Goal: Obtain resource: Obtain resource

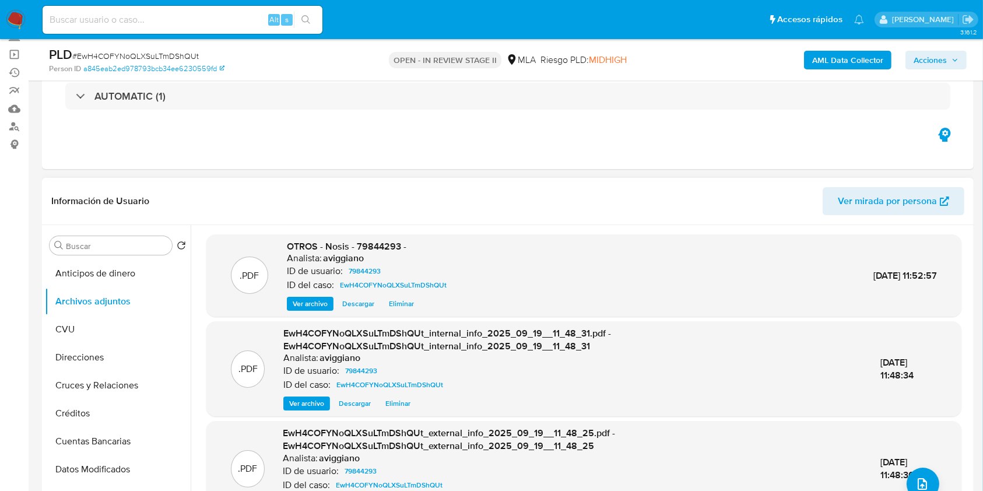
click at [378, 245] on span "OTROS - Nosis - 79844293 -" at bounding box center [347, 246] width 120 height 13
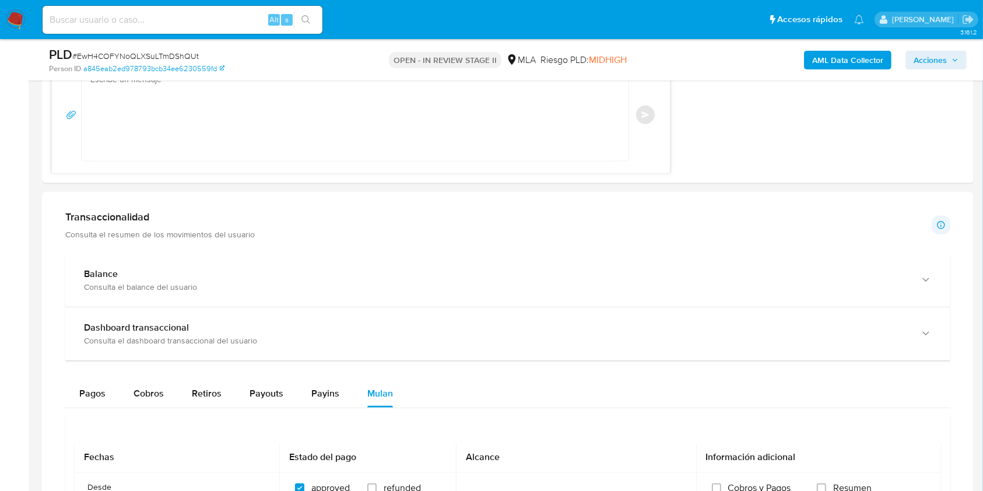
scroll to position [933, 0]
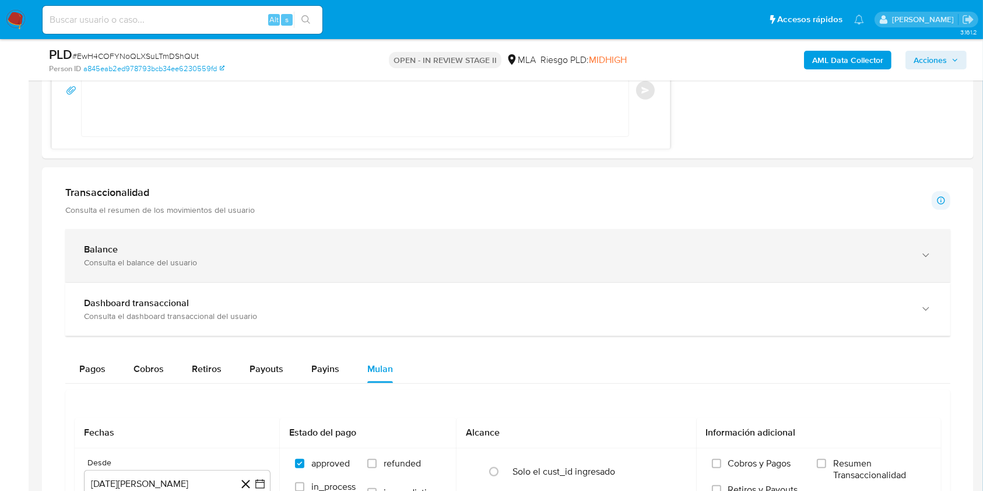
click at [141, 244] on div "Balance" at bounding box center [496, 250] width 825 height 12
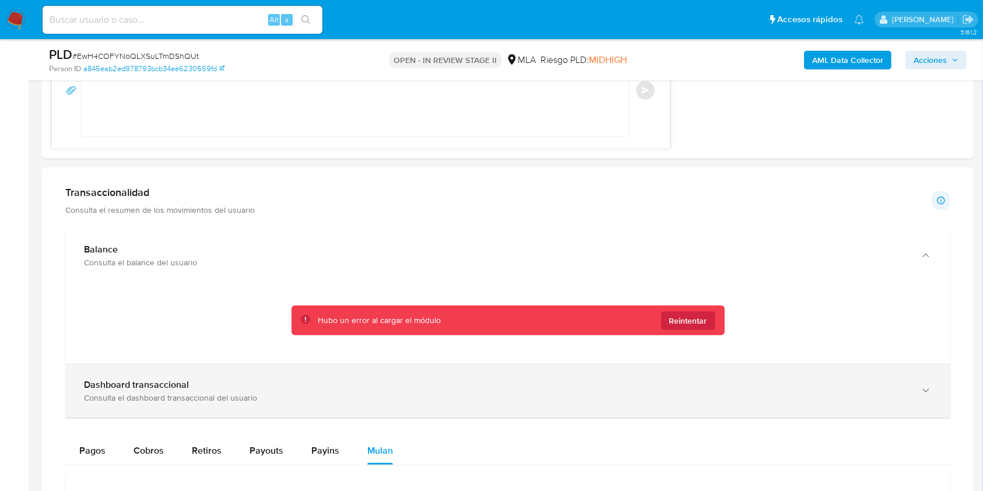
click at [145, 371] on div "Dashboard transaccional Consulta el dashboard transaccional del usuario" at bounding box center [507, 391] width 885 height 53
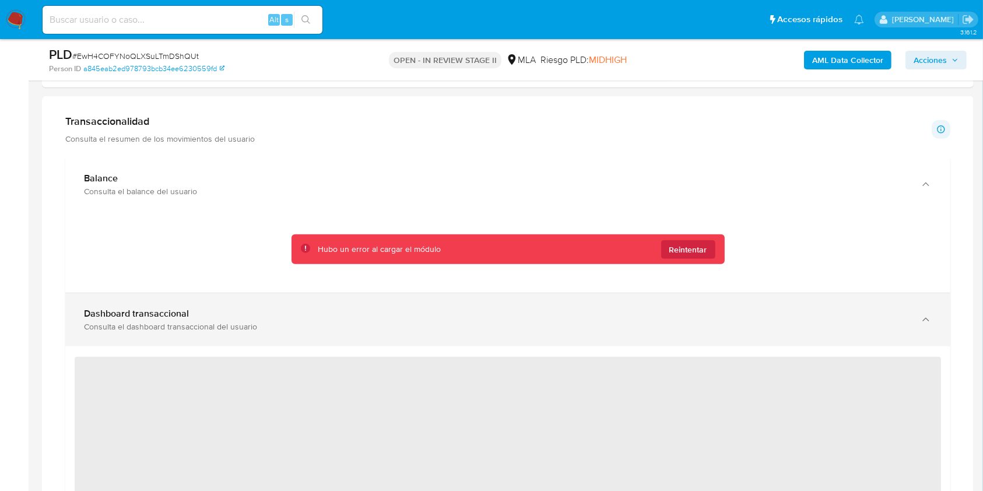
scroll to position [1088, 0]
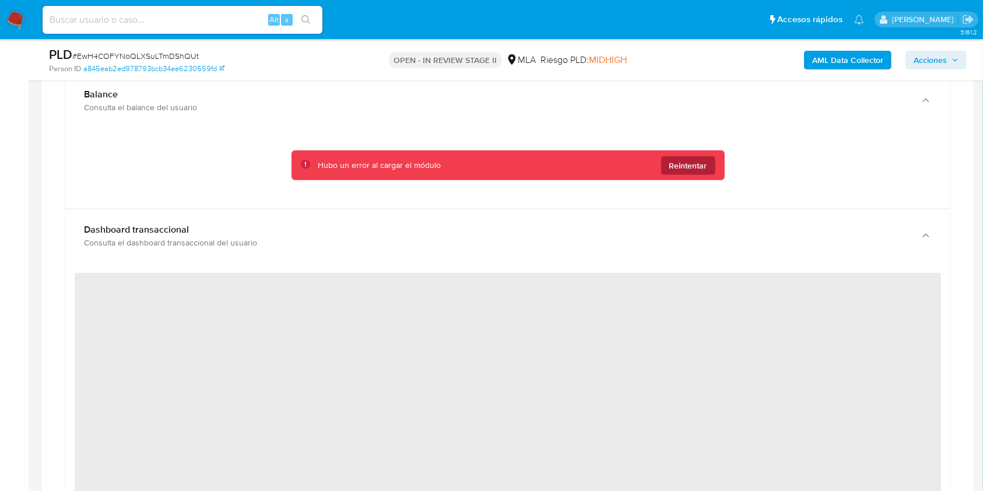
click at [706, 159] on span "Reintentar" at bounding box center [689, 165] width 38 height 19
click at [695, 169] on span "Reintentar" at bounding box center [689, 165] width 38 height 19
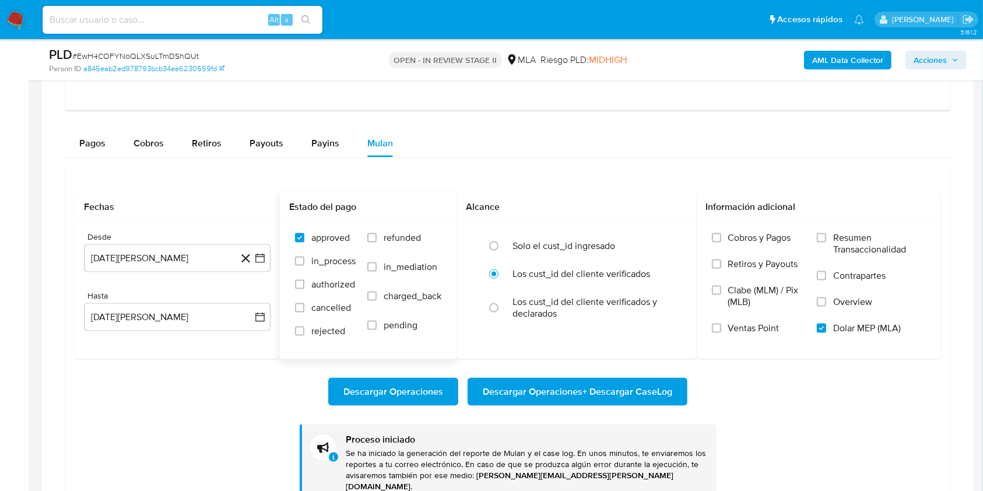
scroll to position [1788, 0]
click at [154, 145] on span "Cobros" at bounding box center [149, 143] width 30 height 13
select select "10"
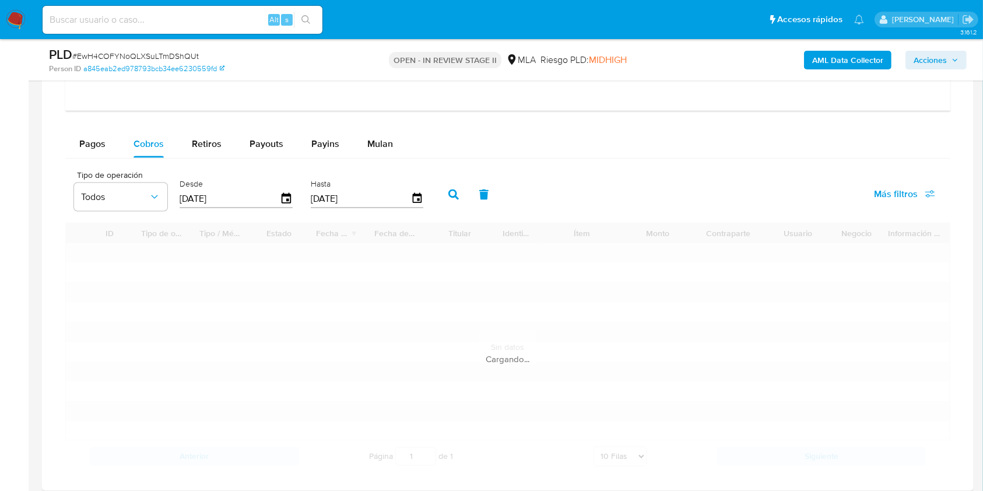
click at [215, 195] on input "[DATE]" at bounding box center [230, 199] width 100 height 19
click at [293, 204] on div "Desde 28/06/2025" at bounding box center [238, 193] width 122 height 47
click at [290, 202] on icon "button" at bounding box center [286, 198] width 9 height 10
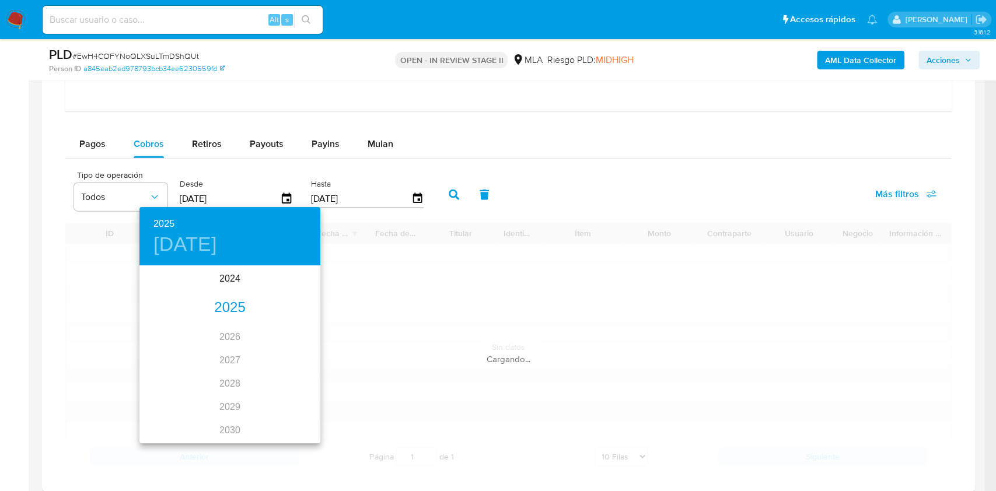
click at [236, 307] on div "2025" at bounding box center [229, 307] width 181 height 23
click at [223, 374] on div "ago." at bounding box center [229, 377] width 60 height 44
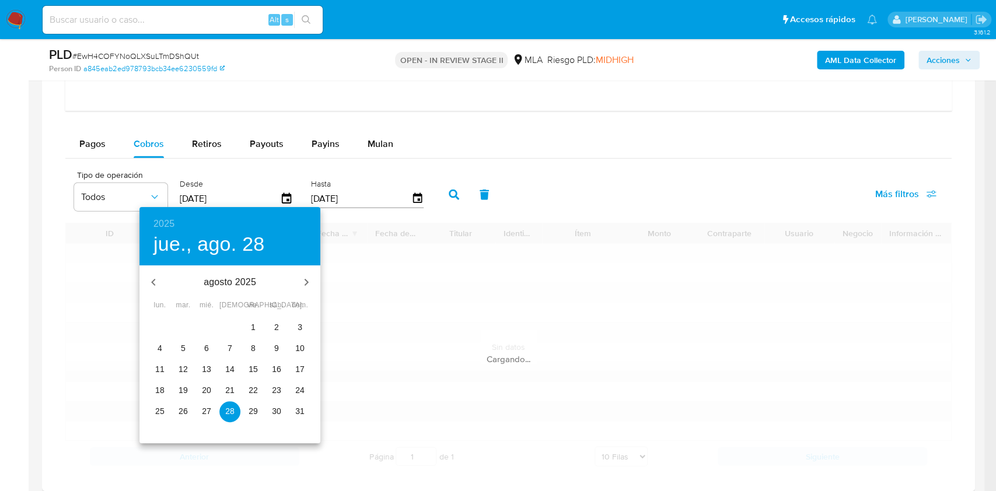
click at [257, 327] on span "1" at bounding box center [253, 327] width 21 height 12
type input "01/08/2025"
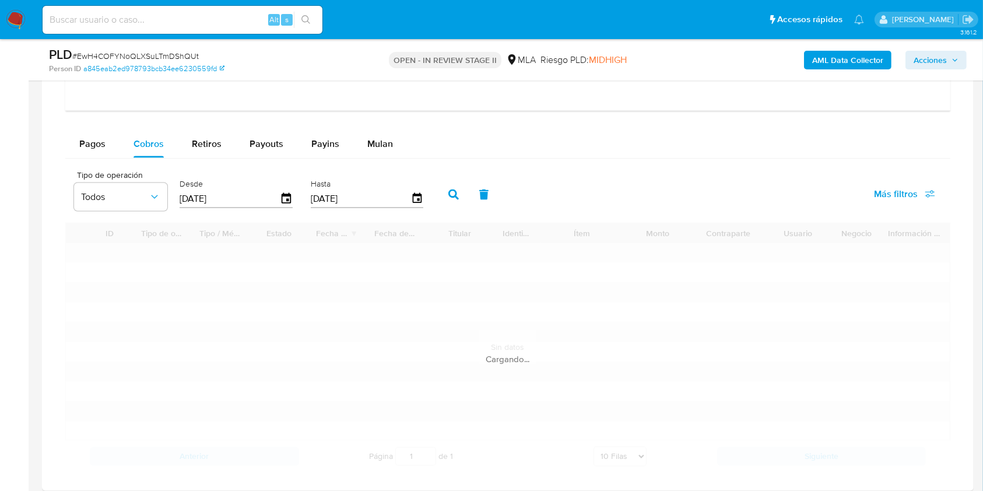
click at [347, 192] on input "[DATE]" at bounding box center [361, 199] width 100 height 19
click at [419, 196] on icon "button" at bounding box center [417, 199] width 20 height 20
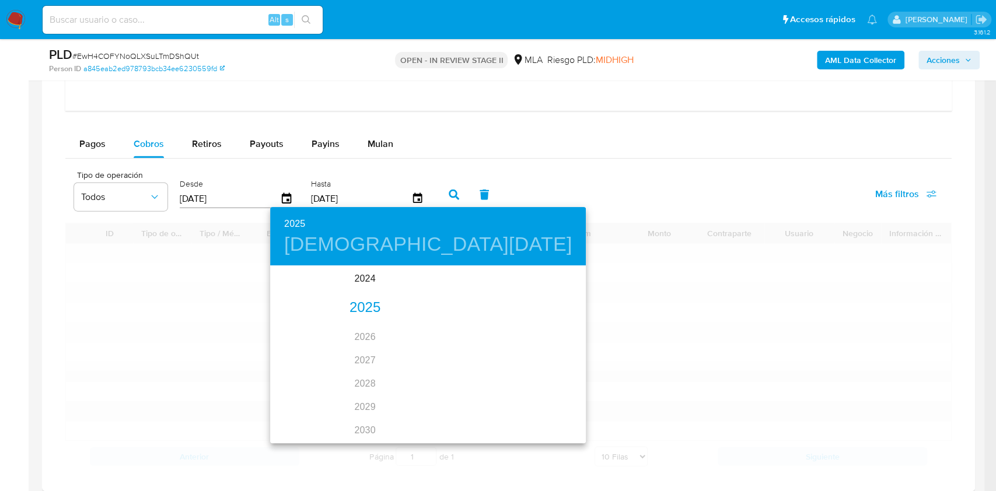
click at [365, 315] on div "2025" at bounding box center [365, 307] width 190 height 23
click at [341, 362] on div "ago." at bounding box center [360, 377] width 60 height 44
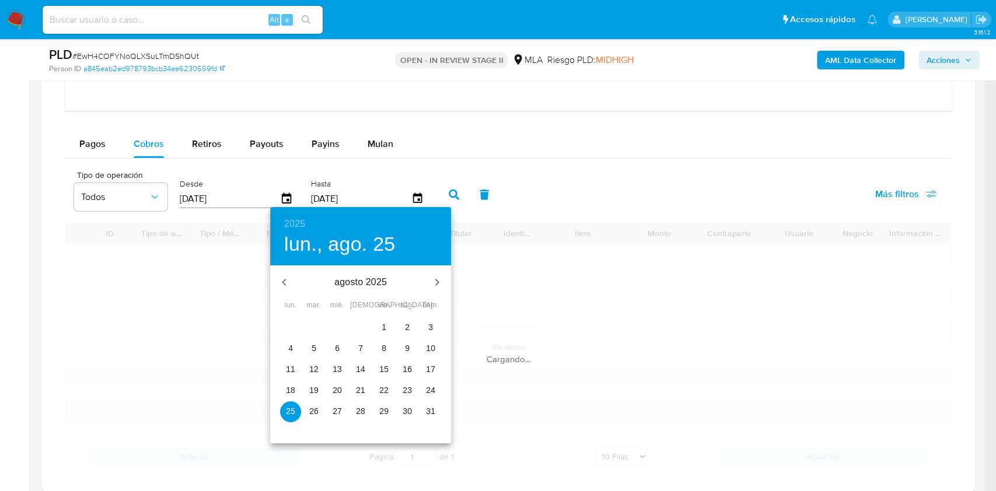
click at [426, 413] on p "31" at bounding box center [430, 411] width 9 height 12
type input "31/08/2025"
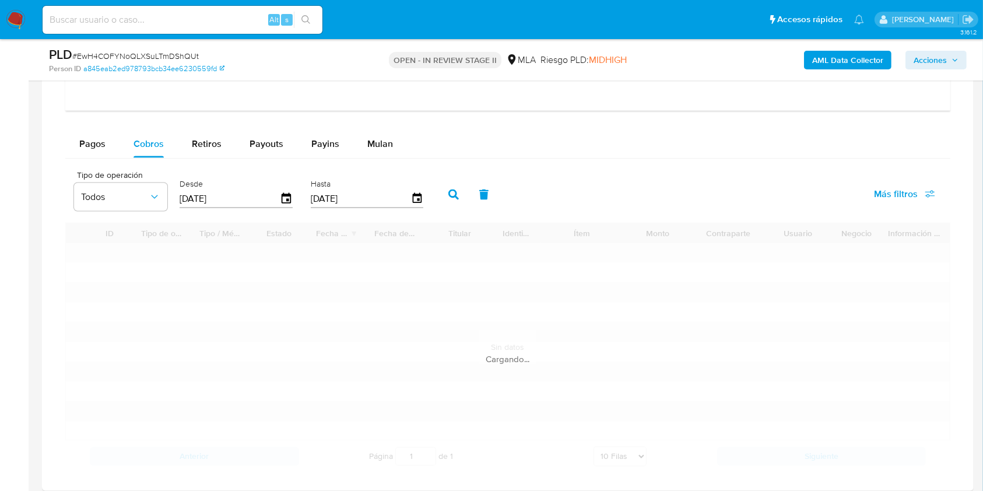
click at [461, 198] on button "button" at bounding box center [454, 195] width 30 height 28
click at [448, 199] on button "button" at bounding box center [454, 195] width 30 height 28
click at [447, 199] on button "button" at bounding box center [454, 195] width 30 height 28
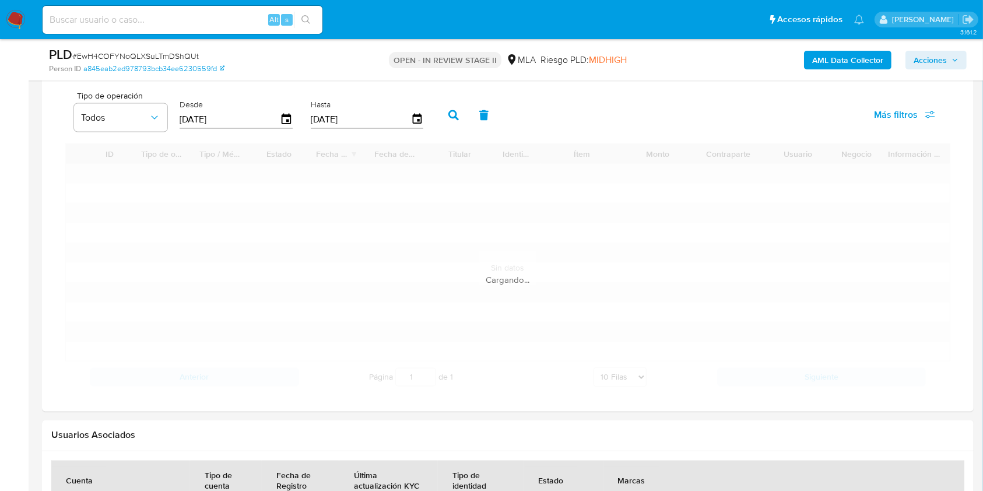
scroll to position [1867, 0]
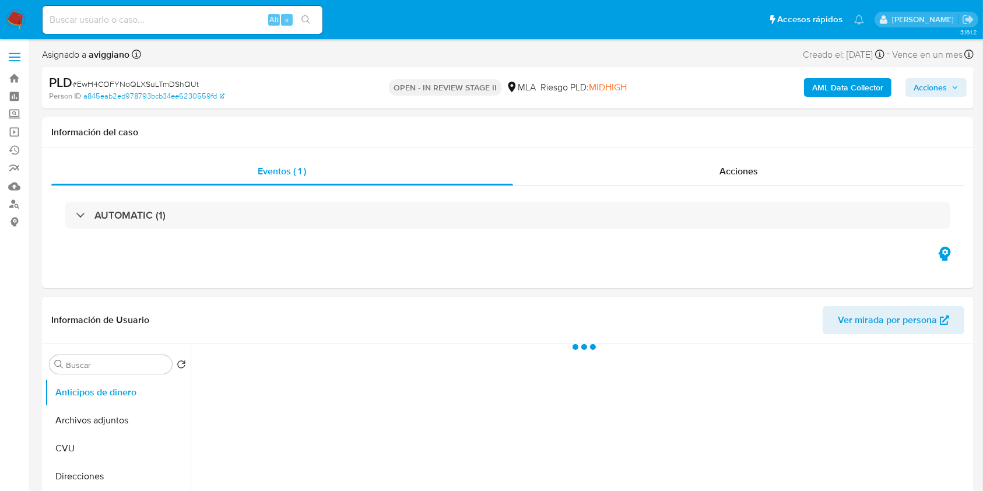
select select "10"
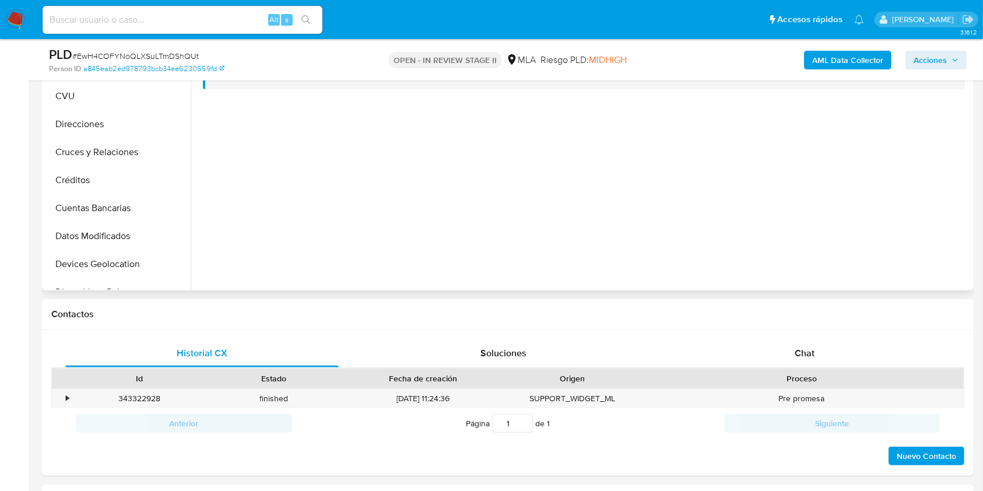
scroll to position [233, 0]
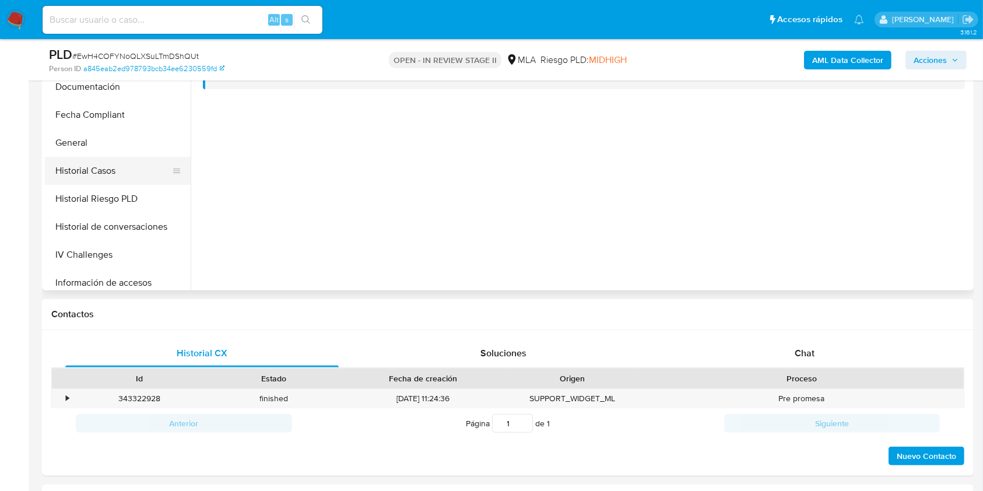
click at [101, 187] on button "Historial Riesgo PLD" at bounding box center [118, 199] width 146 height 28
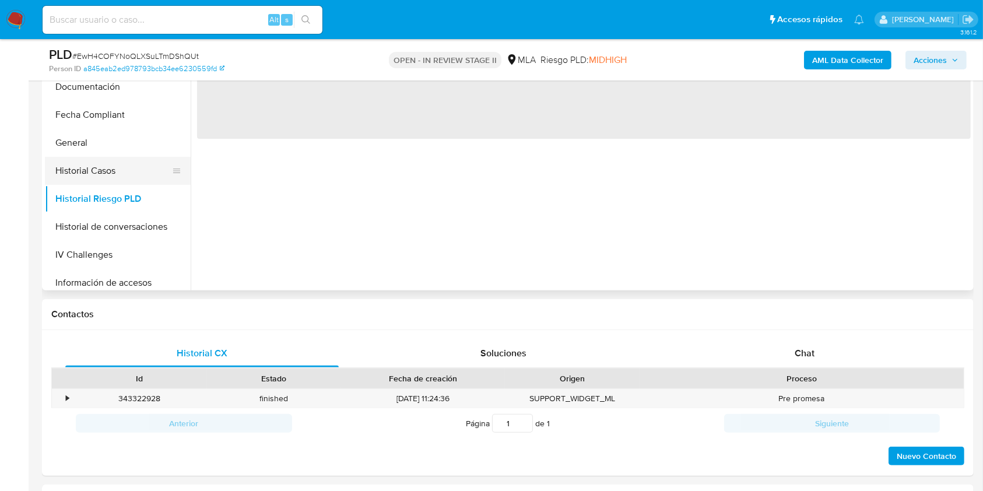
click at [108, 171] on button "Historial Casos" at bounding box center [113, 171] width 136 height 28
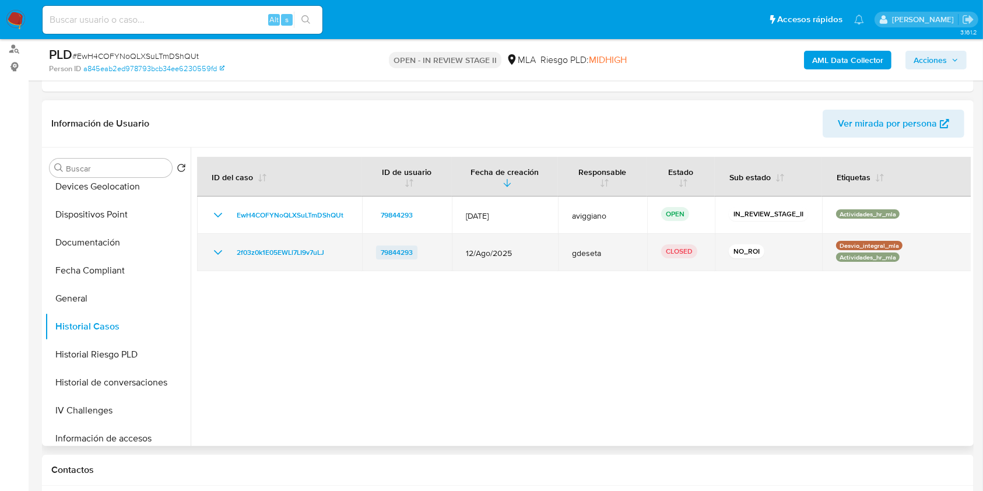
scroll to position [311, 0]
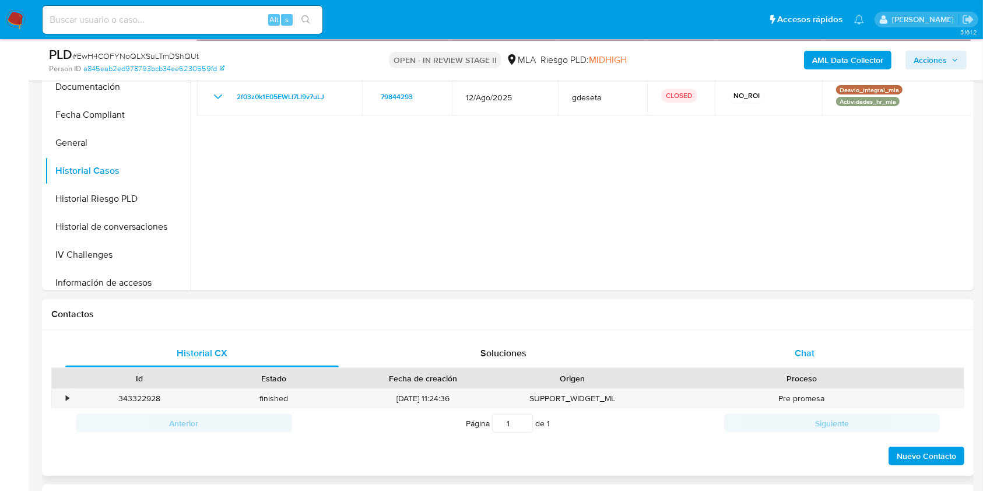
click at [800, 365] on div "Chat" at bounding box center [805, 353] width 274 height 28
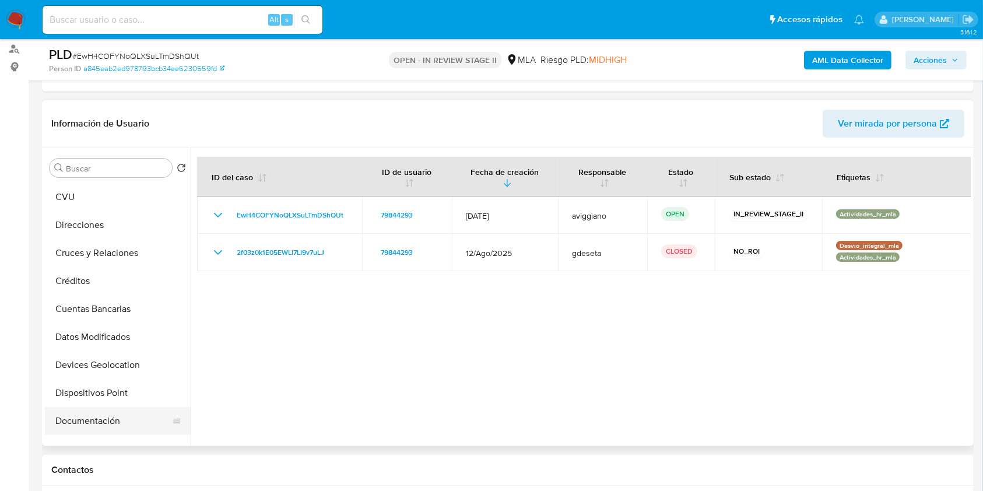
scroll to position [0, 0]
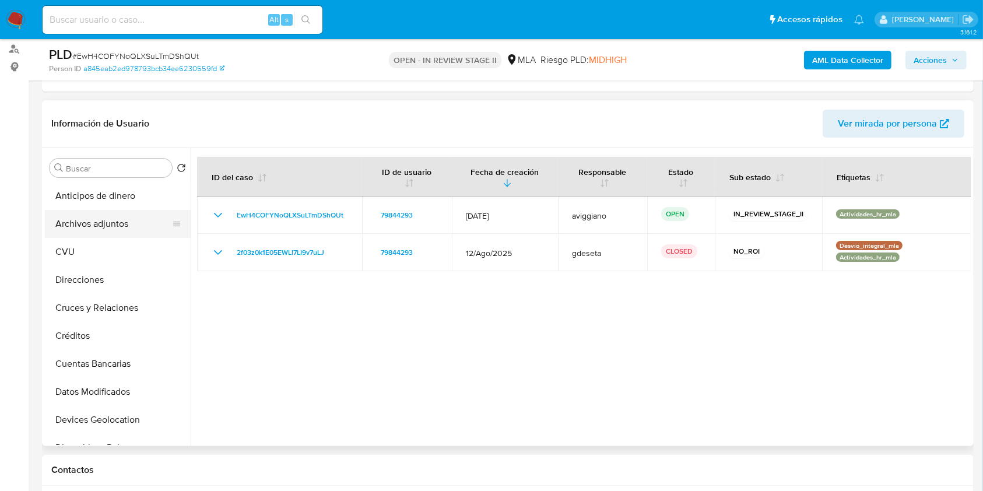
click at [143, 233] on button "Archivos adjuntos" at bounding box center [113, 224] width 136 height 28
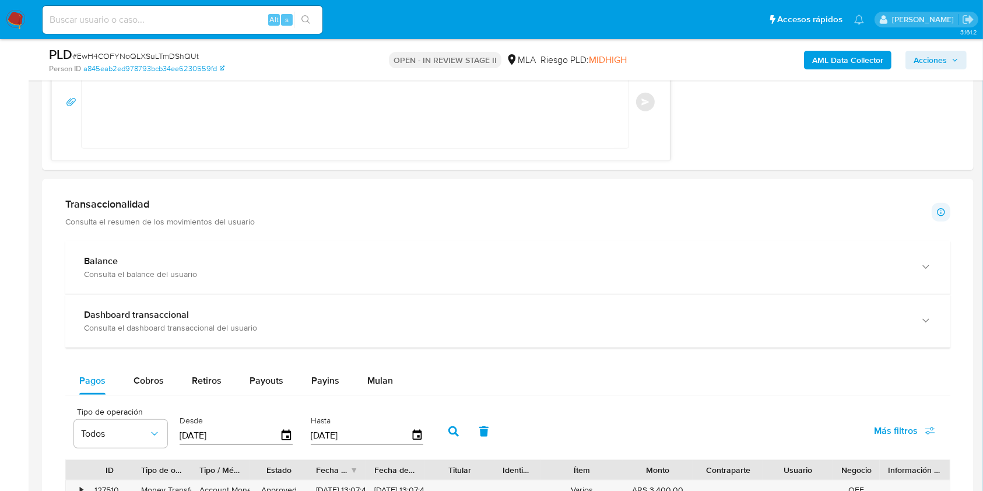
scroll to position [1088, 0]
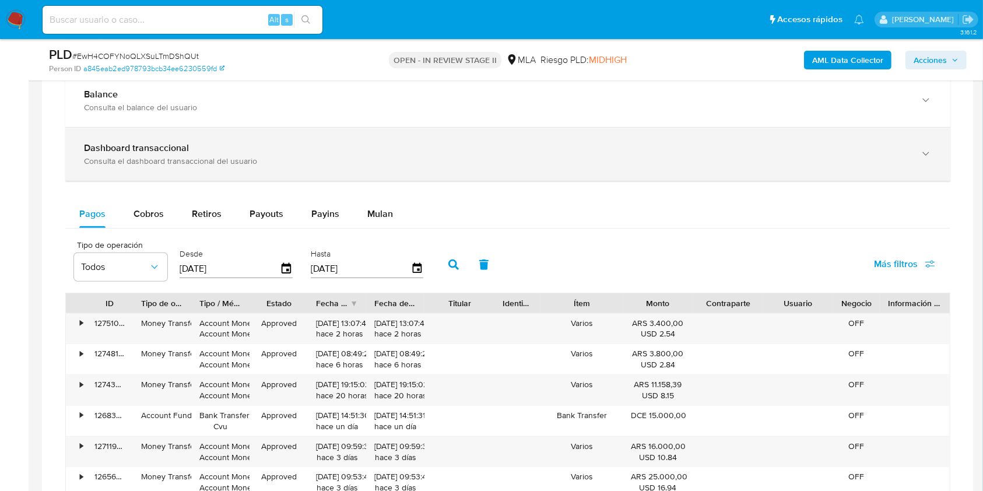
click at [176, 162] on div "Consulta el dashboard transaccional del usuario" at bounding box center [496, 161] width 825 height 10
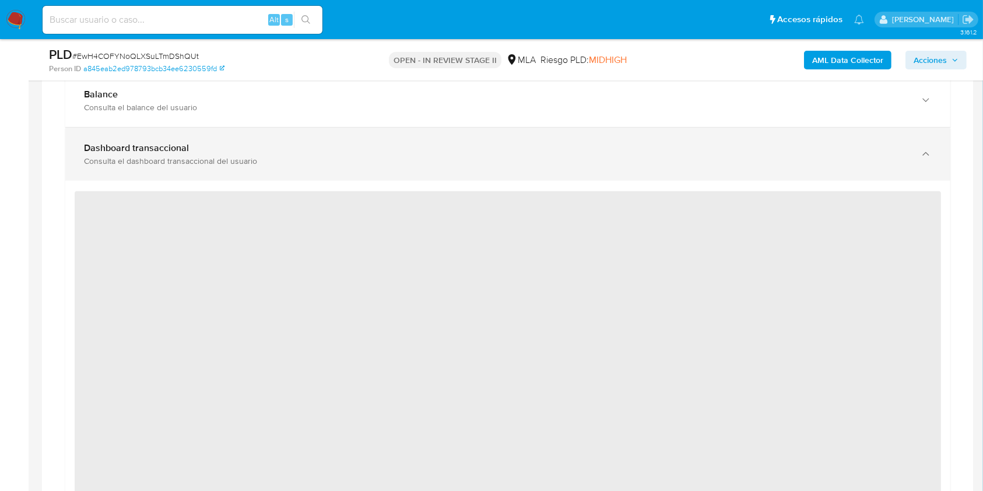
click at [160, 150] on b "Dashboard transaccional" at bounding box center [136, 147] width 105 height 13
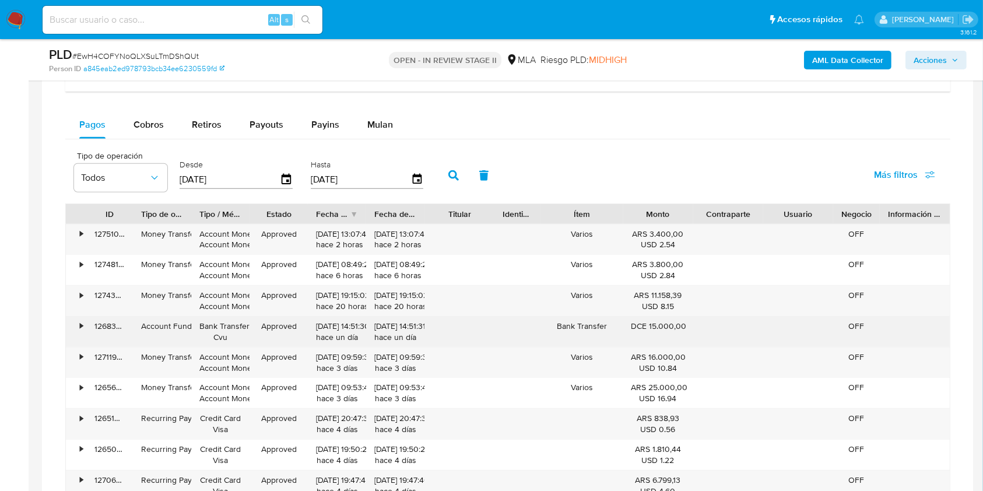
scroll to position [1244, 0]
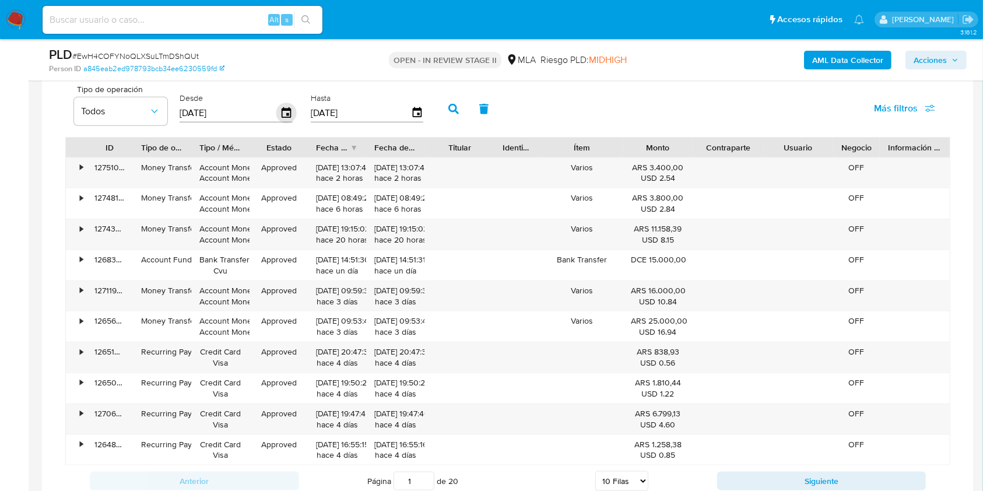
click at [285, 112] on icon "button" at bounding box center [286, 113] width 20 height 20
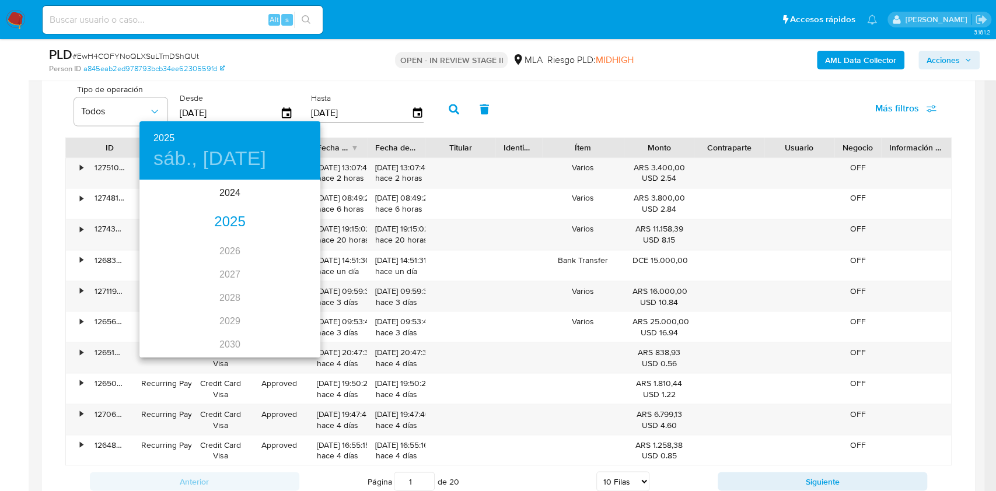
click at [221, 222] on div "2025" at bounding box center [229, 222] width 181 height 23
click at [219, 289] on div "ago." at bounding box center [229, 291] width 60 height 44
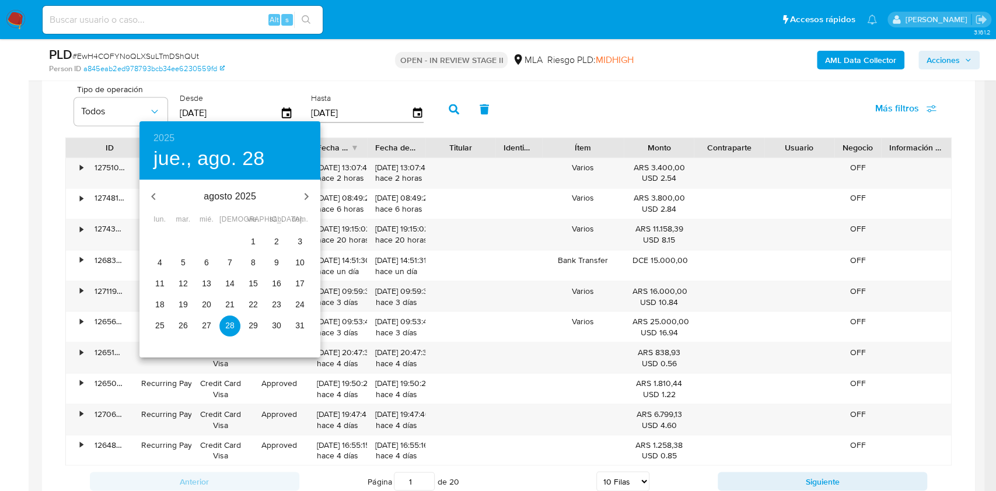
click at [257, 239] on span "1" at bounding box center [253, 242] width 21 height 12
type input "01/08/2025"
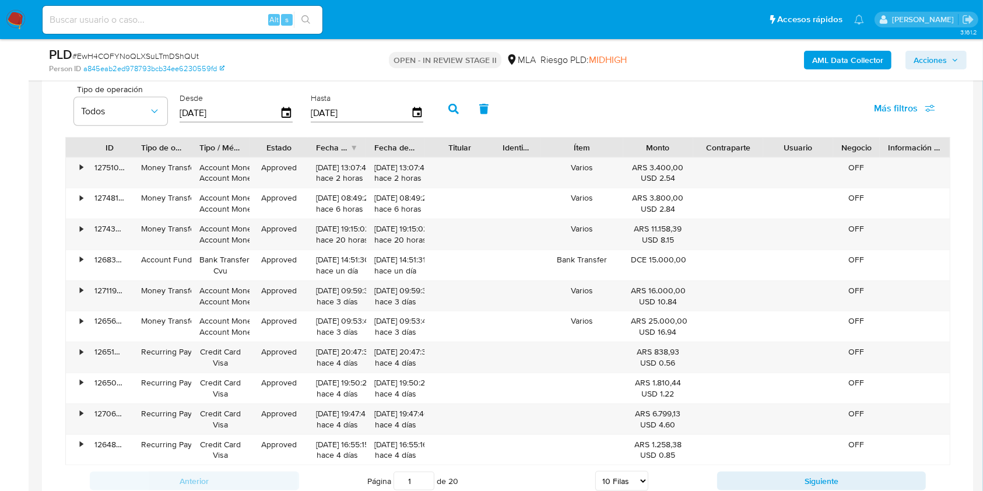
click at [340, 105] on input "[DATE]" at bounding box center [361, 113] width 100 height 19
click at [421, 117] on icon "button" at bounding box center [417, 113] width 20 height 20
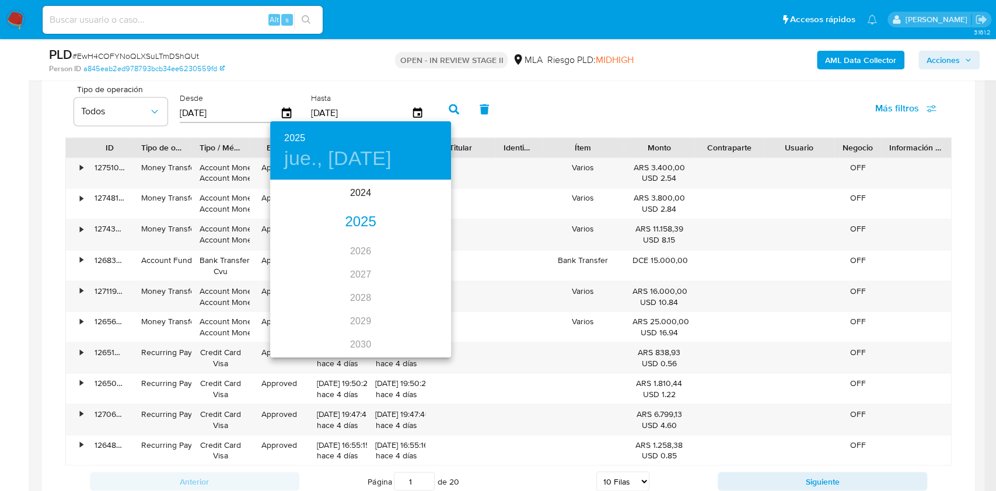
click at [339, 229] on div "2025" at bounding box center [360, 222] width 181 height 23
click at [358, 288] on div "ago." at bounding box center [360, 291] width 60 height 44
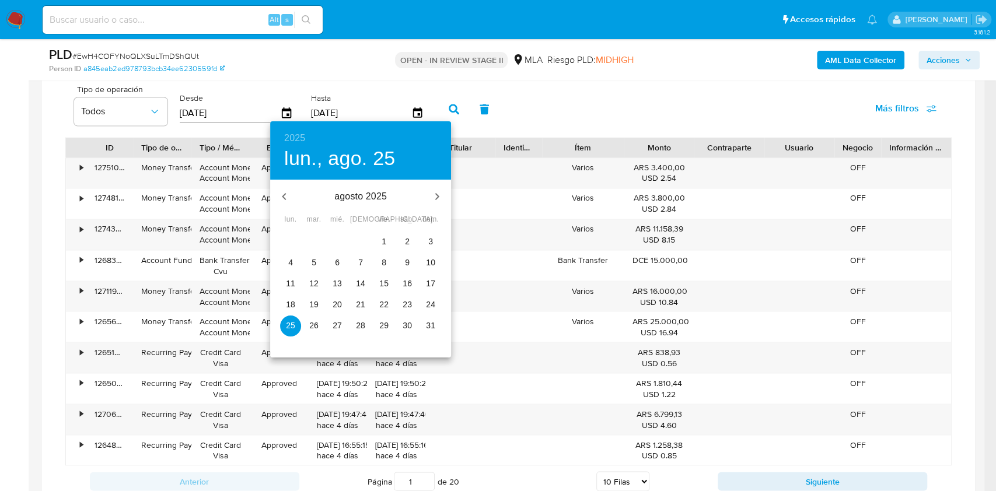
click at [429, 321] on p "31" at bounding box center [430, 326] width 9 height 12
type input "31/08/2025"
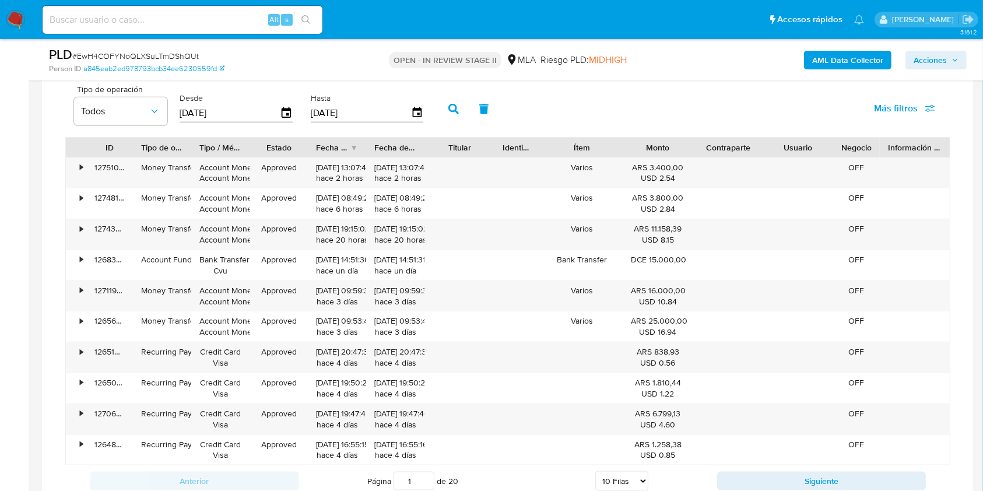
click at [457, 95] on button "button" at bounding box center [454, 109] width 30 height 28
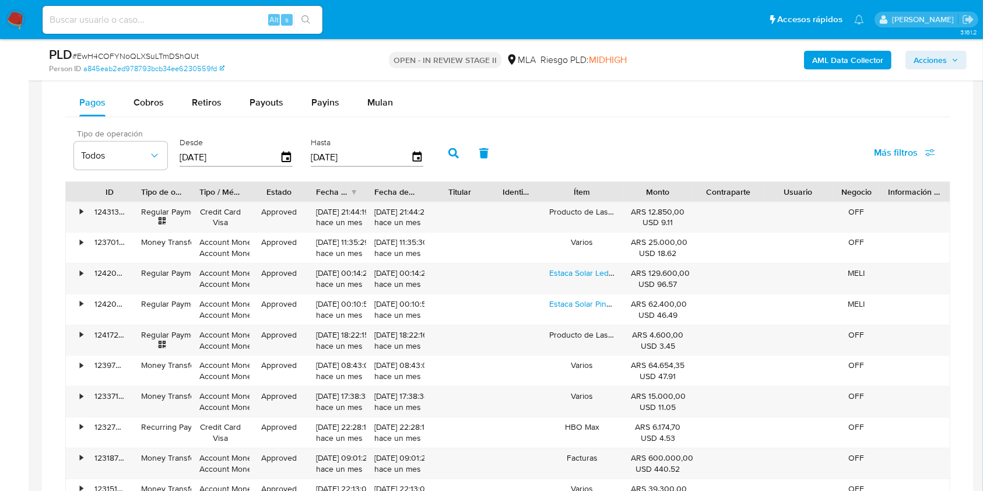
scroll to position [1167, 0]
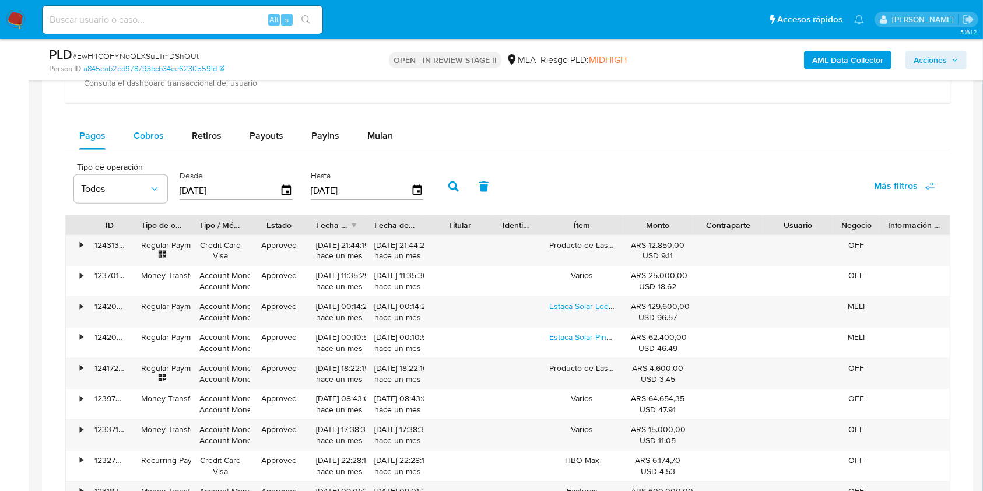
click at [141, 142] on div "Cobros" at bounding box center [149, 136] width 30 height 28
select select "10"
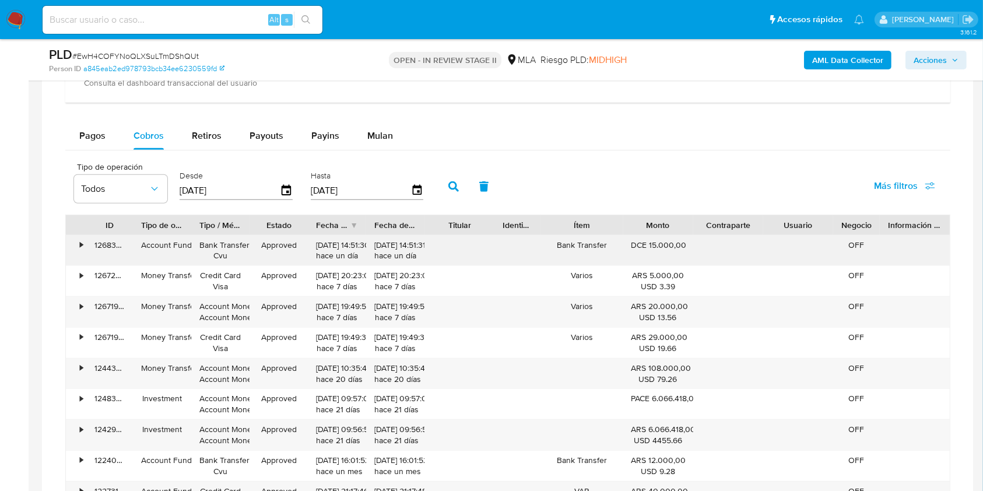
click at [636, 250] on div "DCE 15.000,00" at bounding box center [659, 251] width 70 height 30
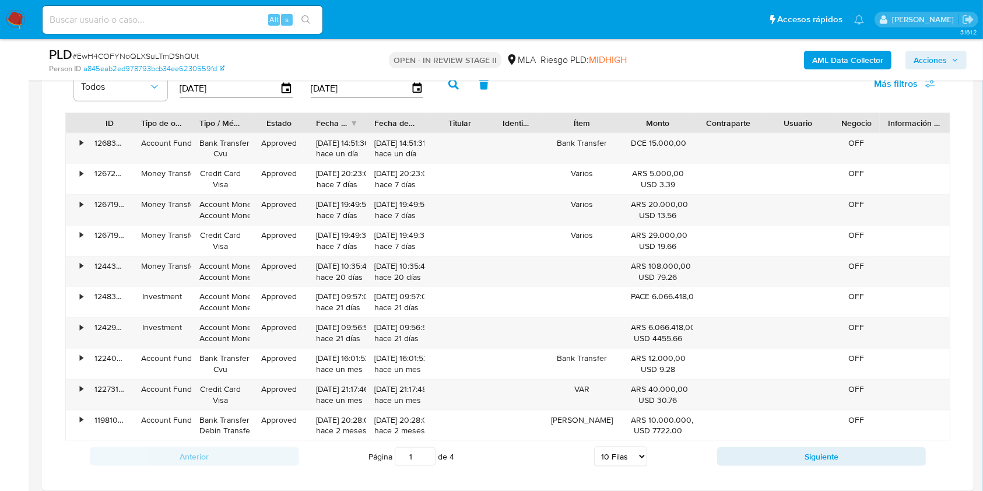
scroll to position [1244, 0]
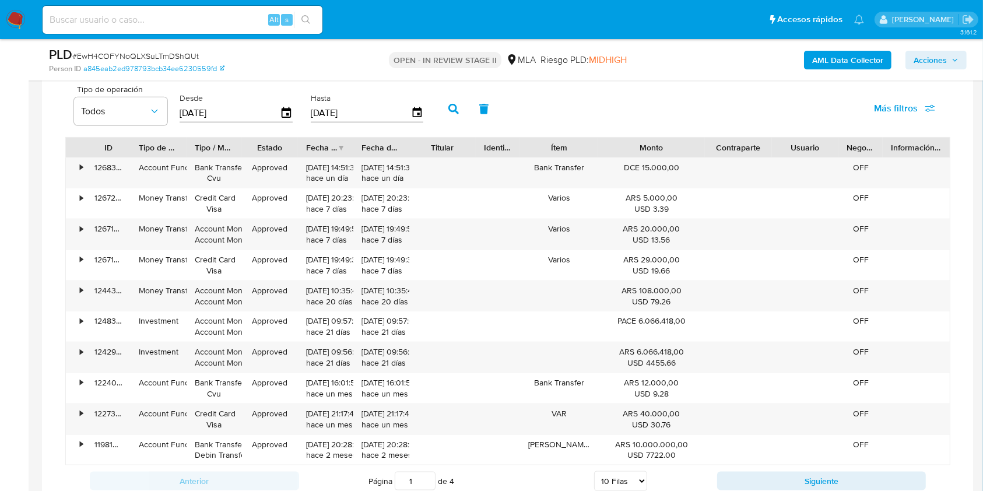
drag, startPoint x: 700, startPoint y: 148, endPoint x: 737, endPoint y: 155, distance: 37.4
click at [737, 155] on div "ID Tipo de operación Tipo / Método Estado Fecha de creación Fecha de aprobación…" at bounding box center [508, 148] width 884 height 20
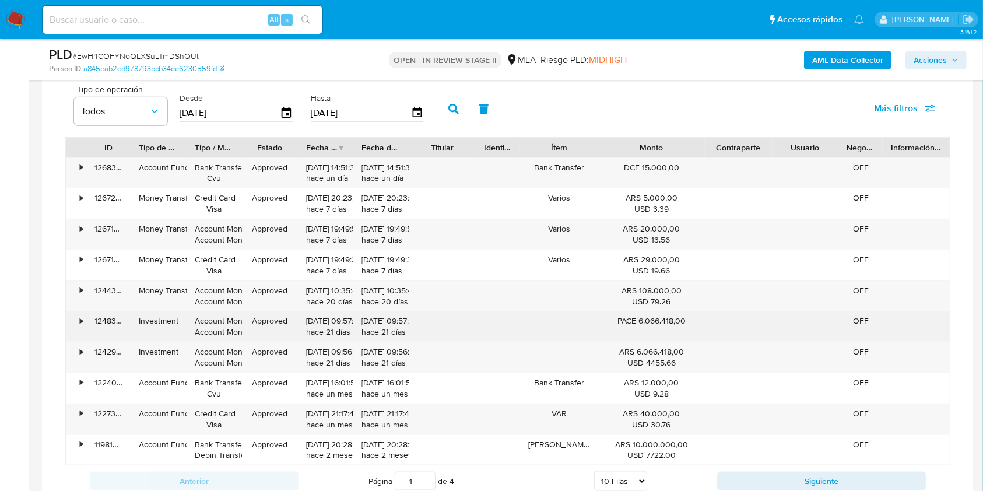
drag, startPoint x: 610, startPoint y: 322, endPoint x: 692, endPoint y: 327, distance: 81.8
click at [692, 327] on div "PACE 6.066.418,00" at bounding box center [651, 326] width 107 height 30
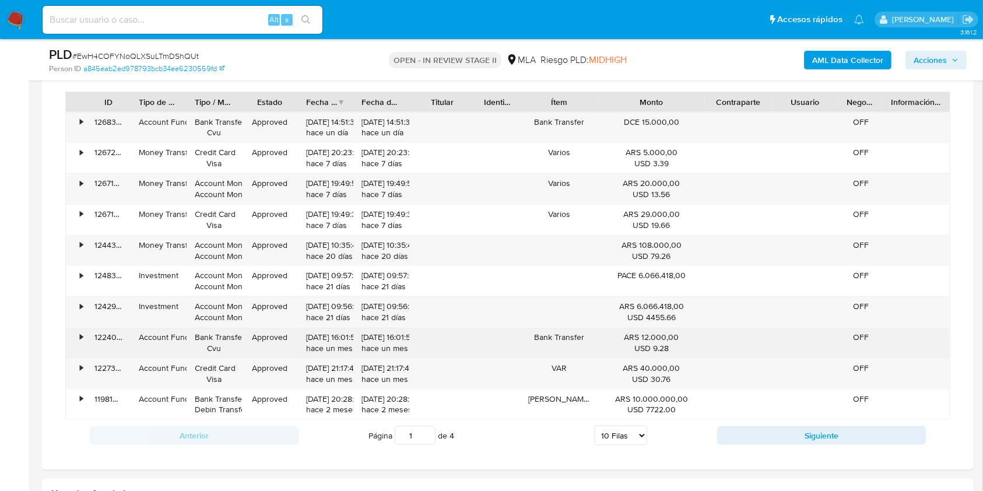
scroll to position [1322, 0]
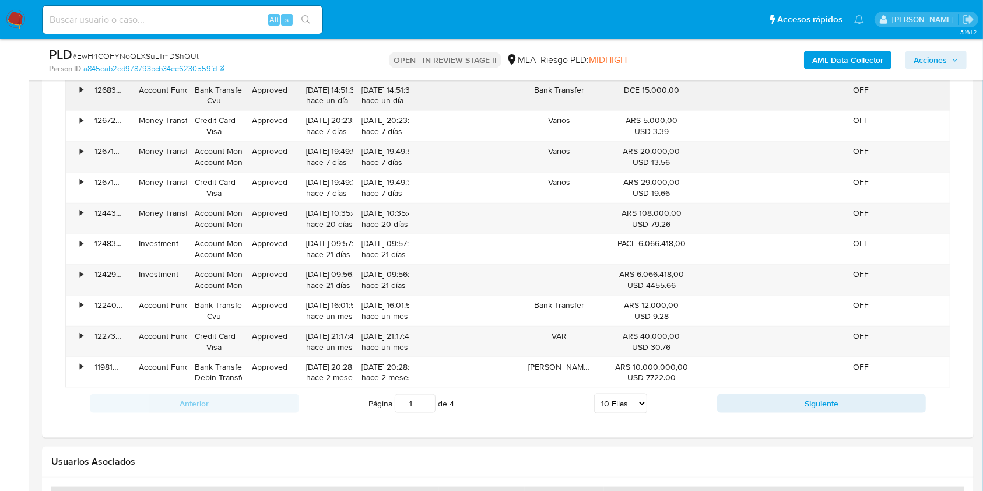
drag, startPoint x: 57, startPoint y: 150, endPoint x: 89, endPoint y: 93, distance: 65.0
click at [56, 147] on div "Transaccionalidad Consulta el resumen de los movimientos del usuario Informació…" at bounding box center [507, 108] width 913 height 641
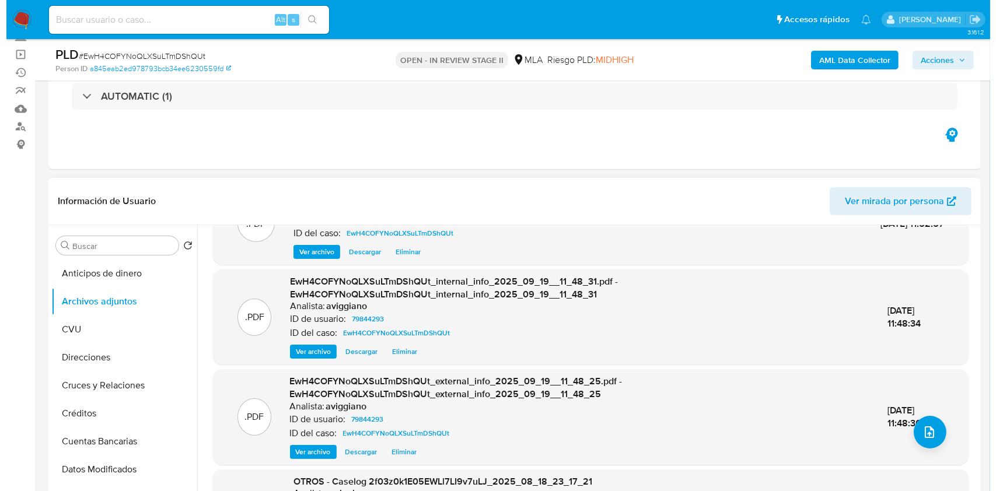
scroll to position [0, 0]
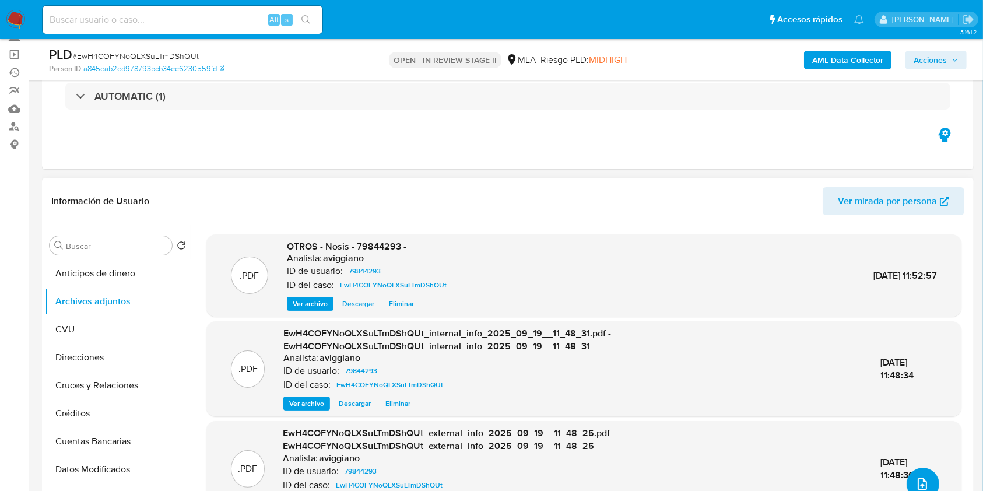
click at [920, 472] on button "upload-file" at bounding box center [923, 484] width 33 height 33
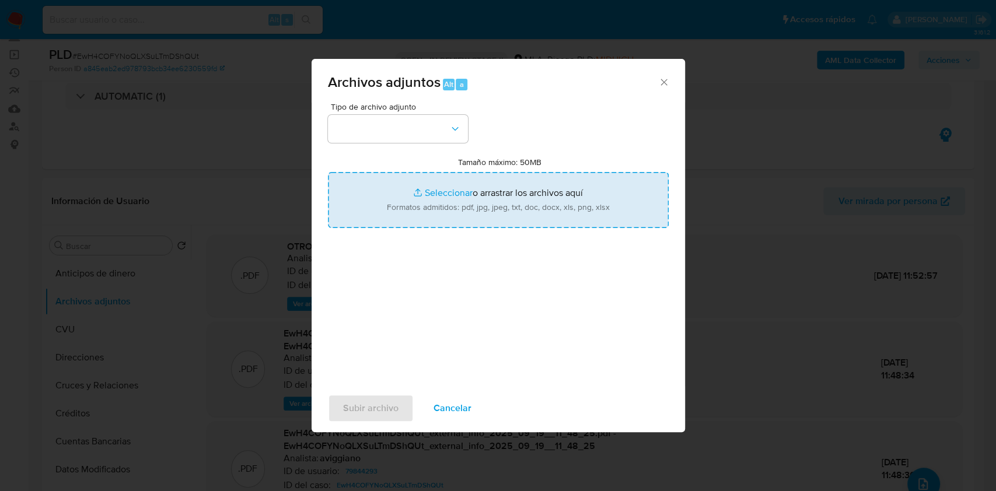
click at [552, 226] on input "Tamaño máximo: 50MB Seleccionar archivos" at bounding box center [498, 200] width 341 height 56
type input "C:\fakepath\Movimientos-Aladdin-v10_1 - 79844293 -.xlsx"
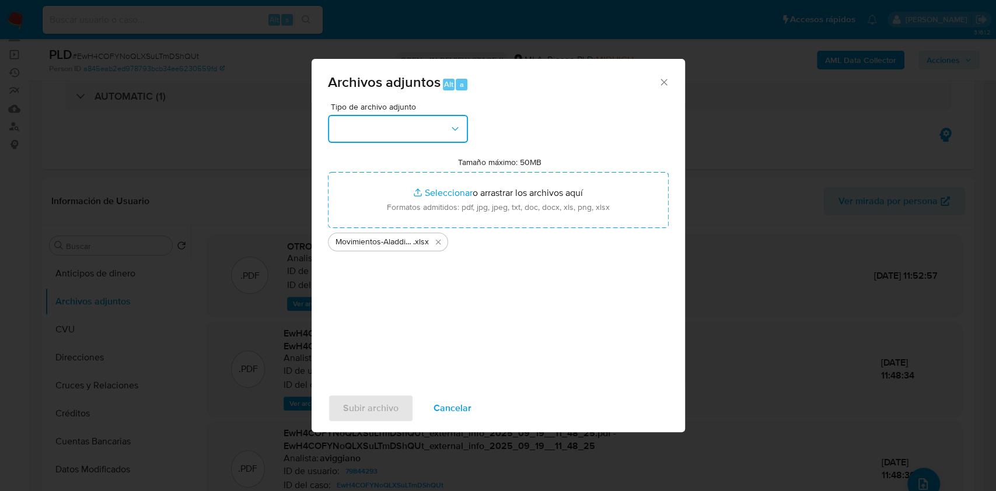
click at [407, 140] on button "button" at bounding box center [398, 129] width 140 height 28
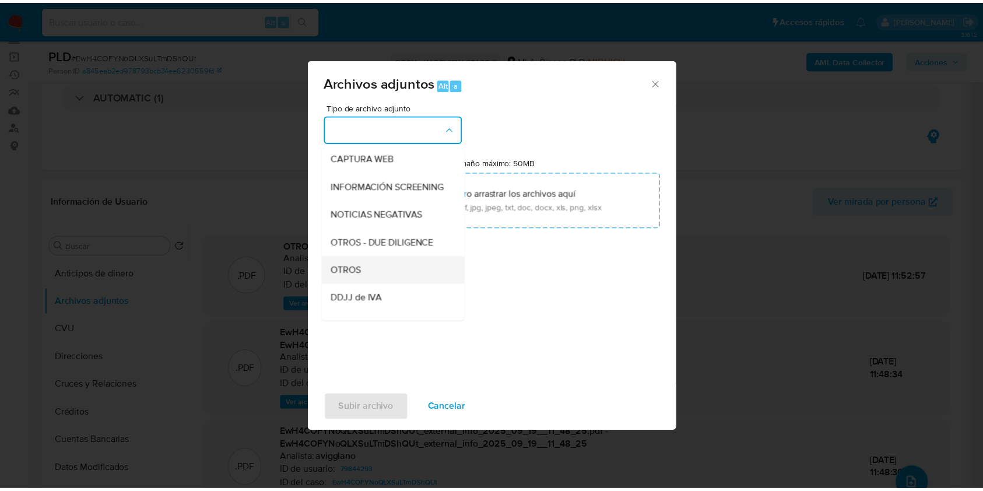
scroll to position [155, 0]
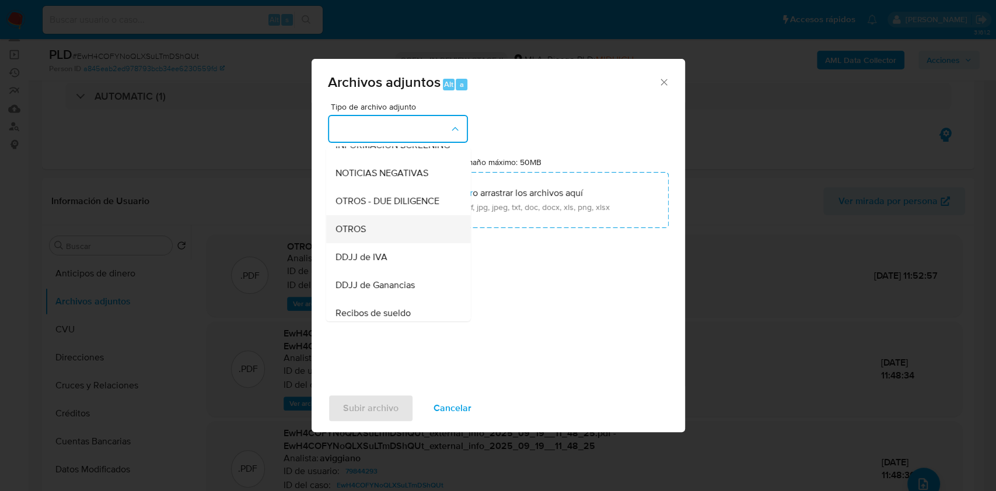
click at [370, 240] on div "OTROS" at bounding box center [394, 229] width 119 height 28
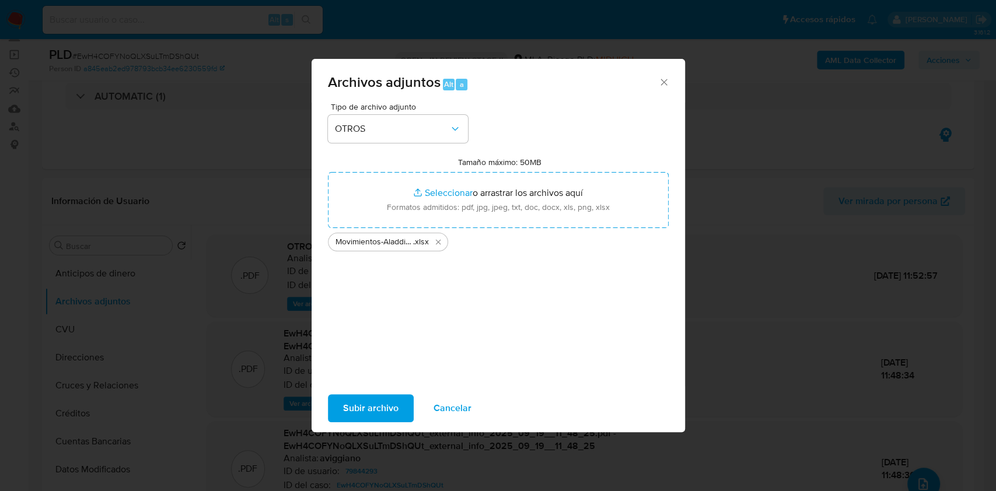
click at [359, 397] on span "Subir archivo" at bounding box center [370, 408] width 55 height 26
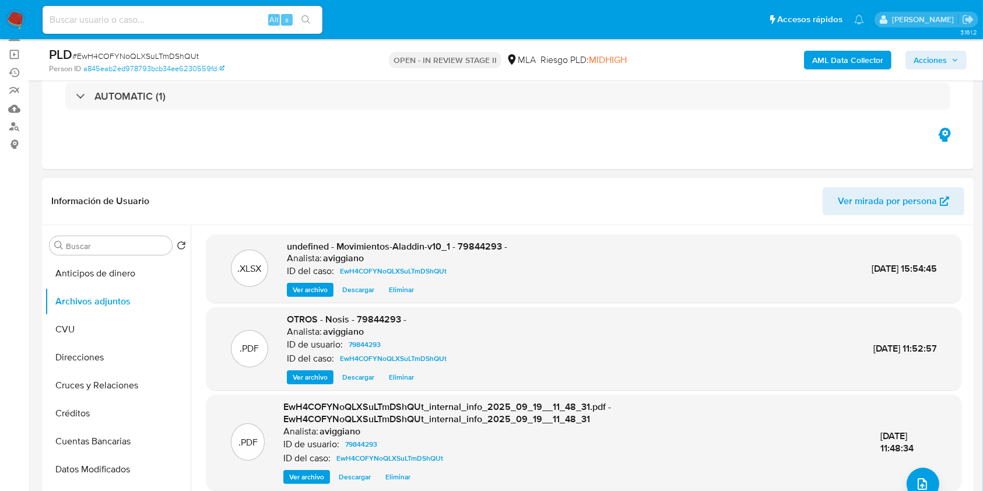
click at [450, 251] on span "undefined - Movimientos-Aladdin-v10_1 - 79844293 -" at bounding box center [397, 246] width 220 height 13
click at [478, 247] on span "undefined - Movimientos-Aladdin-v10_1 - 79844293 -" at bounding box center [397, 246] width 220 height 13
copy span "79844293"
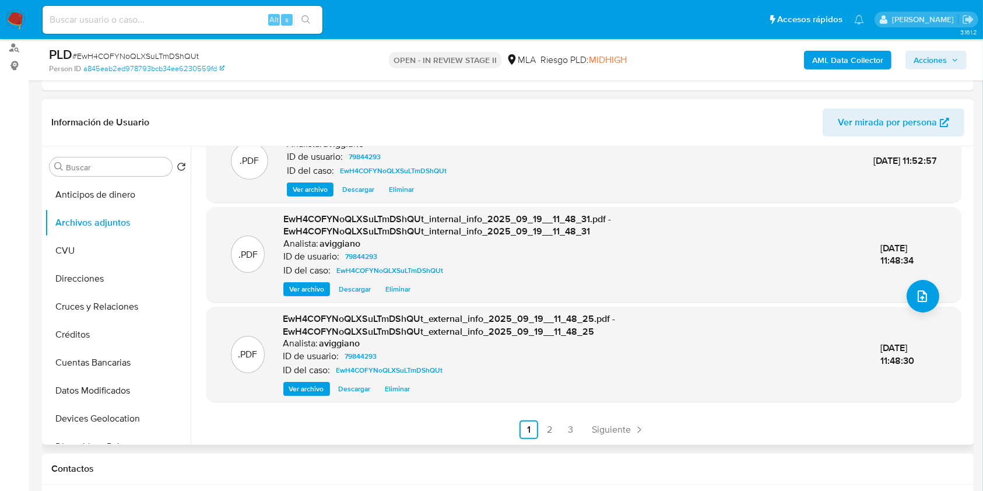
scroll to position [233, 0]
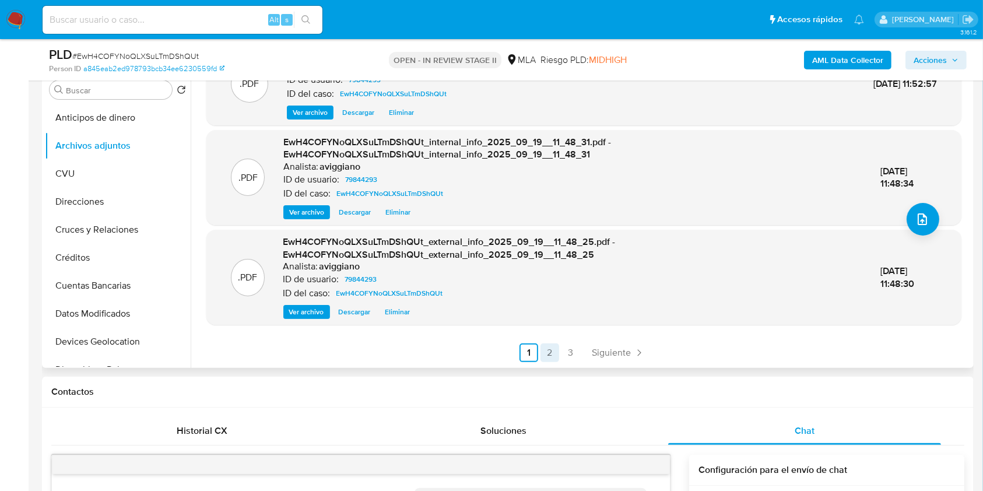
click at [549, 360] on link "2" at bounding box center [550, 353] width 19 height 19
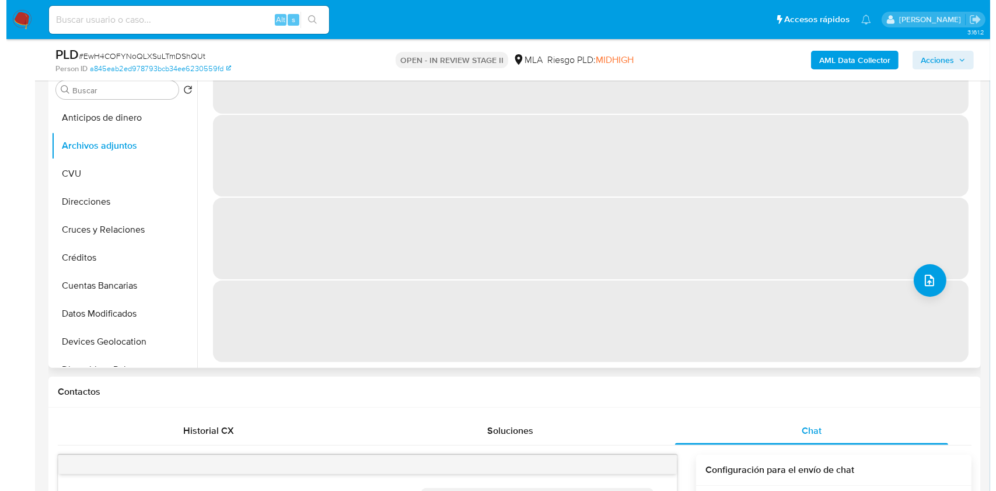
scroll to position [0, 0]
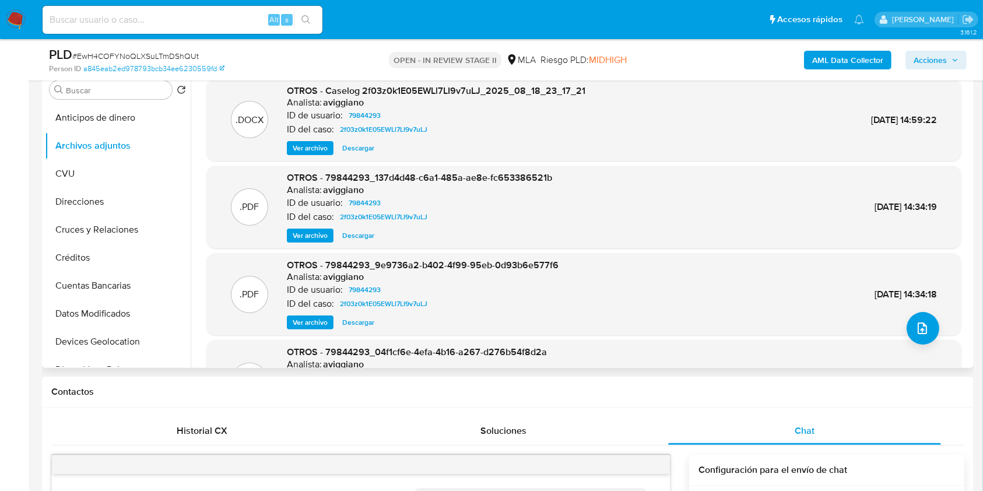
click at [299, 147] on span "Ver archivo" at bounding box center [310, 148] width 35 height 12
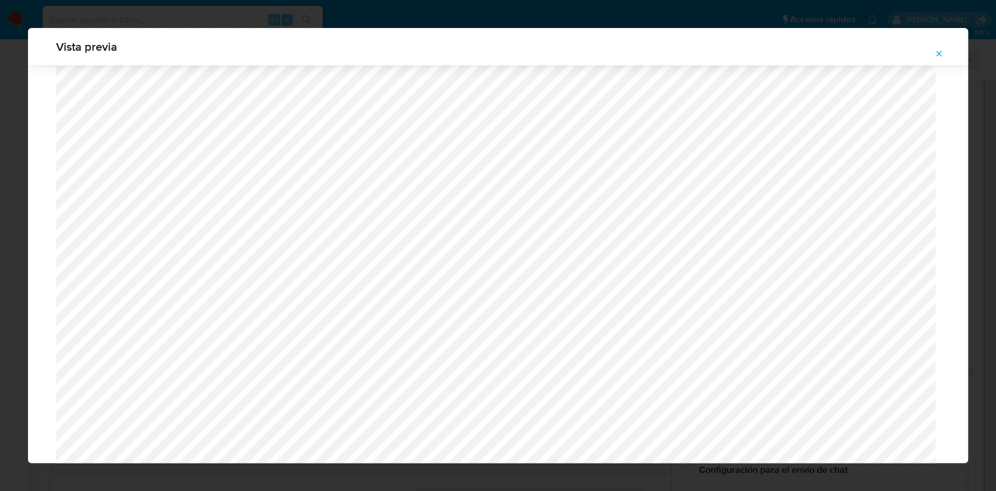
scroll to position [4098, 0]
click at [939, 56] on icon "Attachment preview" at bounding box center [938, 53] width 9 height 9
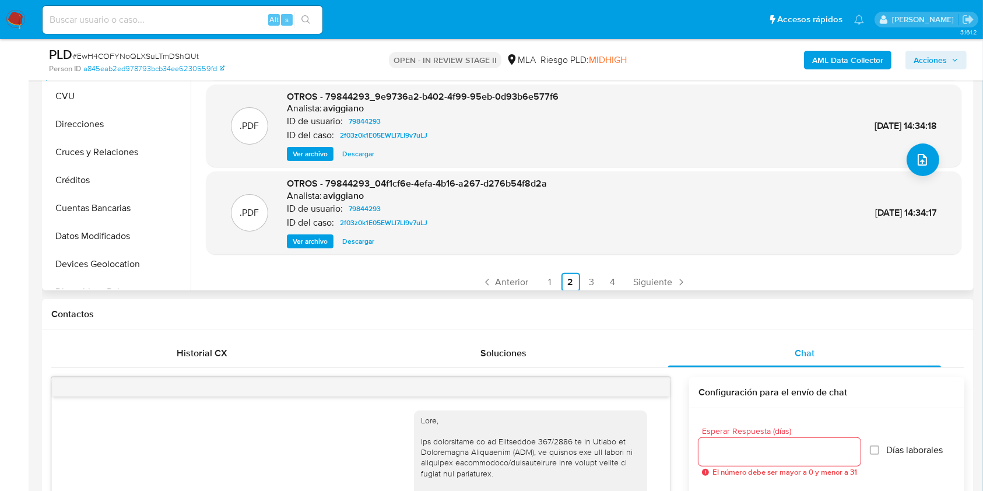
scroll to position [98, 0]
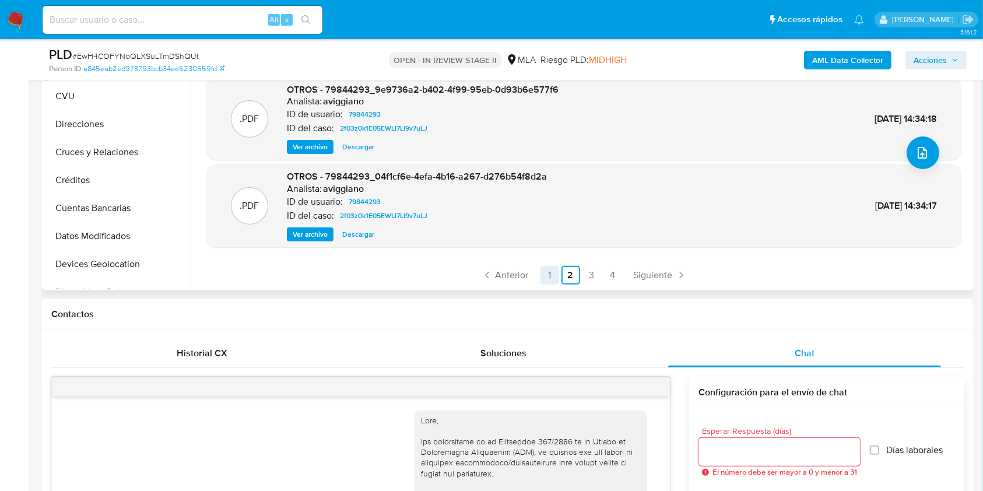
click at [543, 271] on link "1" at bounding box center [550, 275] width 19 height 19
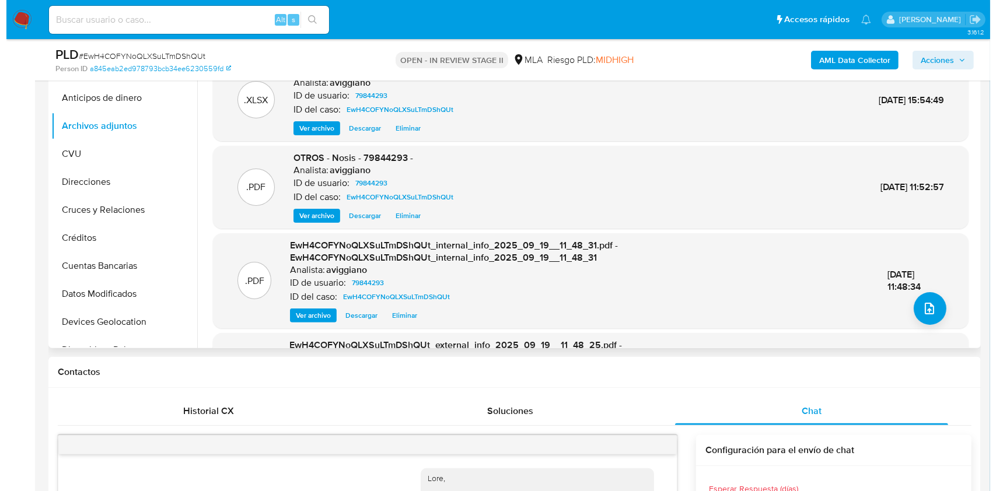
scroll to position [155, 0]
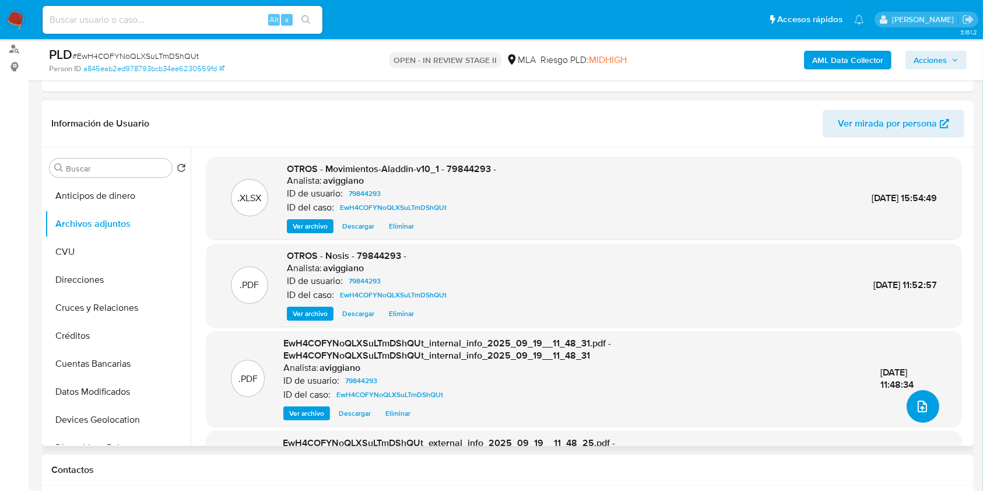
click at [916, 400] on span "upload-file" at bounding box center [923, 407] width 14 height 14
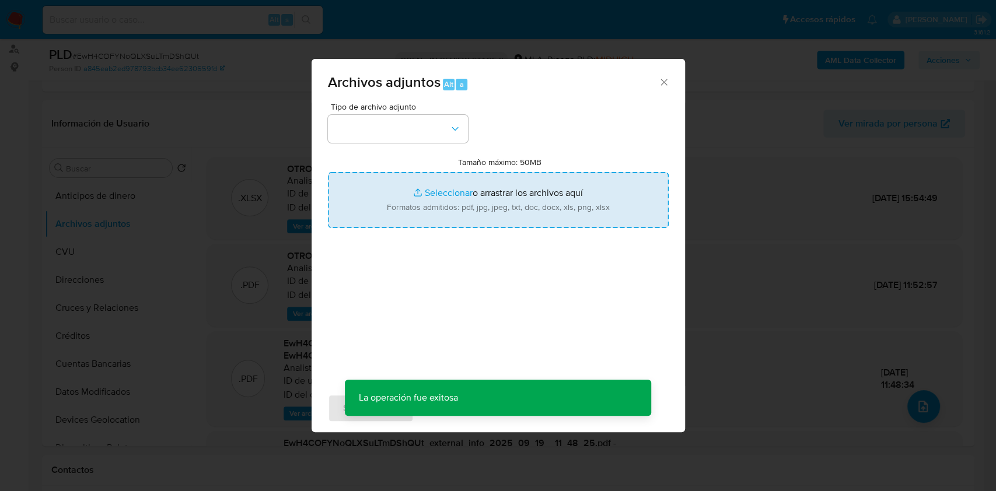
click at [547, 202] on input "Tamaño máximo: 50MB Seleccionar archivos" at bounding box center [498, 200] width 341 height 56
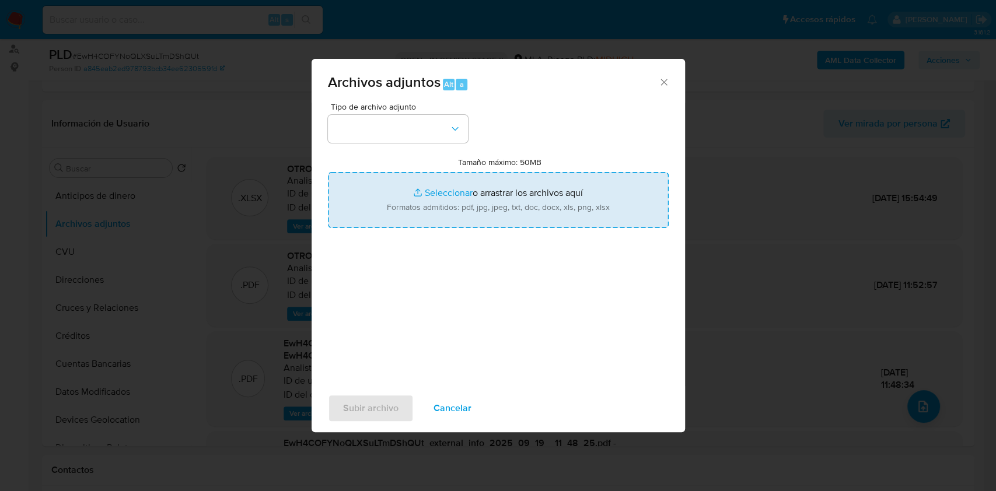
type input "C:\fakepath\Caselog EwH4COFYNoQLXSuLTmDShQUt_2025_09_19_10_52_34.docx"
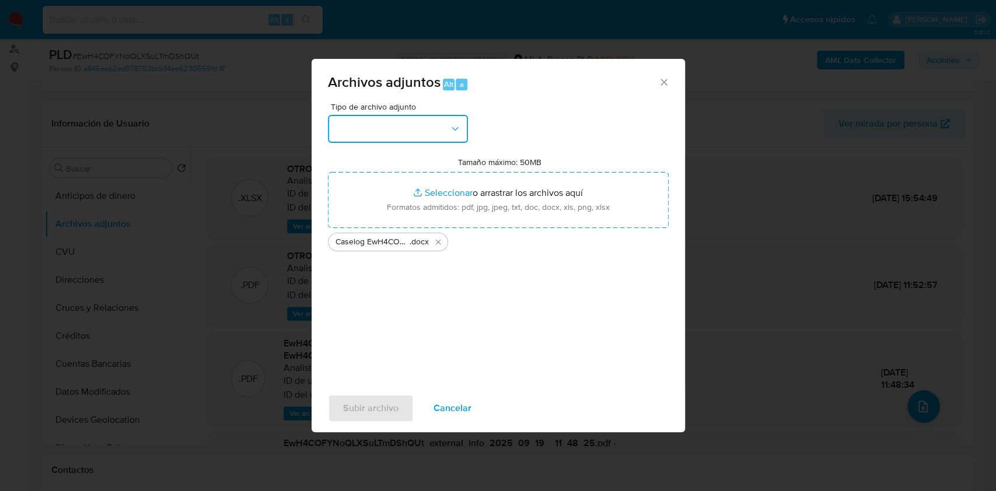
click at [449, 130] on icon "button" at bounding box center [455, 129] width 12 height 12
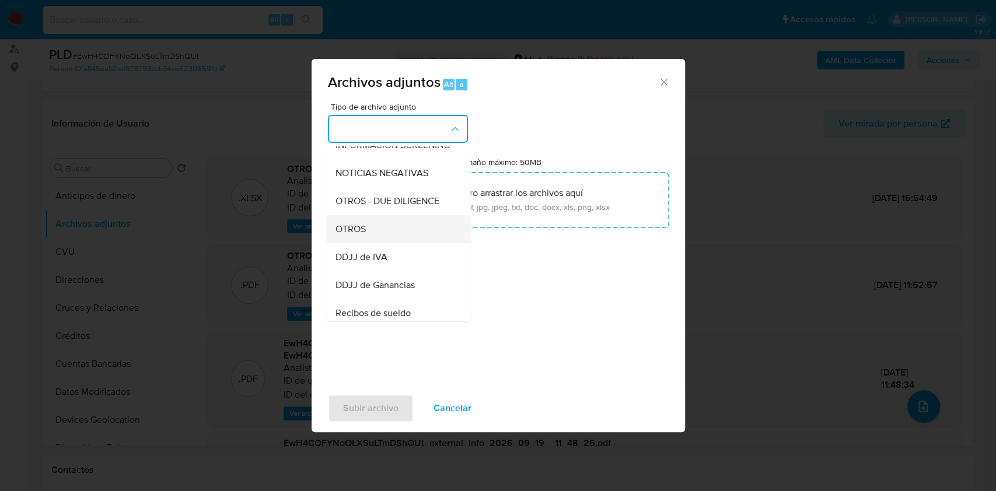
click at [405, 227] on div "OTROS" at bounding box center [394, 229] width 119 height 28
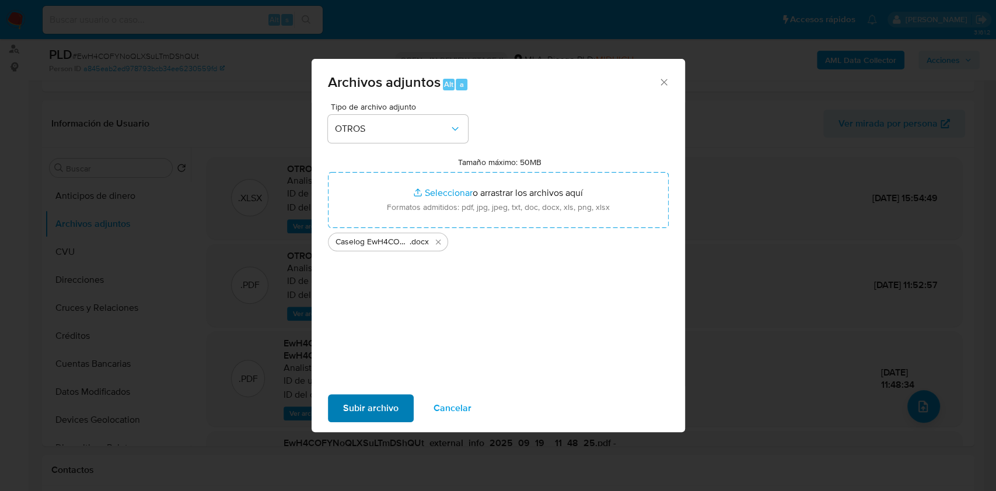
drag, startPoint x: 359, startPoint y: 377, endPoint x: 361, endPoint y: 397, distance: 20.0
click at [359, 378] on div "Tipo de archivo adjunto OTROS Tamaño máximo: 50MB Seleccionar archivos Seleccio…" at bounding box center [497, 244] width 373 height 283
click at [361, 398] on span "Subir archivo" at bounding box center [370, 408] width 55 height 26
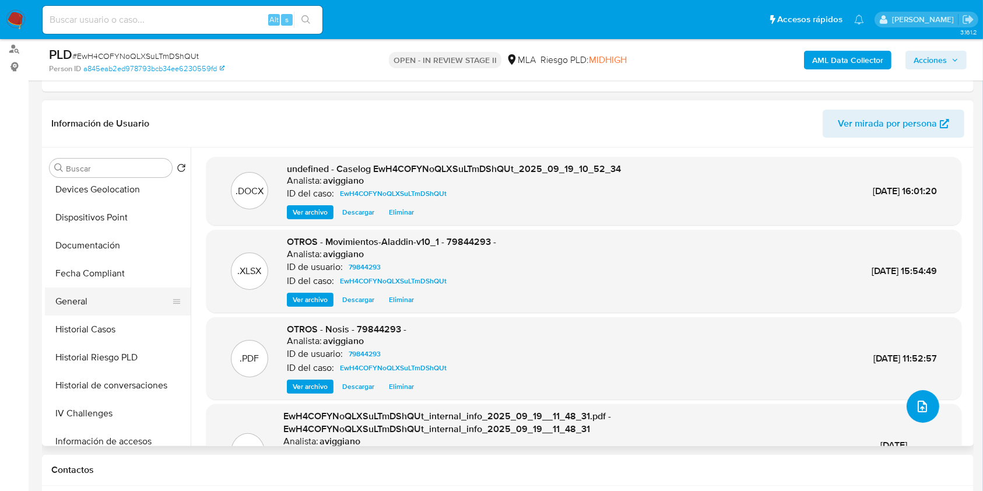
scroll to position [233, 0]
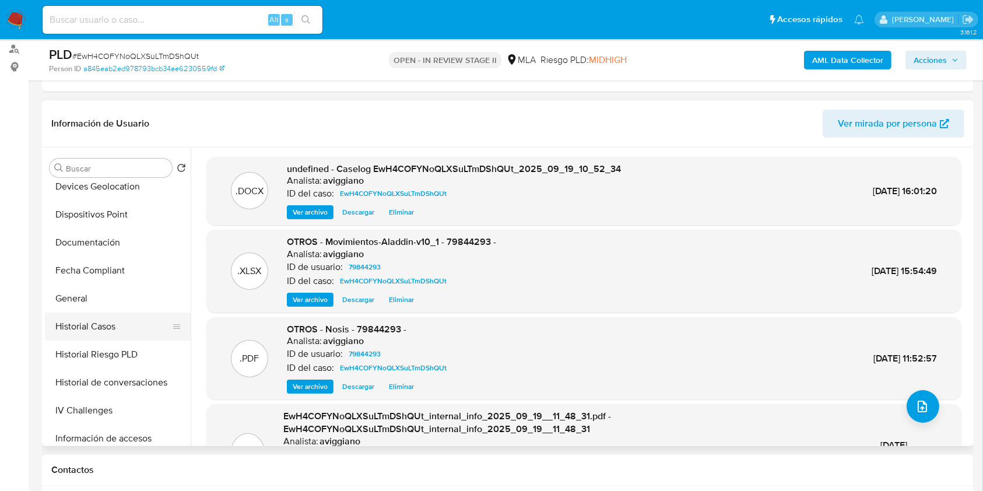
click at [93, 333] on button "Historial Casos" at bounding box center [113, 327] width 136 height 28
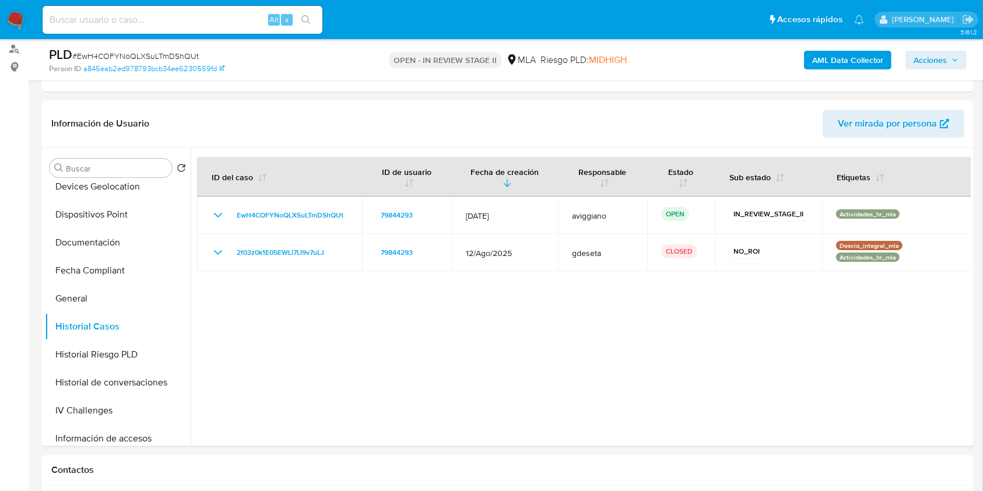
click at [924, 62] on span "Acciones" at bounding box center [930, 60] width 33 height 19
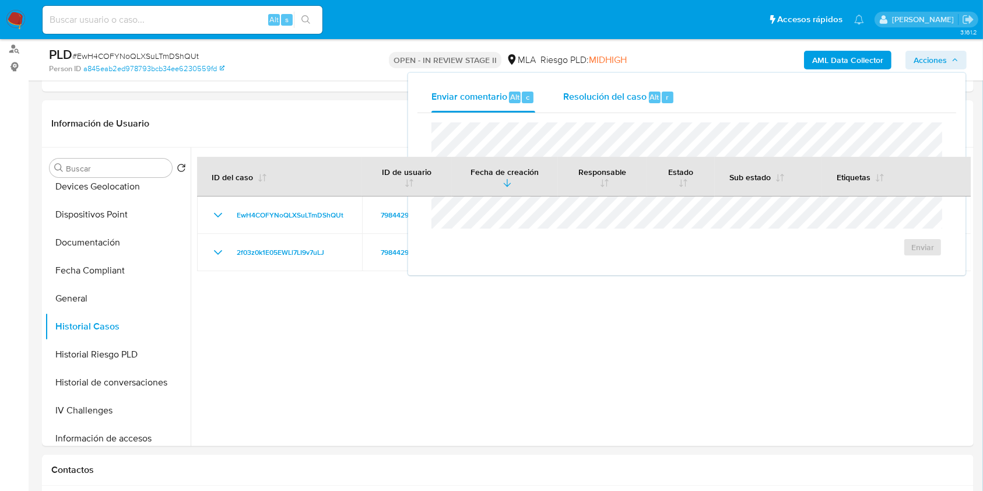
click at [641, 91] on span "Resolución del caso" at bounding box center [604, 96] width 83 height 13
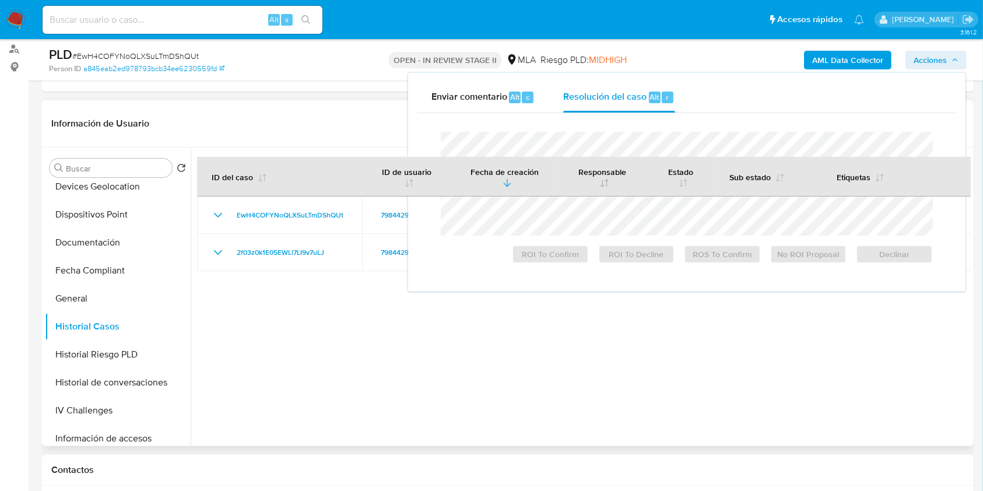
click at [588, 166] on button "Responsable" at bounding box center [603, 176] width 88 height 38
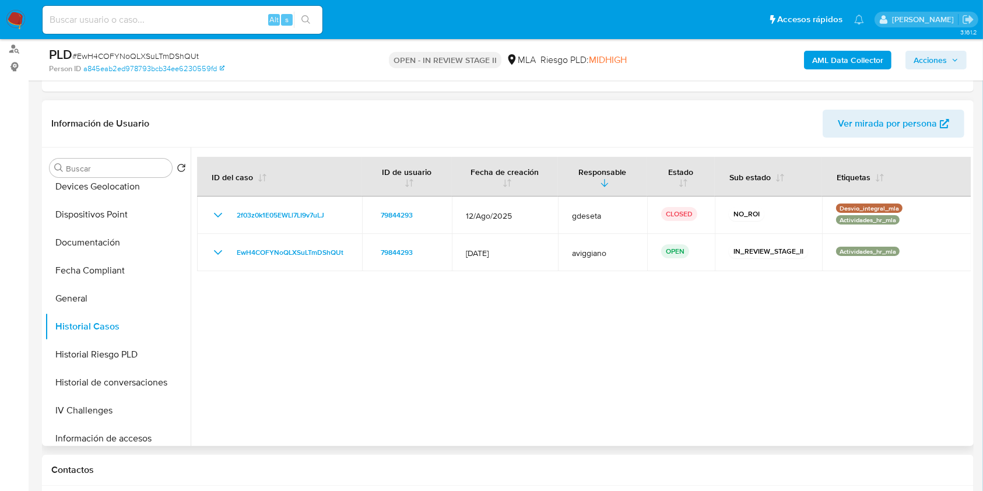
click at [924, 51] on span "Acciones" at bounding box center [930, 60] width 33 height 19
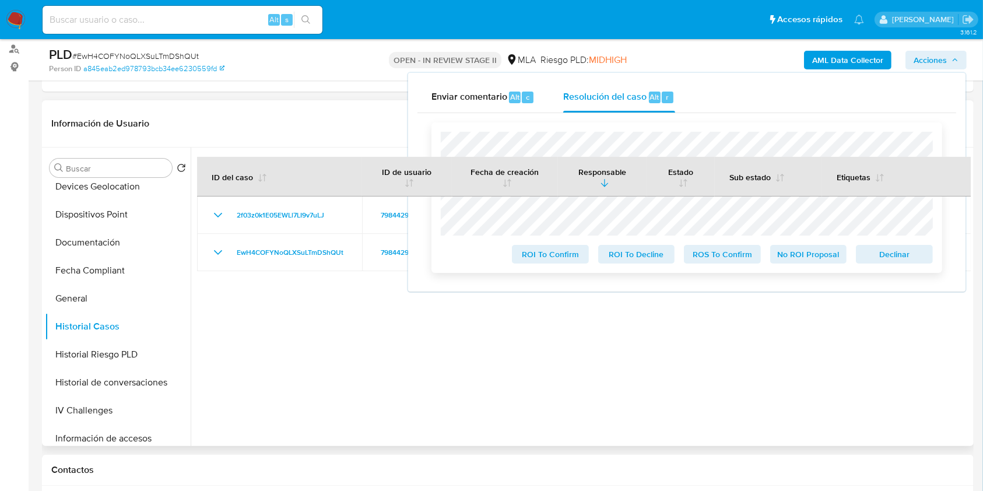
click at [905, 259] on span "Declinar" at bounding box center [894, 254] width 61 height 16
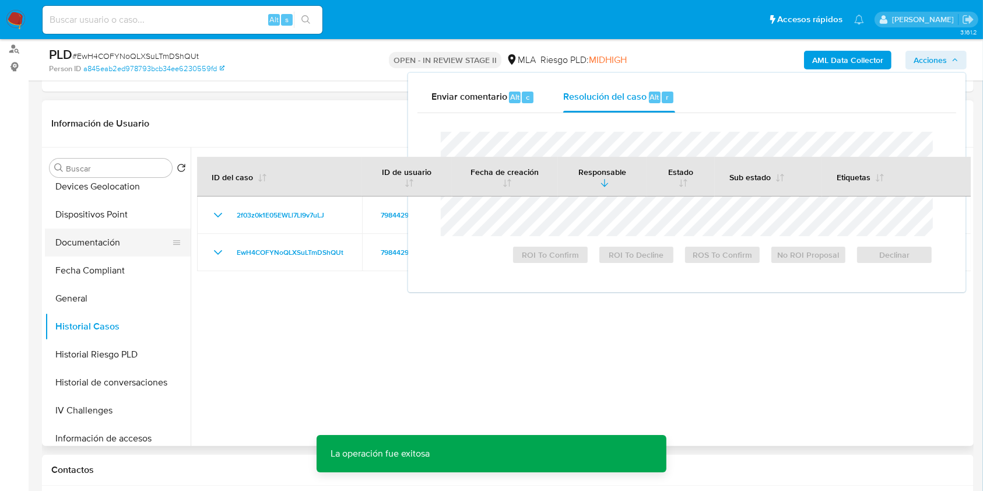
click at [68, 237] on button "Documentación" at bounding box center [113, 243] width 136 height 28
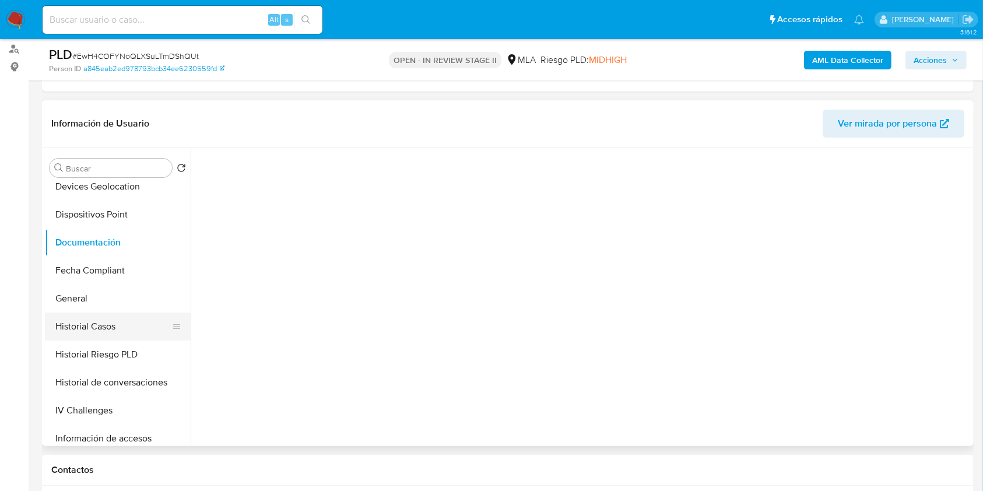
click at [77, 323] on button "Historial Casos" at bounding box center [113, 327] width 136 height 28
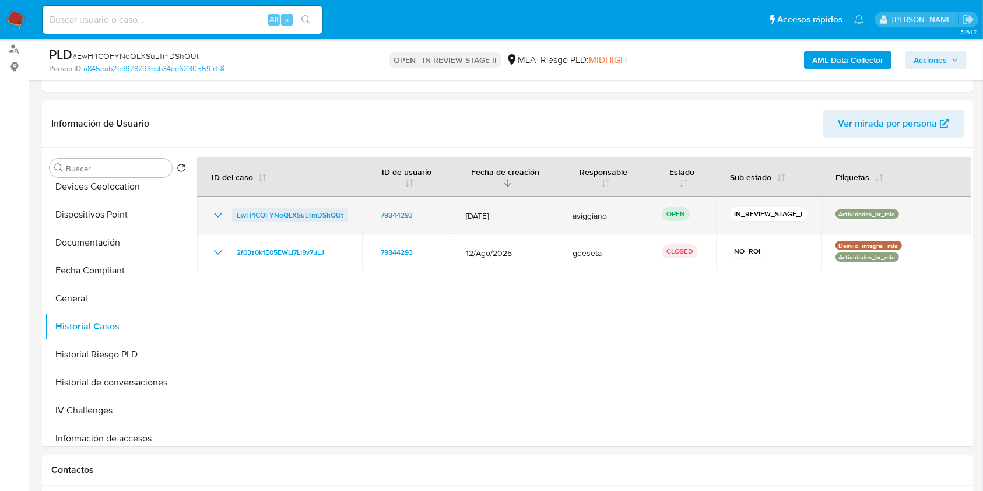
click at [272, 219] on span "EwH4COFYNoQLXSuLTmDShQUt" at bounding box center [290, 215] width 107 height 14
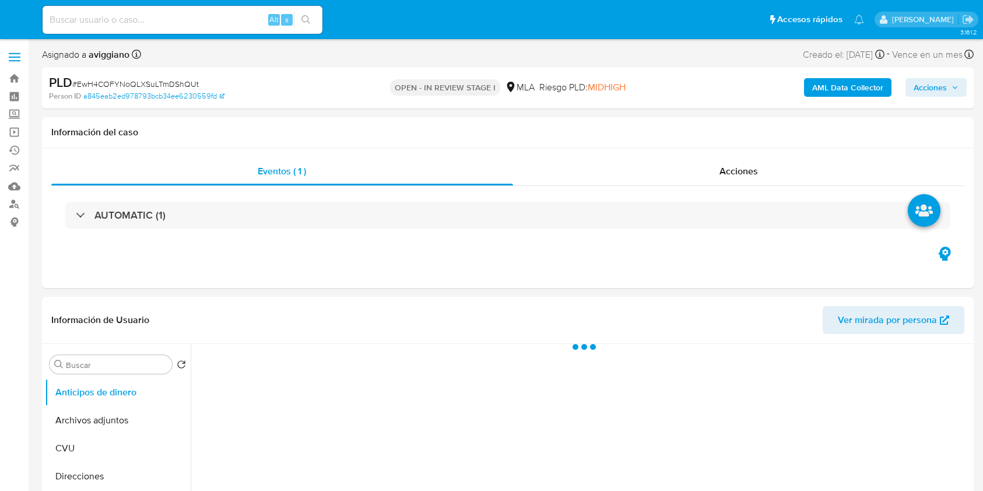
select select "10"
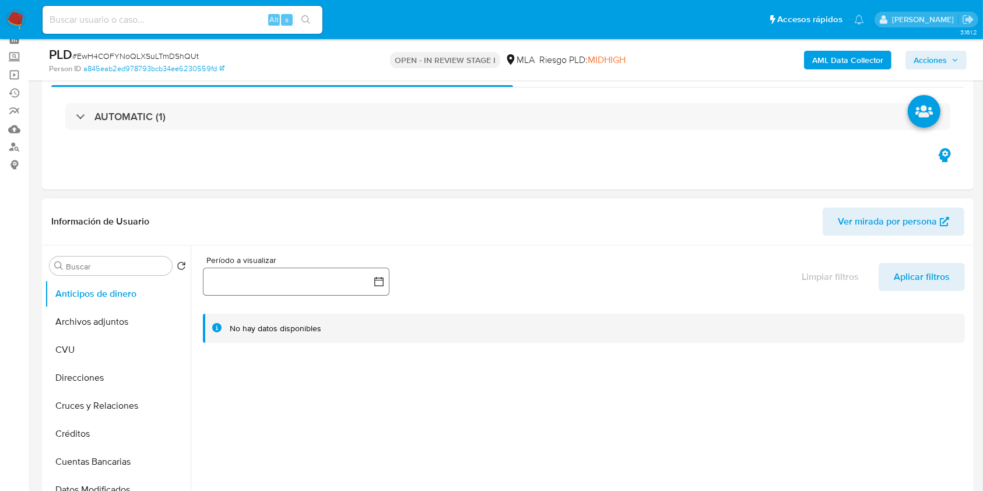
scroll to position [78, 0]
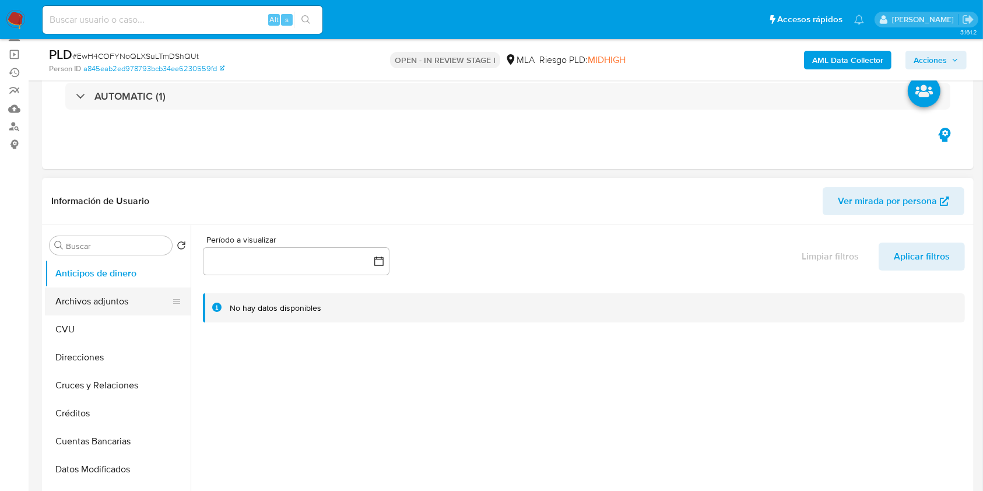
click at [121, 293] on button "Archivos adjuntos" at bounding box center [113, 302] width 136 height 28
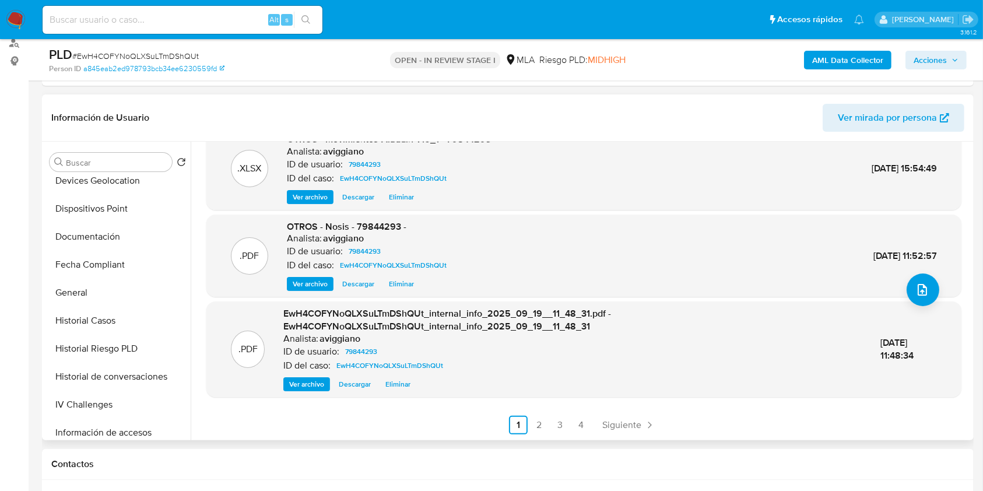
scroll to position [311, 0]
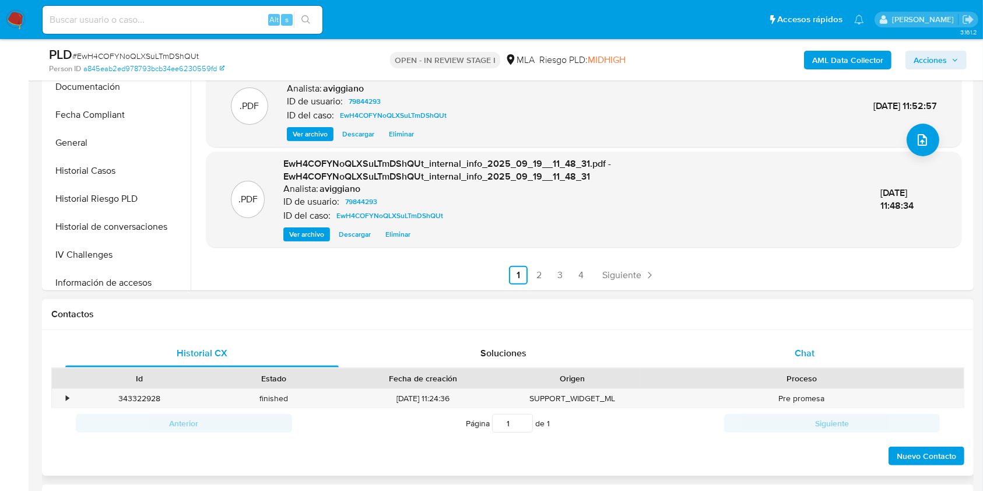
click at [806, 357] on span "Chat" at bounding box center [805, 352] width 20 height 13
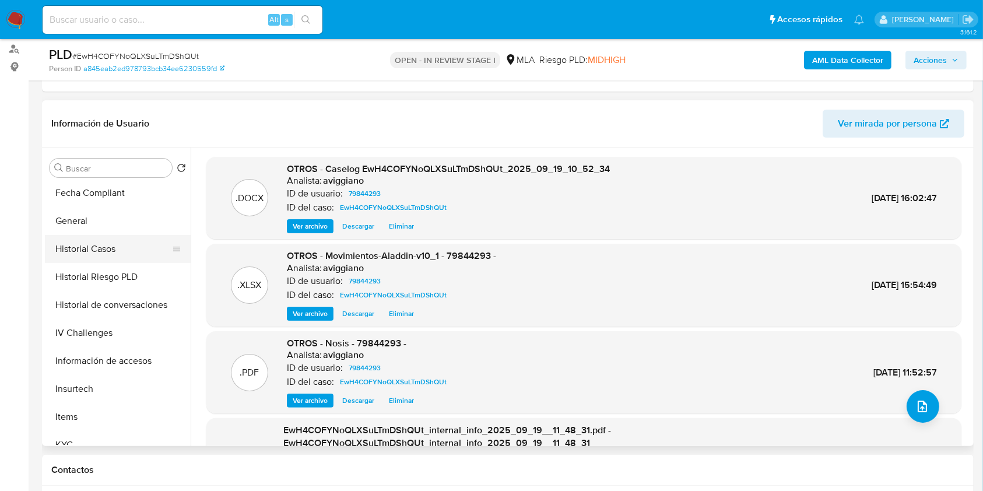
click at [111, 246] on button "Historial Casos" at bounding box center [113, 249] width 136 height 28
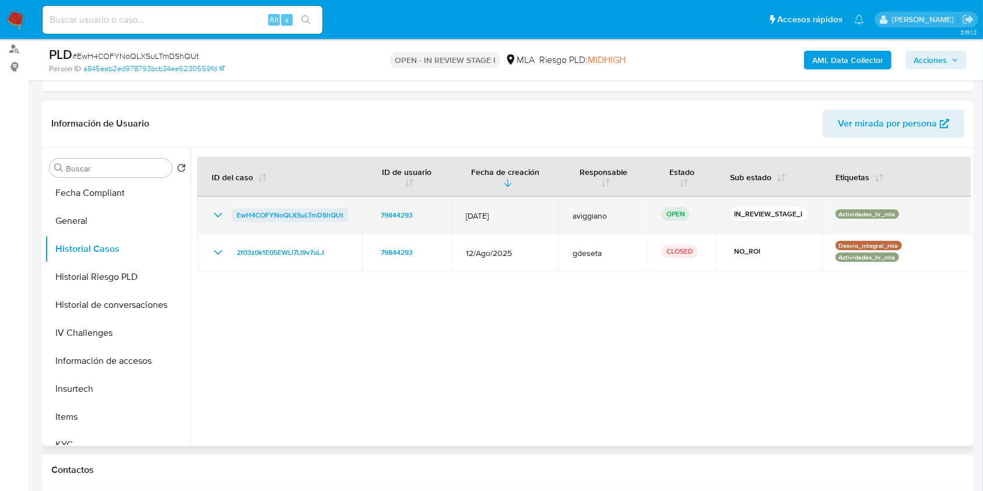
click at [279, 210] on span "EwH4COFYNoQLXSuLTmDShQUt" at bounding box center [290, 215] width 107 height 14
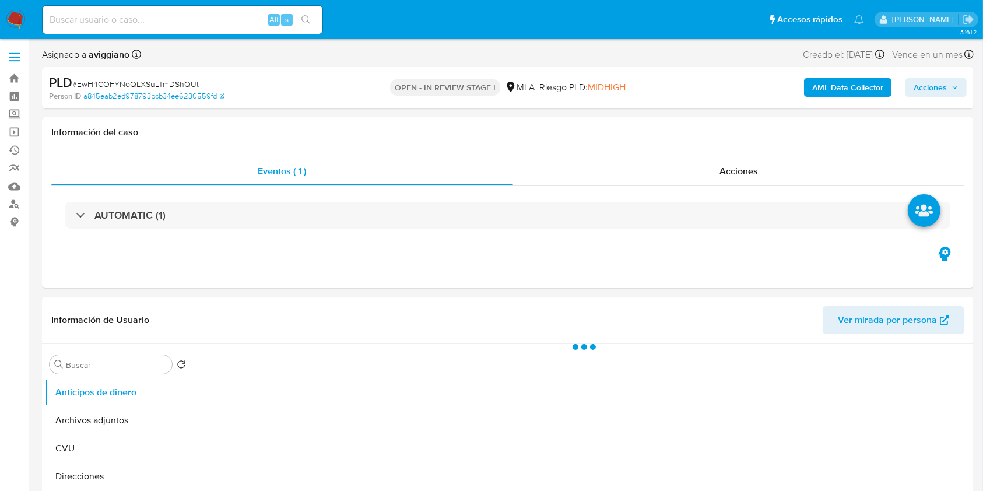
select select "10"
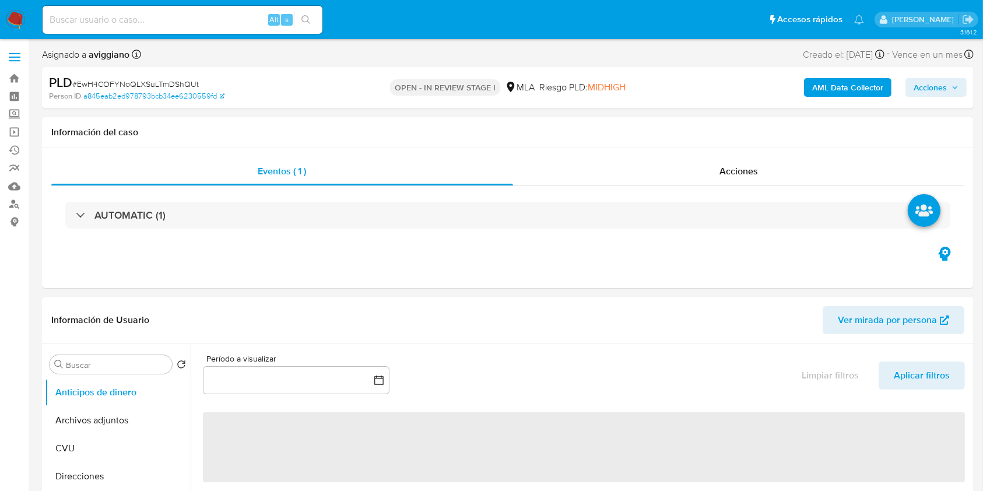
click at [954, 76] on div "AML Data Collector Acciones" at bounding box center [815, 87] width 303 height 27
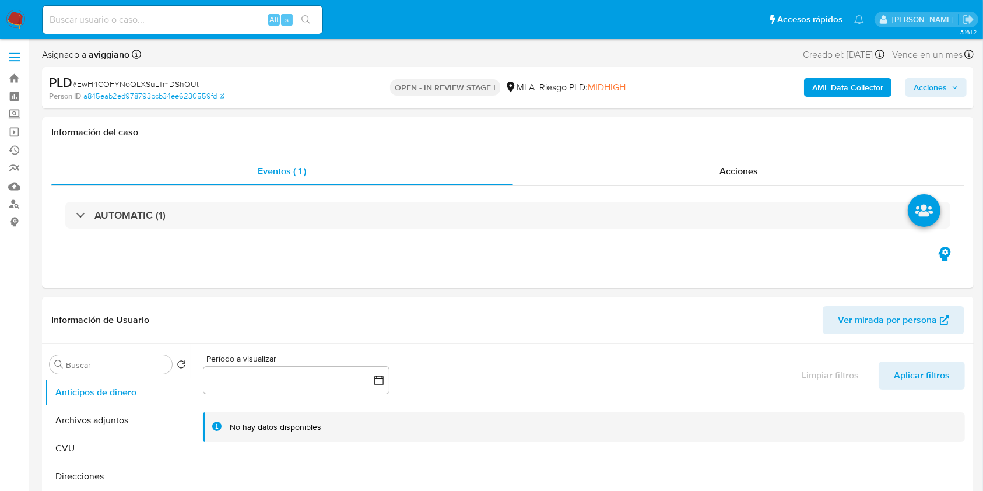
click at [951, 85] on span "Acciones" at bounding box center [936, 87] width 45 height 16
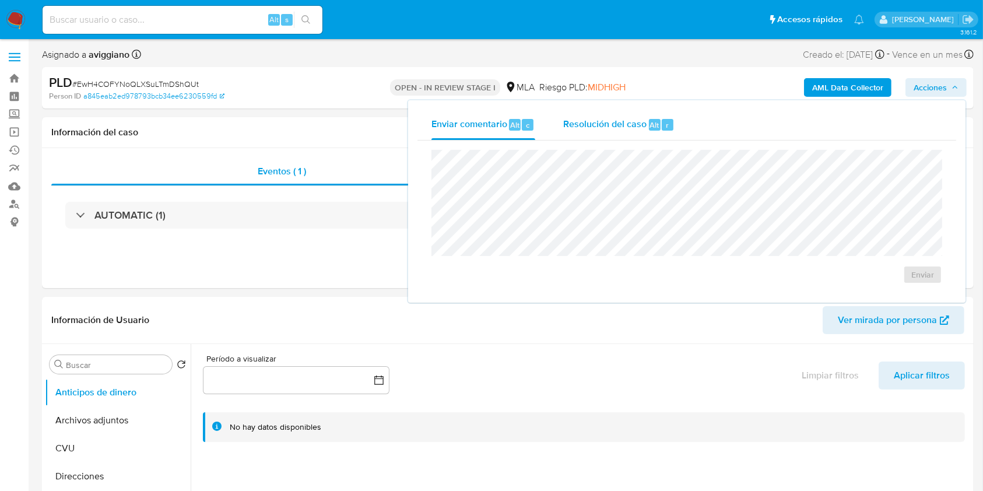
click at [635, 129] on span "Resolución del caso" at bounding box center [604, 124] width 83 height 13
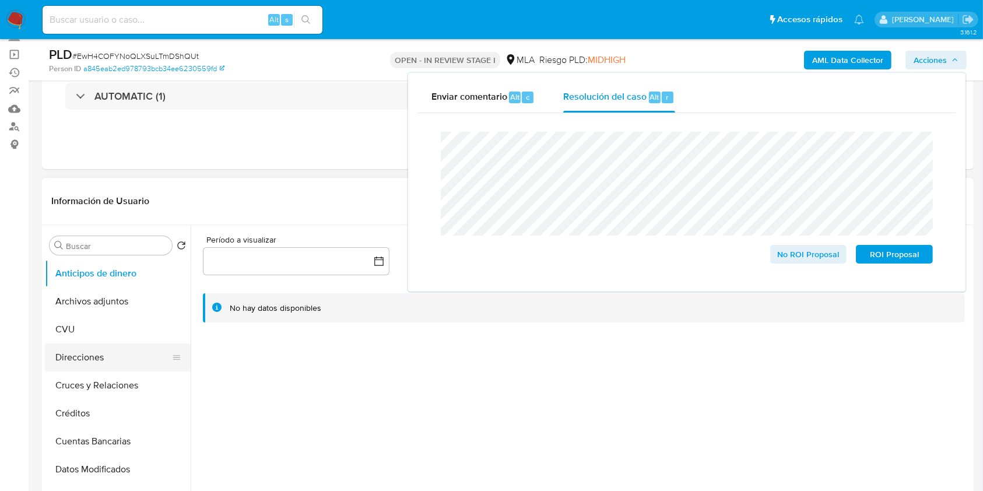
click at [108, 288] on button "Archivos adjuntos" at bounding box center [118, 302] width 146 height 28
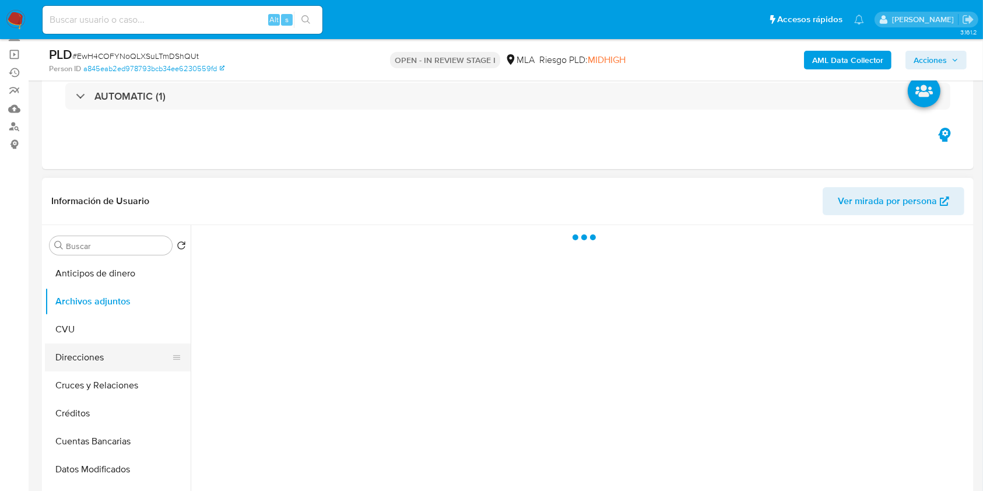
click at [97, 352] on button "Direcciones" at bounding box center [113, 358] width 136 height 28
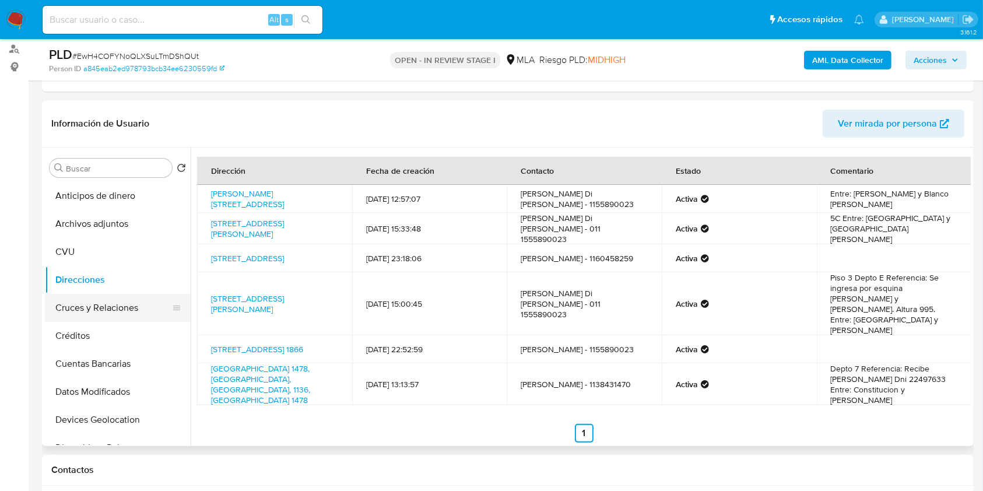
scroll to position [155, 0]
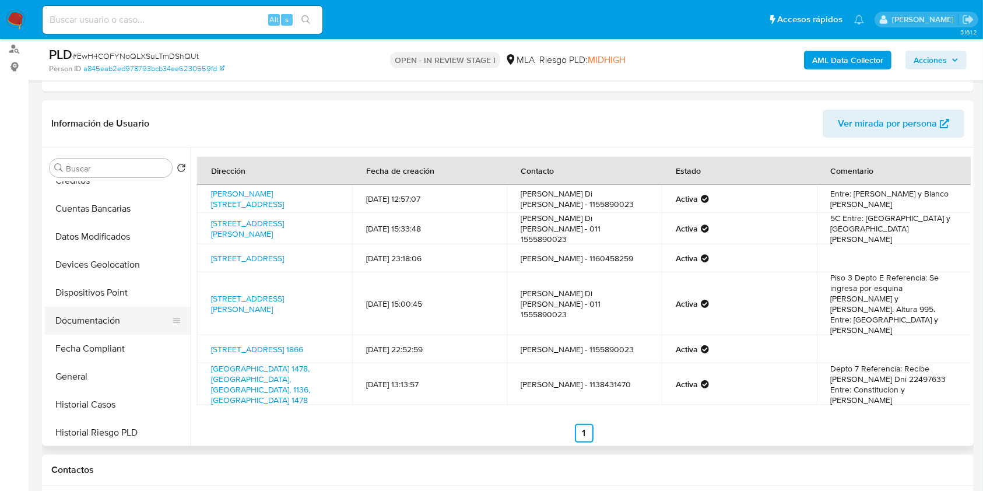
click at [116, 321] on button "Documentación" at bounding box center [113, 321] width 136 height 28
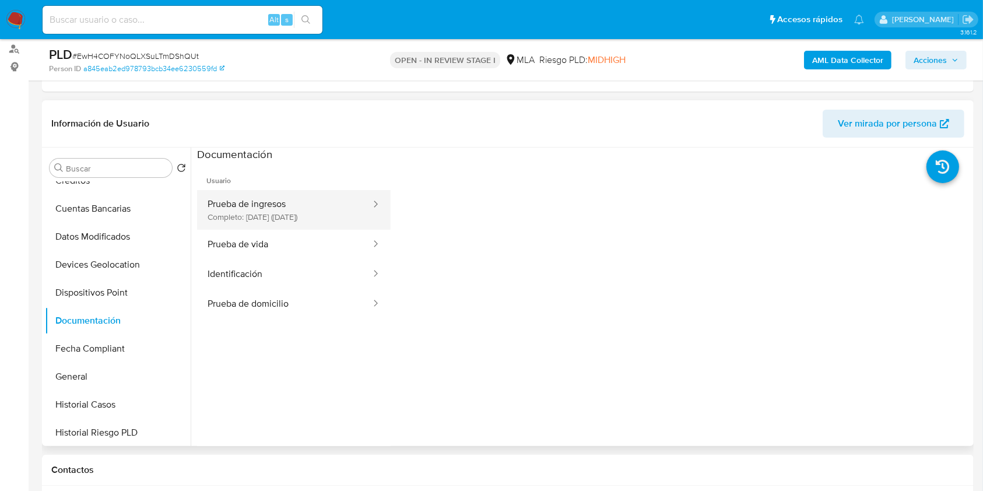
click at [278, 213] on button "Prueba de ingresos Completo: 31/07/2025 (hace 2 meses)" at bounding box center [284, 210] width 175 height 40
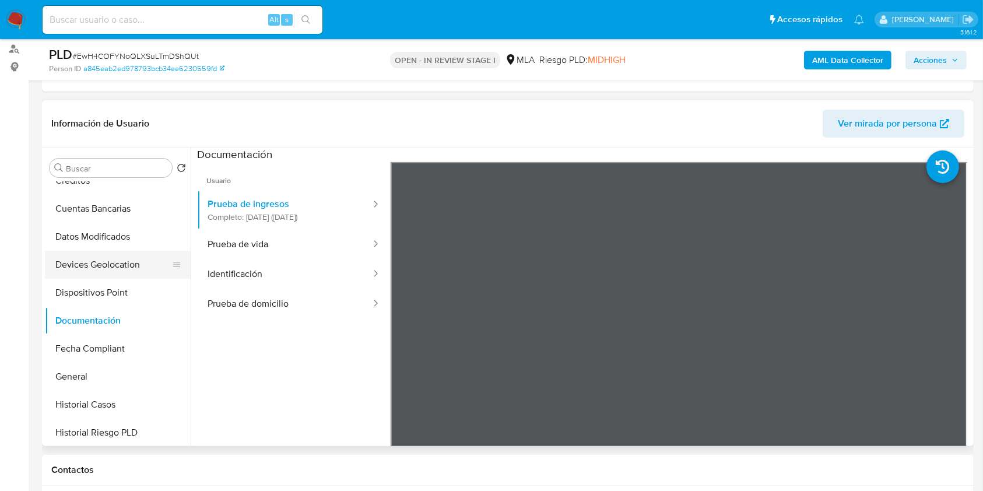
scroll to position [0, 0]
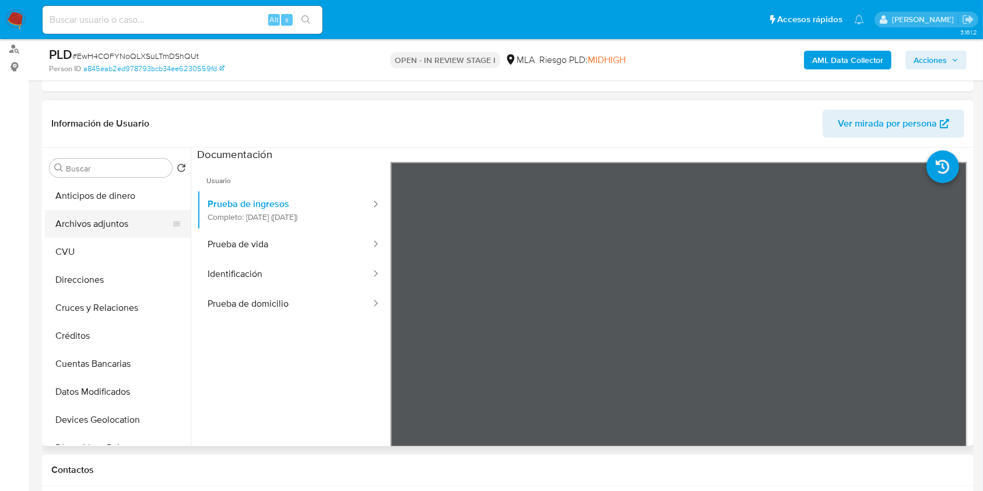
click at [107, 225] on button "Archivos adjuntos" at bounding box center [113, 224] width 136 height 28
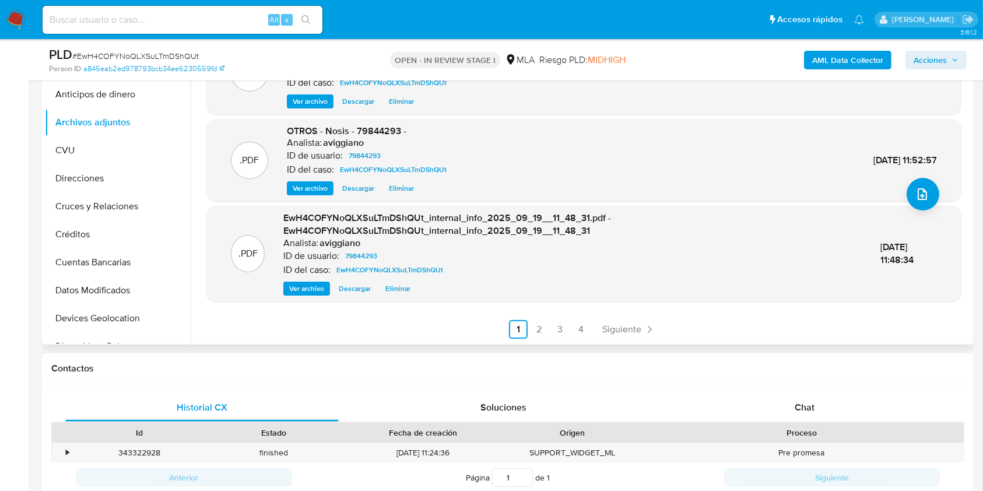
scroll to position [388, 0]
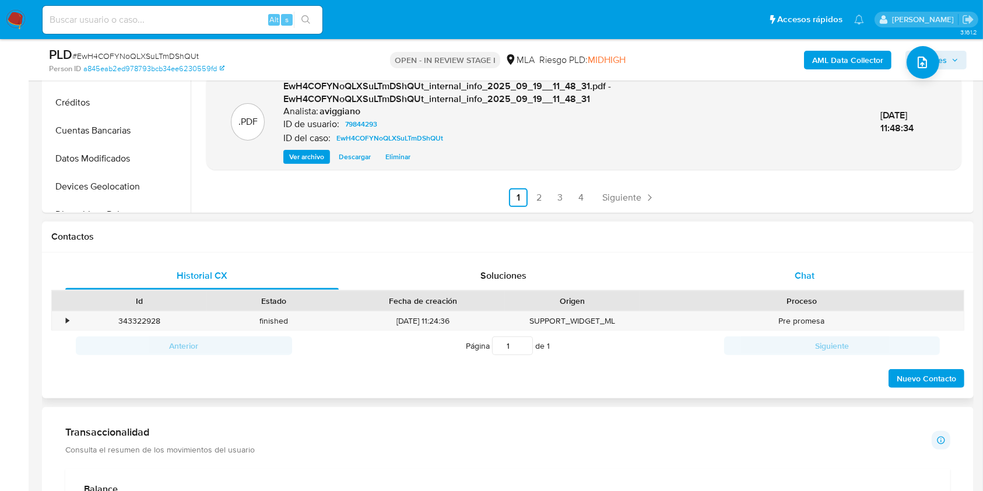
click at [802, 285] on div "Chat" at bounding box center [805, 276] width 274 height 28
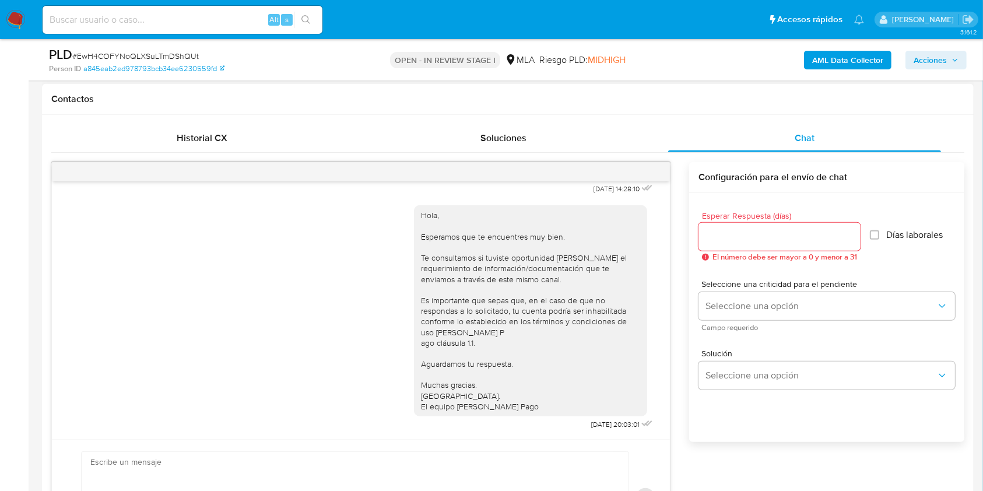
scroll to position [622, 0]
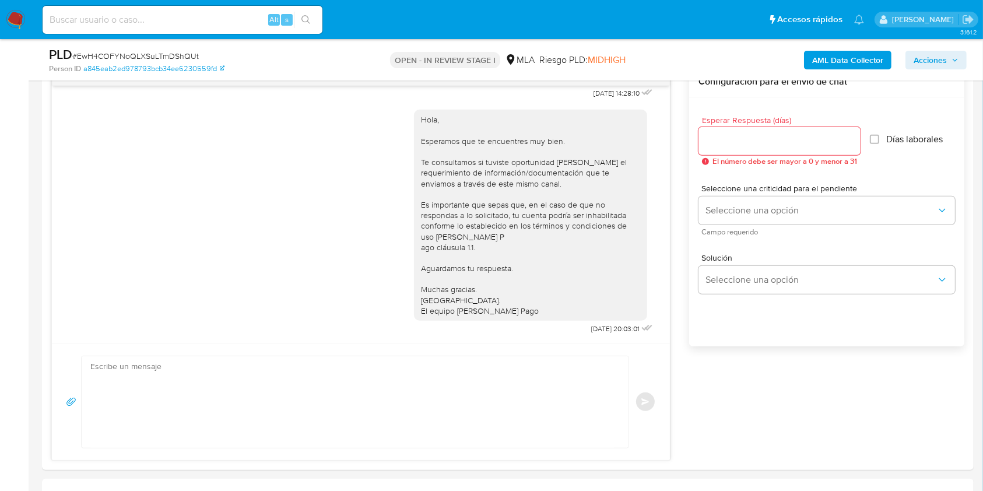
click at [972, 66] on div "PLD # EwH4COFYNoQLXSuLTmDShQUt Person ID a845eab2ed978793bcb34ee6230559fd OPEN …" at bounding box center [508, 59] width 932 height 41
click at [957, 58] on icon "button" at bounding box center [955, 60] width 7 height 7
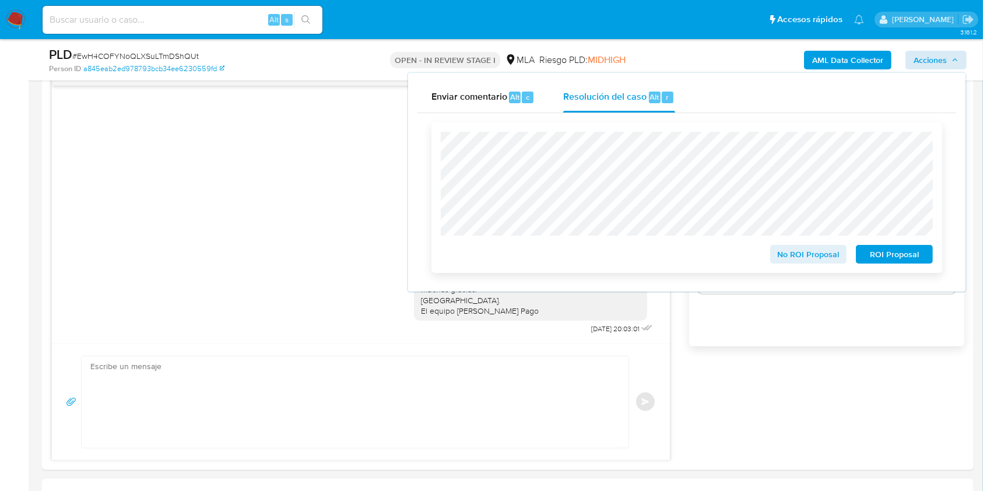
click at [827, 252] on span "No ROI Proposal" at bounding box center [809, 254] width 61 height 16
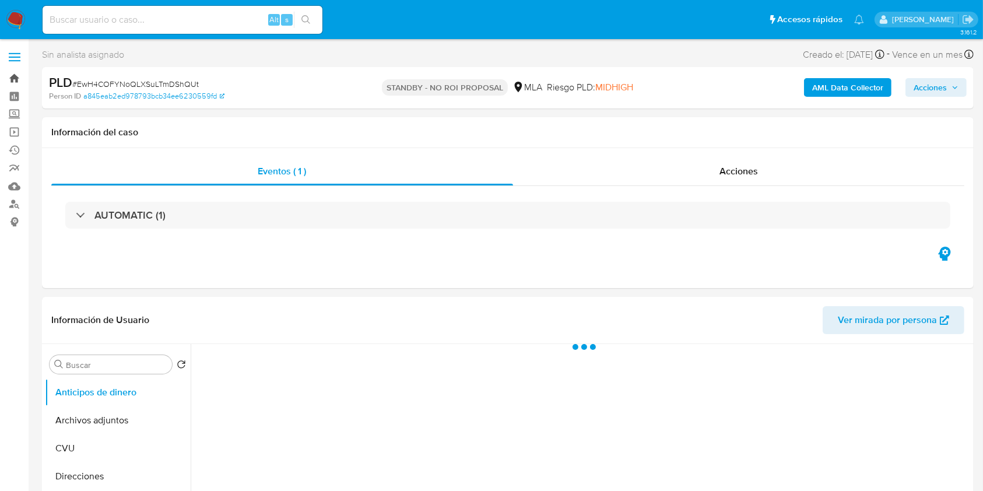
click at [17, 81] on link "Bandeja" at bounding box center [69, 78] width 139 height 18
select select "10"
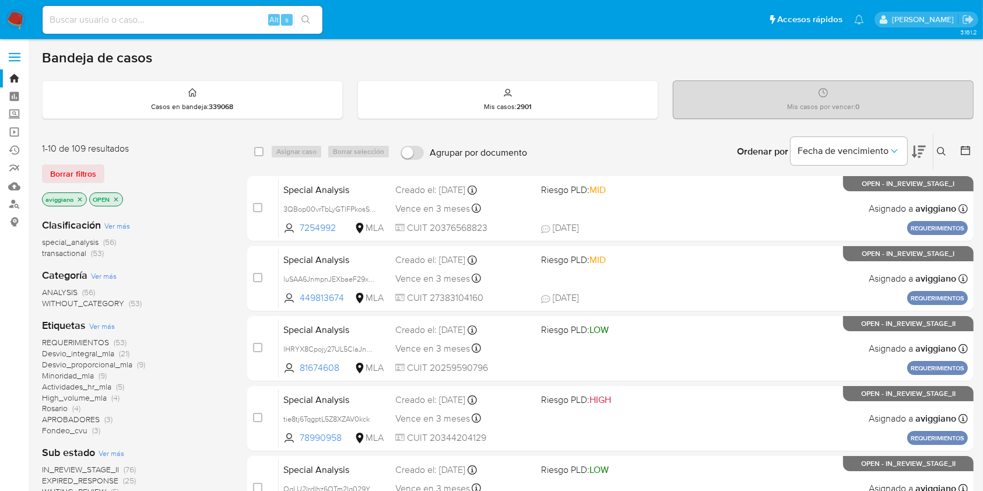
click at [80, 199] on icon "close-filter" at bounding box center [79, 199] width 7 height 7
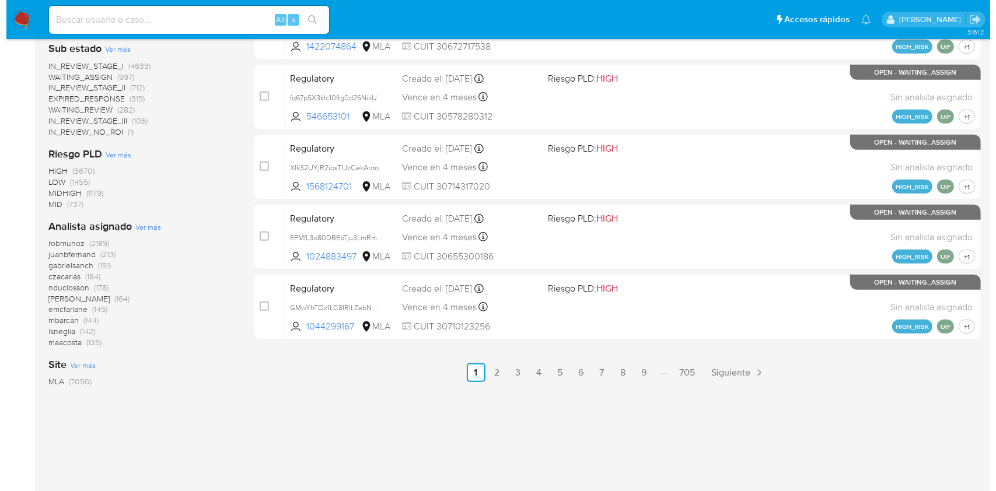
scroll to position [532, 0]
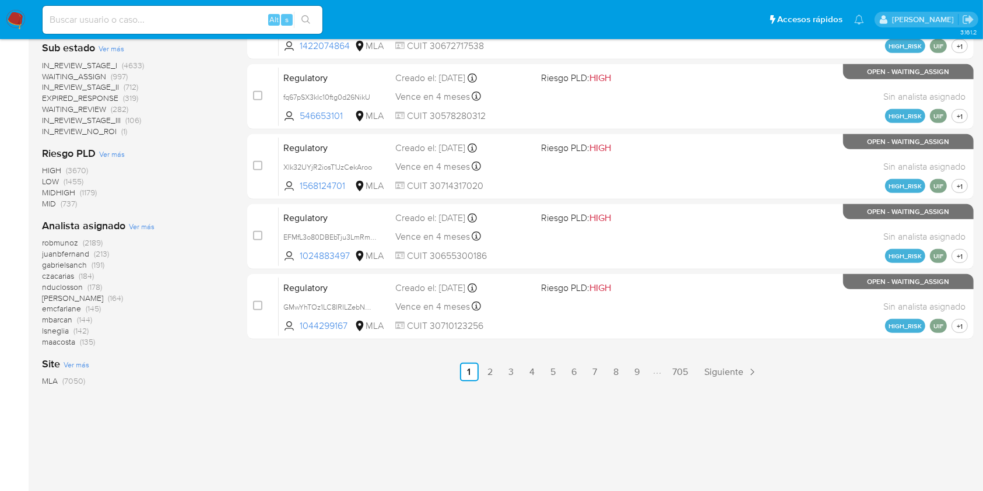
click at [135, 225] on span "Ver más" at bounding box center [142, 226] width 26 height 10
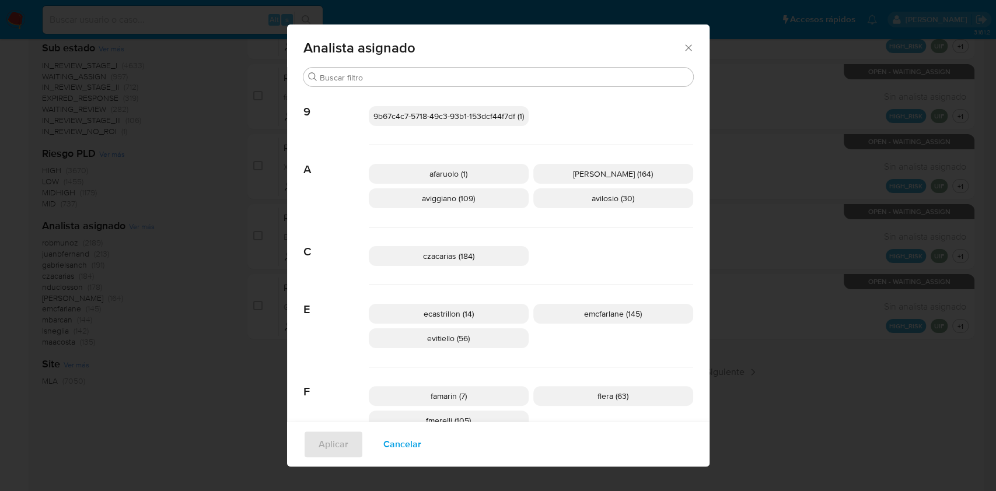
click at [434, 194] on span "aviggiano (109)" at bounding box center [448, 198] width 53 height 12
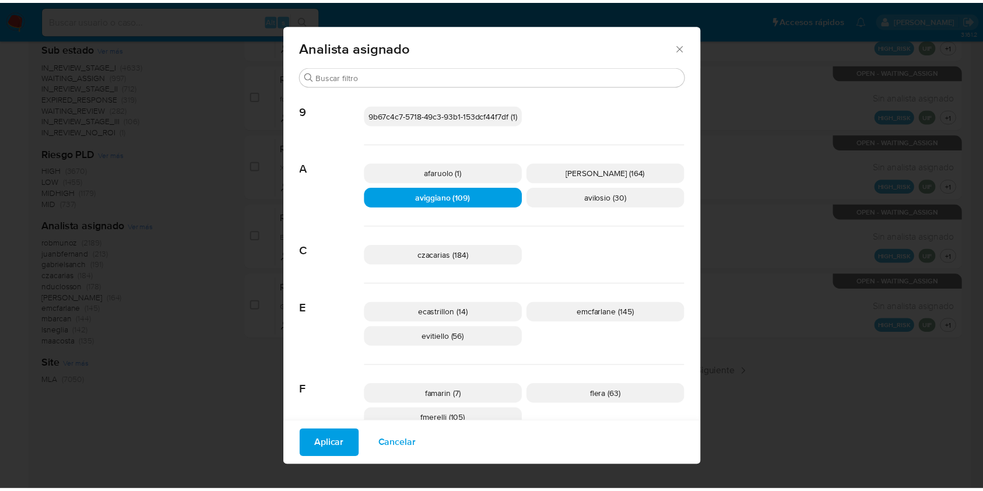
scroll to position [0, 0]
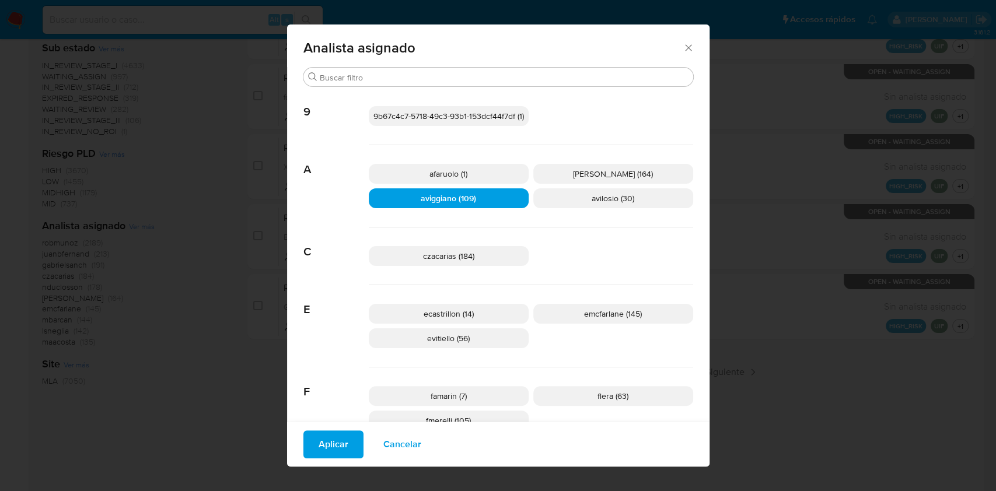
click at [320, 439] on span "Aplicar" at bounding box center [333, 445] width 30 height 26
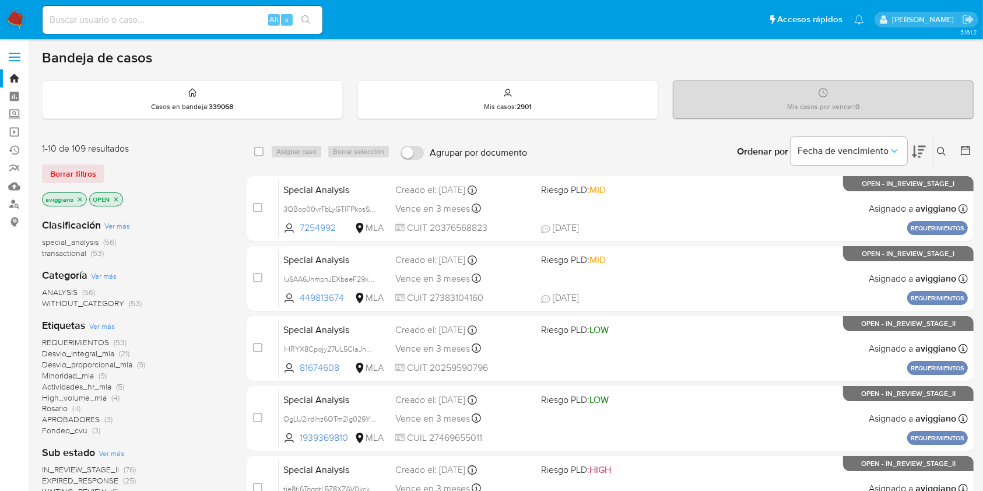
click at [153, 12] on input at bounding box center [183, 19] width 280 height 15
paste input "CLrOAAMVvF0onAYUF6MeTg5o"
type input "CLrOAAMVvF0onAYUF6MeTg5o"
click at [303, 19] on icon "search-icon" at bounding box center [306, 19] width 9 height 9
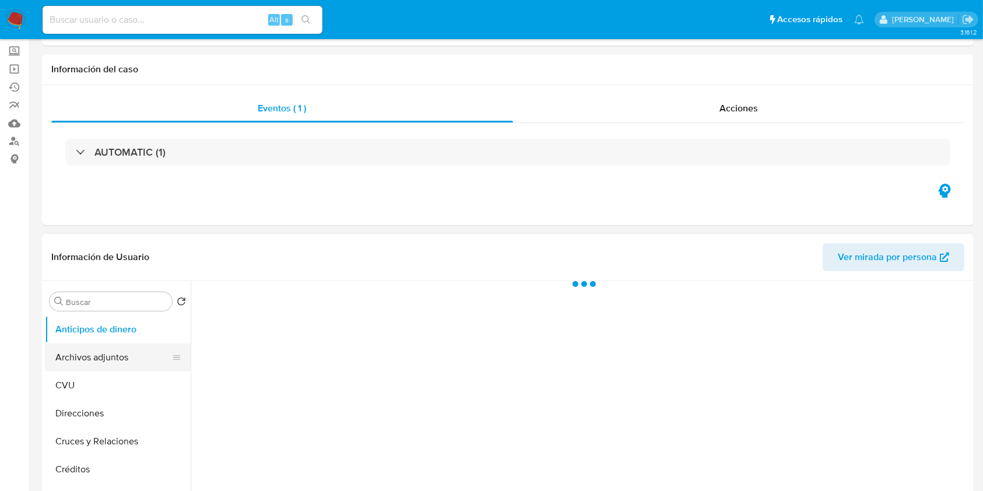
scroll to position [233, 0]
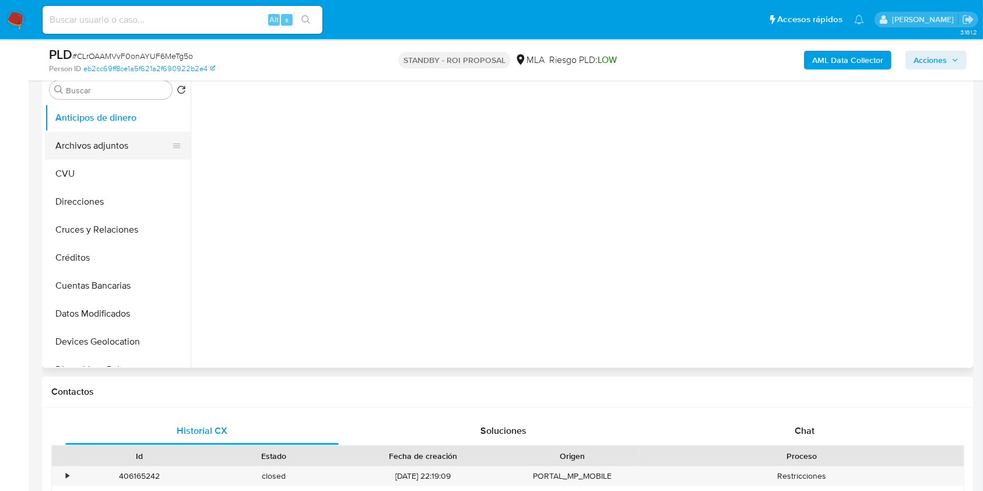
select select "10"
click at [121, 152] on button "Archivos adjuntos" at bounding box center [113, 146] width 136 height 28
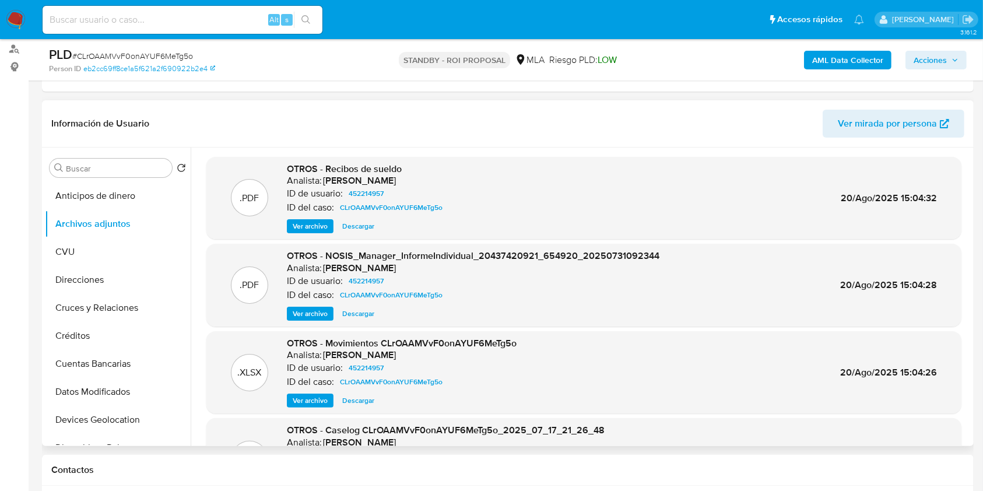
scroll to position [98, 0]
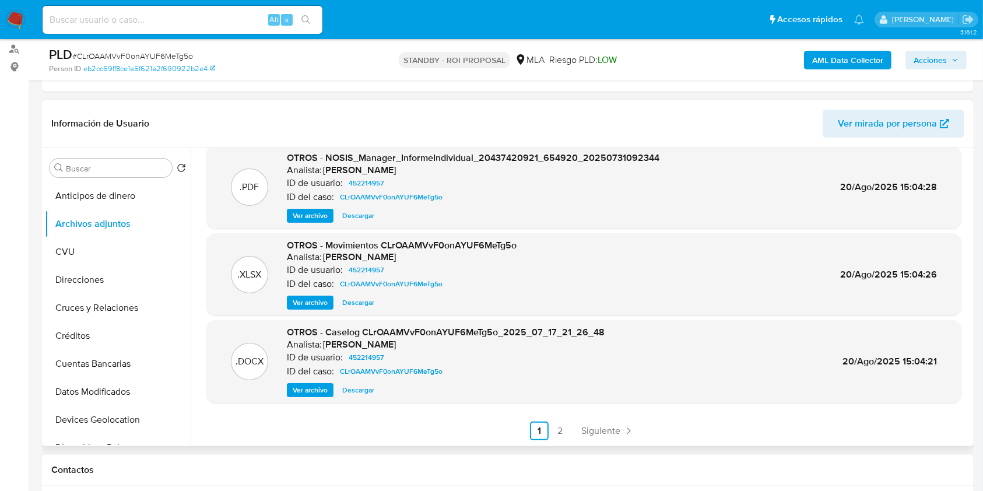
click at [356, 399] on div ".DOCX OTROS - Caselog CLrOAAMVvF0onAYUF6MeTg5o_2025_07_17_21_26_48 Analista: am…" at bounding box center [583, 361] width 755 height 83
click at [358, 389] on span "Descargar" at bounding box center [358, 390] width 32 height 12
click at [145, 25] on input at bounding box center [183, 19] width 280 height 15
paste input "k6iJhxaic89Gyve4TdUJL2aI"
type input "k6iJhxaic89Gyve4TdUJL2aI"
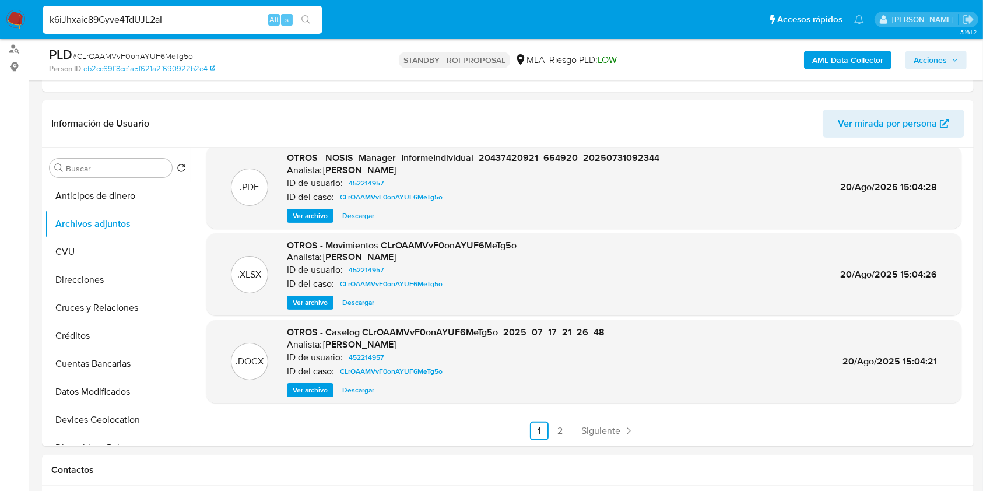
click at [312, 15] on button "search-icon" at bounding box center [306, 20] width 24 height 16
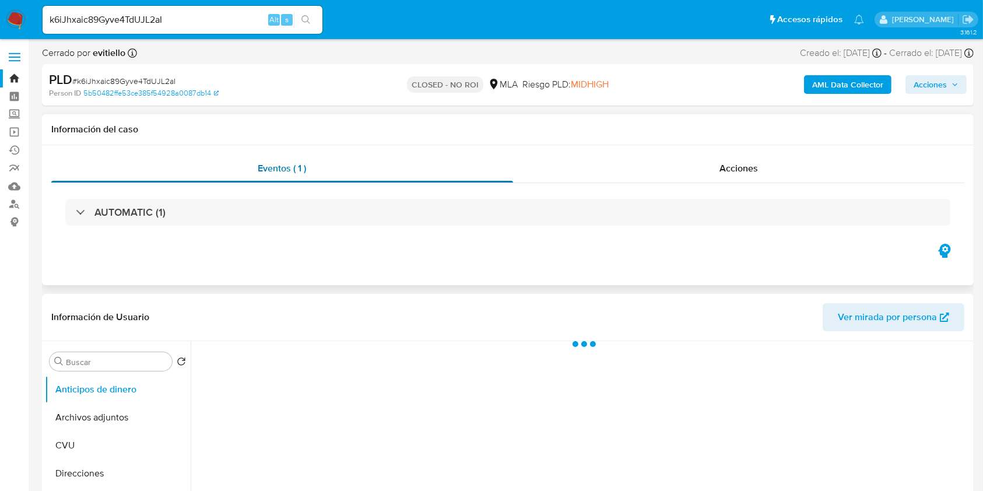
select select "10"
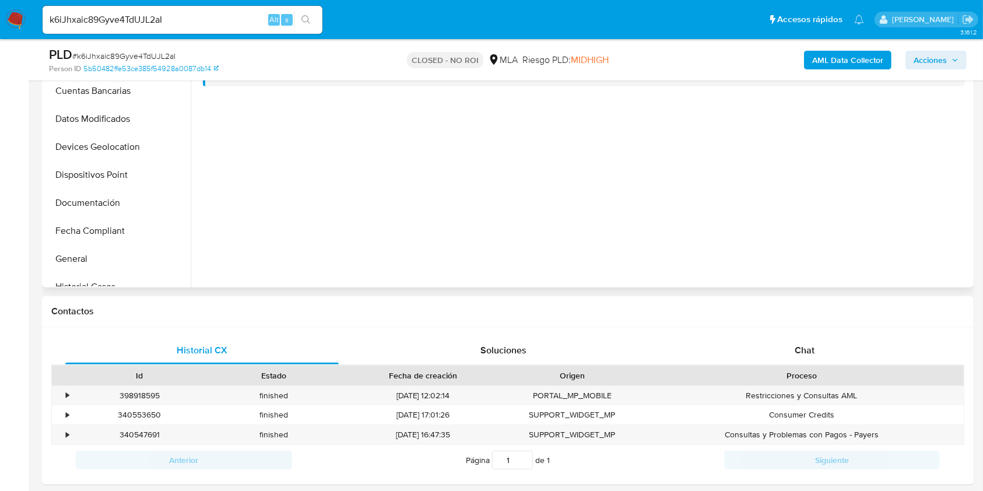
scroll to position [233, 0]
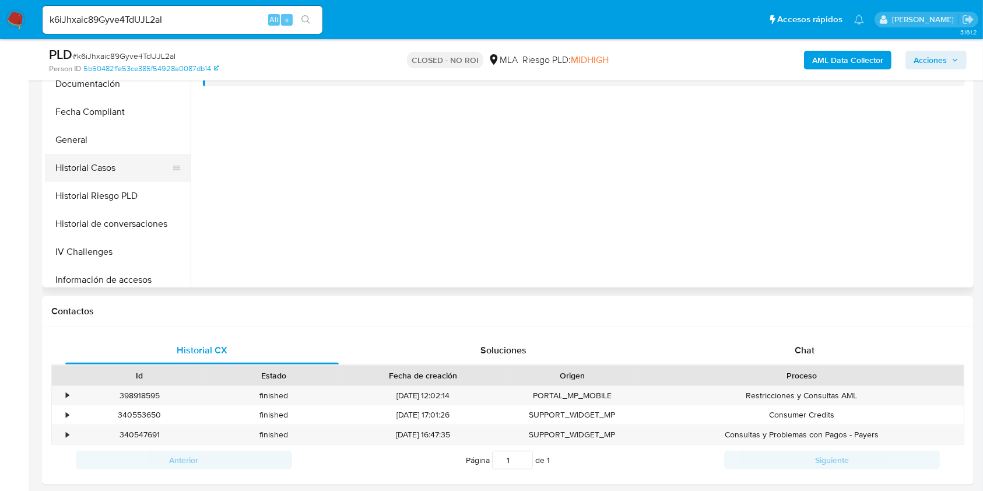
click at [103, 167] on button "Historial Casos" at bounding box center [113, 168] width 136 height 28
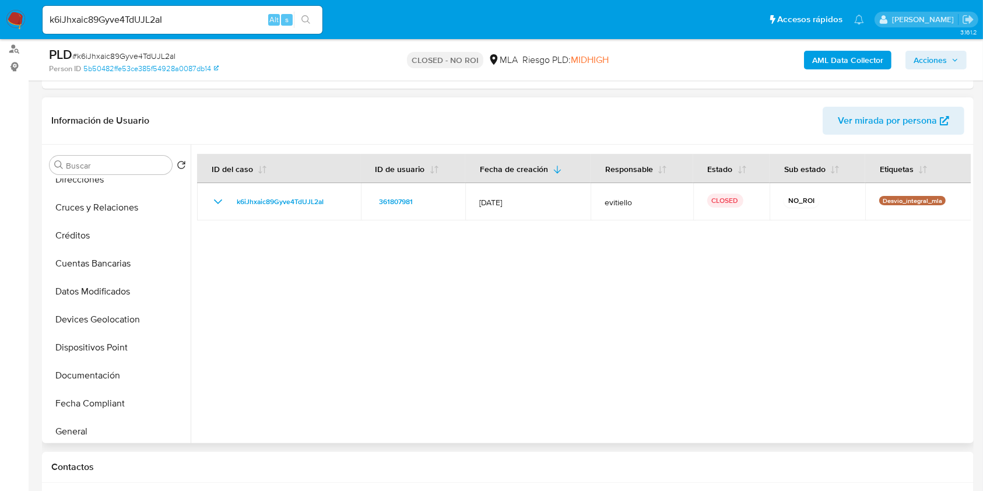
scroll to position [0, 0]
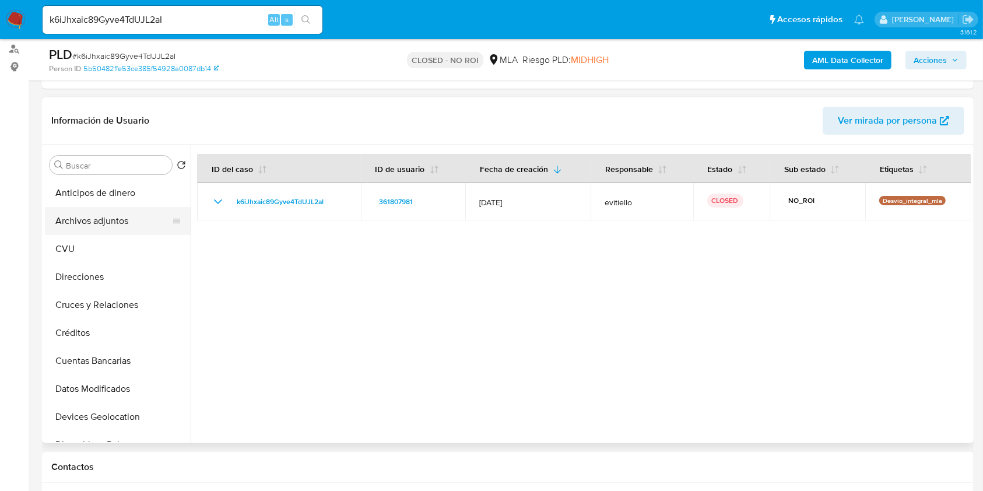
click at [107, 217] on button "Archivos adjuntos" at bounding box center [113, 221] width 136 height 28
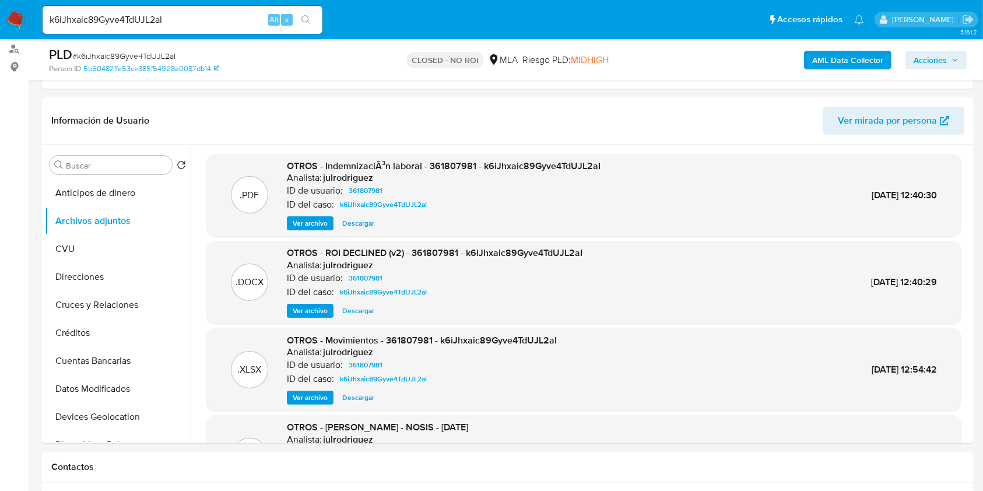
click at [221, 20] on input "k6iJhxaic89Gyve4TdUJL2aI" at bounding box center [183, 19] width 280 height 15
paste input "Fbvl1gg4DLMD8XnwXfzpDsK"
type input "Fbvl1gg4DLMD8XnwXfzpDsKI"
click at [305, 23] on icon "search-icon" at bounding box center [306, 19] width 9 height 9
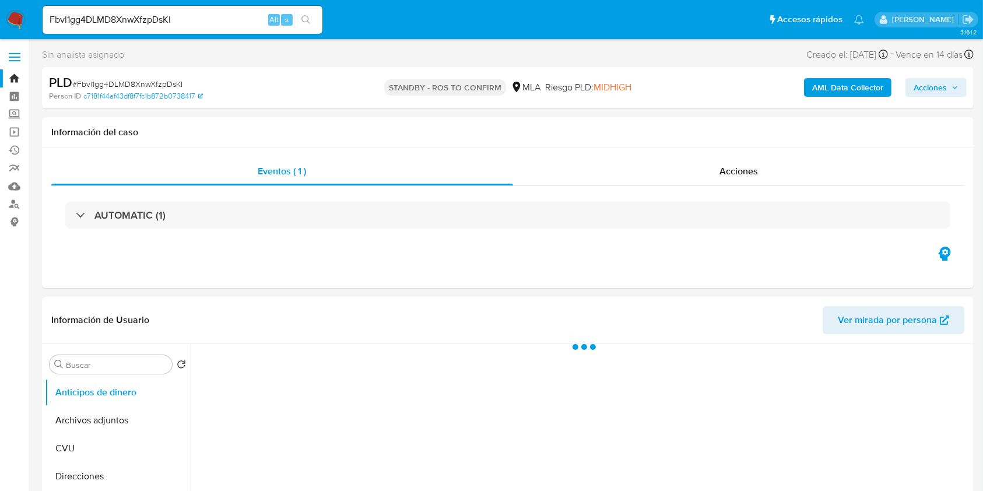
select select "10"
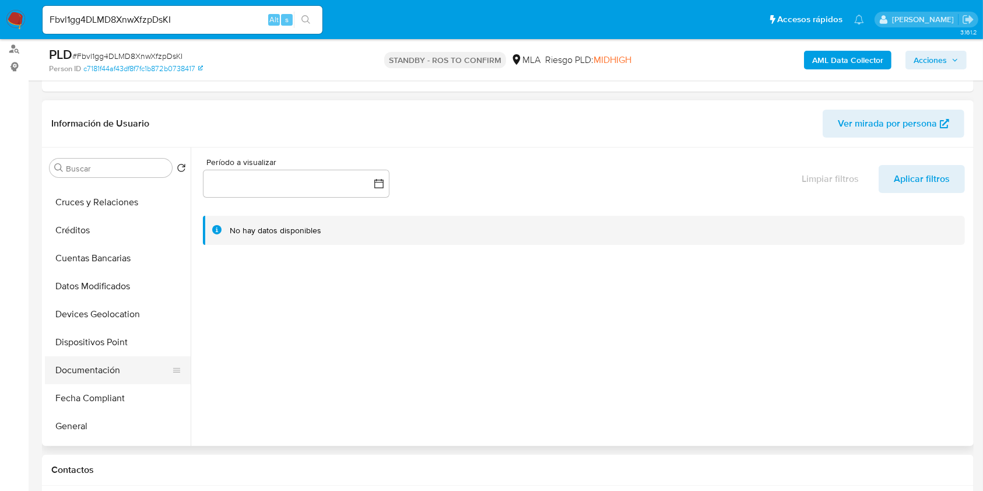
scroll to position [155, 0]
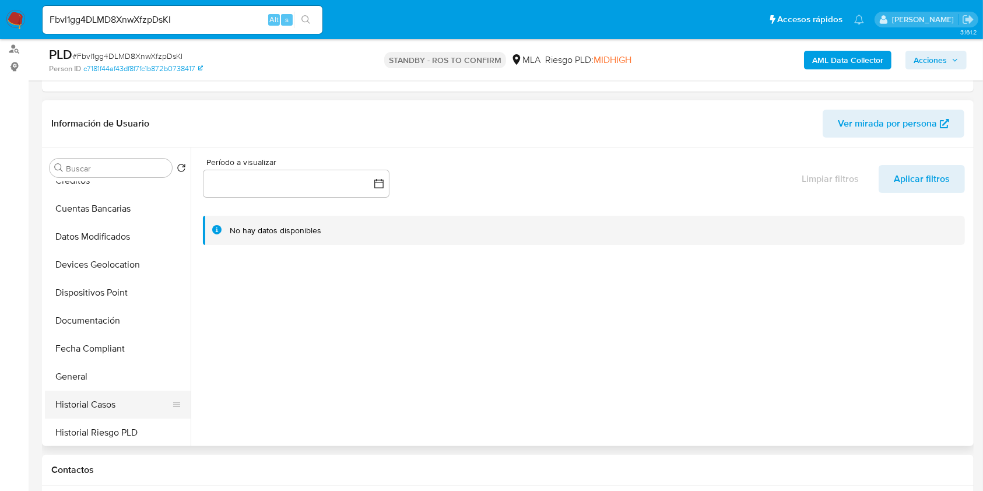
click at [91, 402] on button "Historial Casos" at bounding box center [113, 405] width 136 height 28
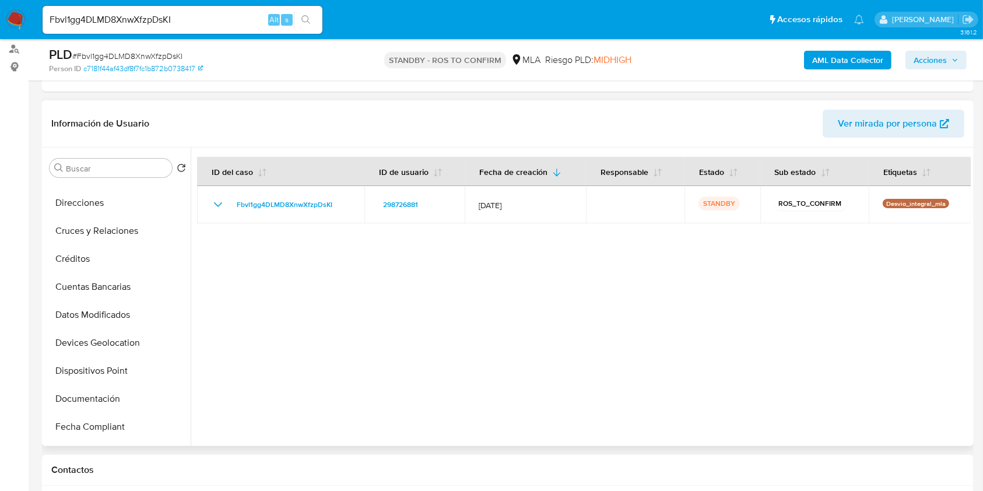
scroll to position [0, 0]
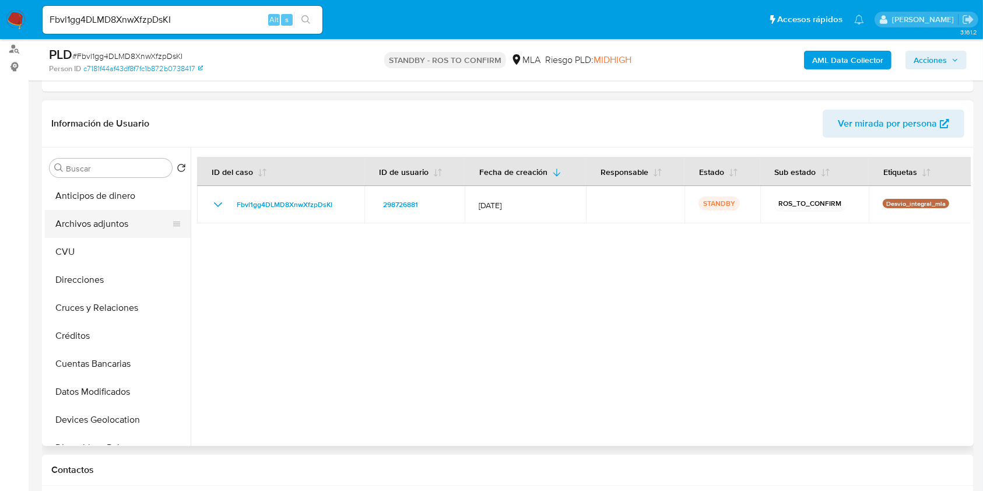
click at [156, 226] on button "Archivos adjuntos" at bounding box center [113, 224] width 136 height 28
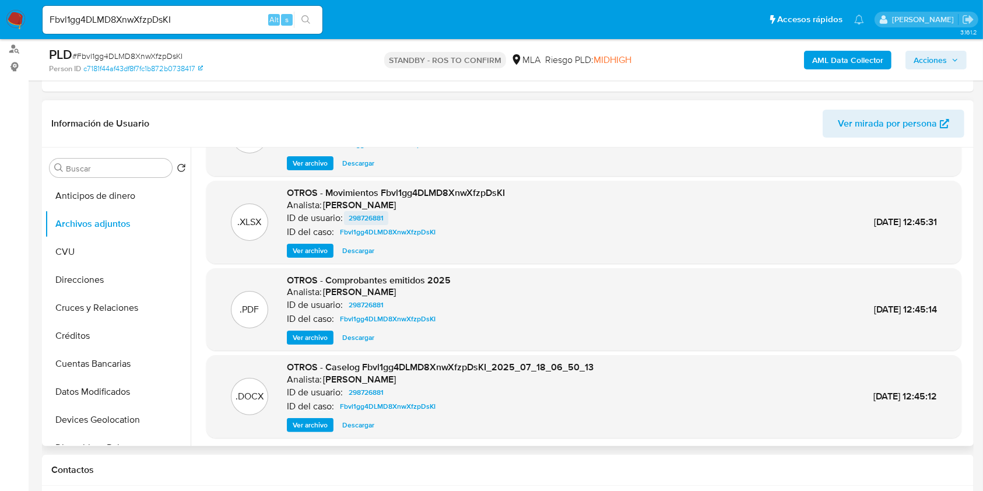
scroll to position [78, 0]
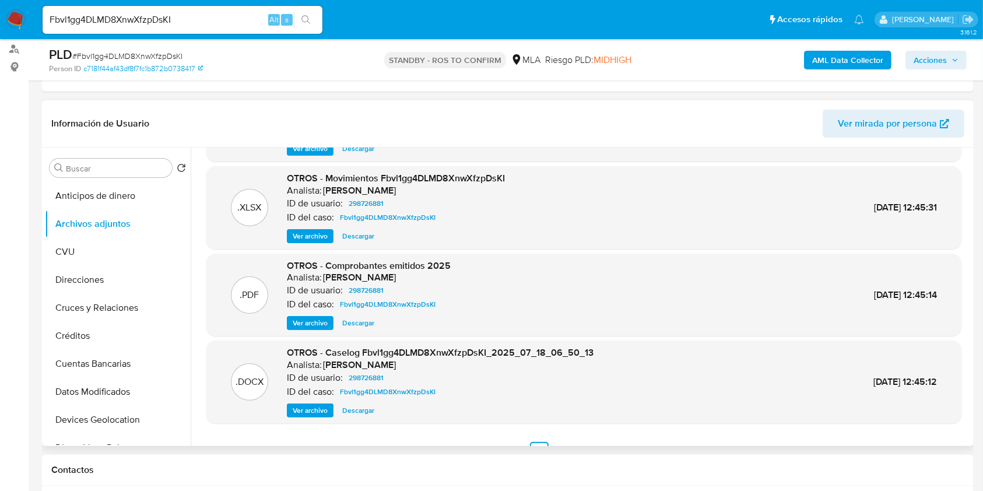
click at [363, 414] on span "Descargar" at bounding box center [358, 411] width 32 height 12
click at [365, 407] on span "Descargar" at bounding box center [358, 411] width 32 height 12
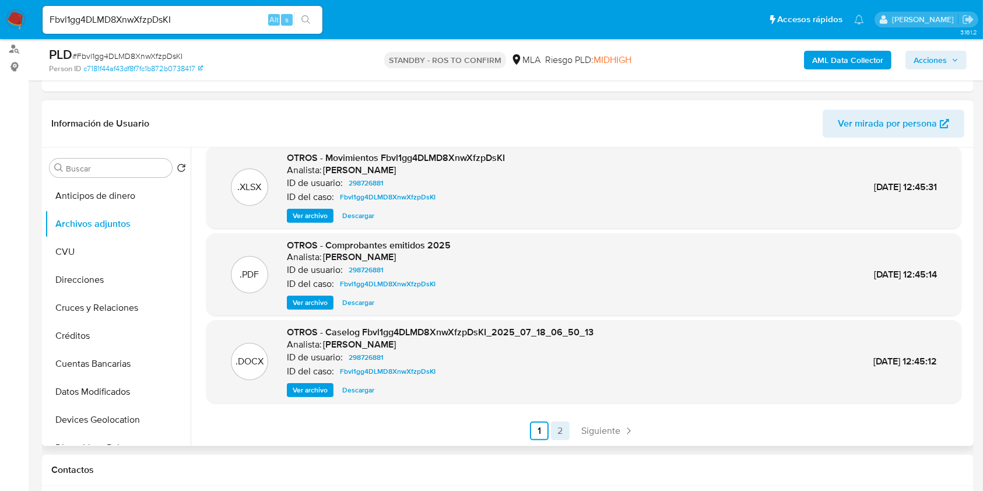
click at [558, 434] on link "2" at bounding box center [560, 431] width 19 height 19
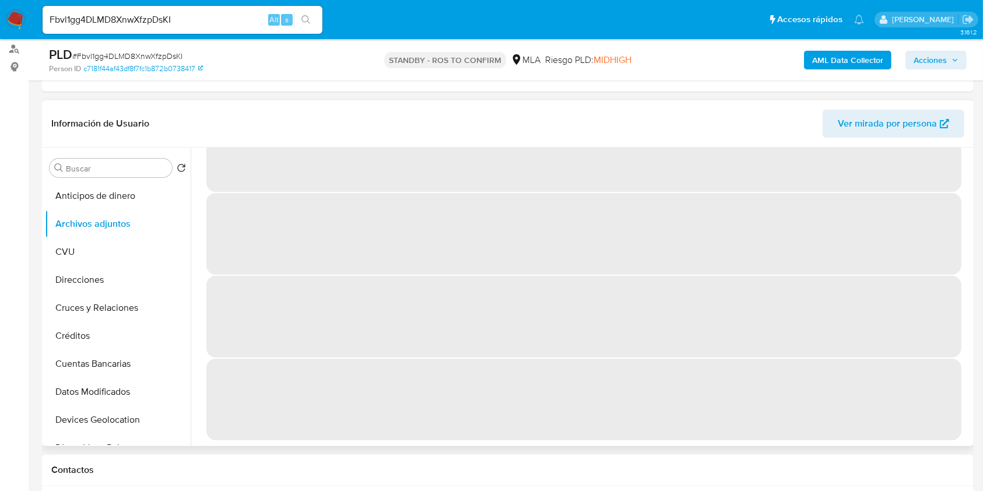
scroll to position [0, 0]
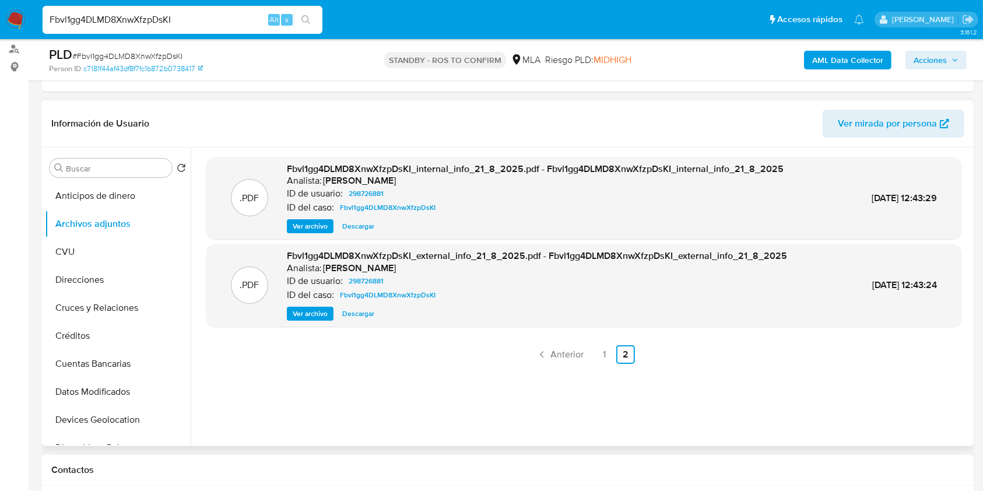
click at [199, 23] on input "Fbvl1gg4DLMD8XnwXfzpDsKI" at bounding box center [183, 19] width 280 height 15
paste input "MZkr0UplKhFdkRIOJZqsAVQK"
type input "MZkr0UplKhFdkRIOJZqsAVQK"
click at [303, 17] on icon "search-icon" at bounding box center [306, 19] width 9 height 9
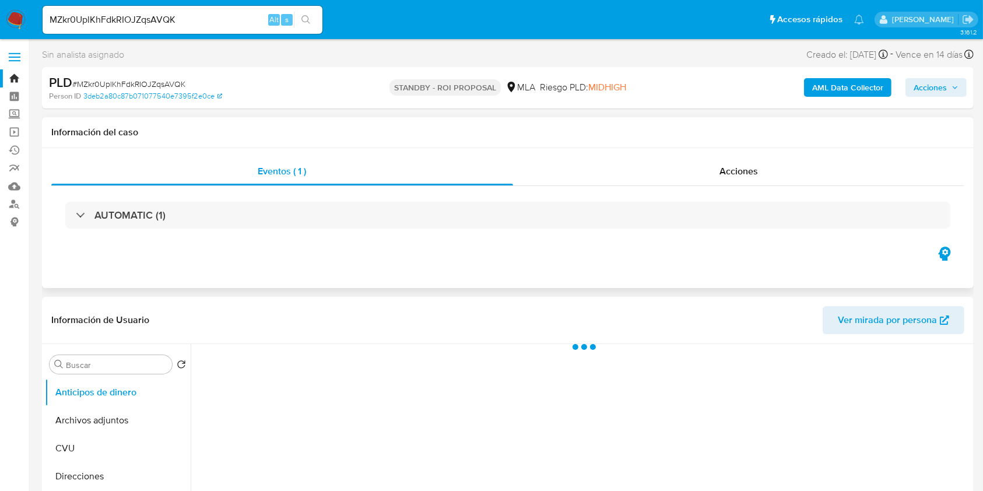
select select "10"
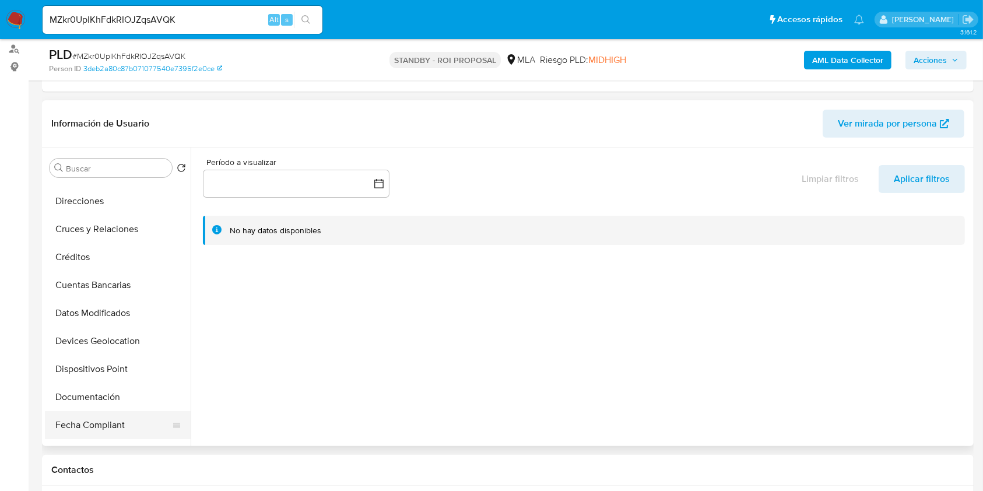
scroll to position [155, 0]
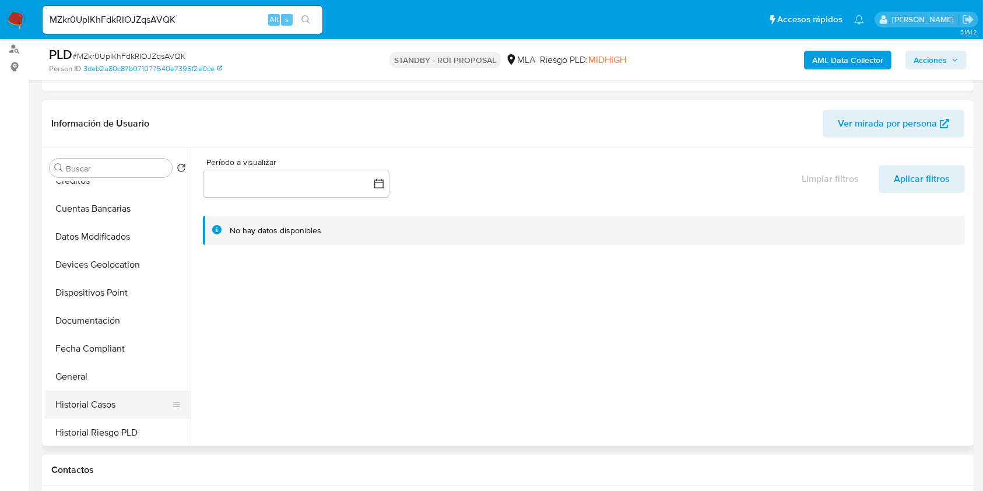
click at [80, 404] on button "Historial Casos" at bounding box center [113, 405] width 136 height 28
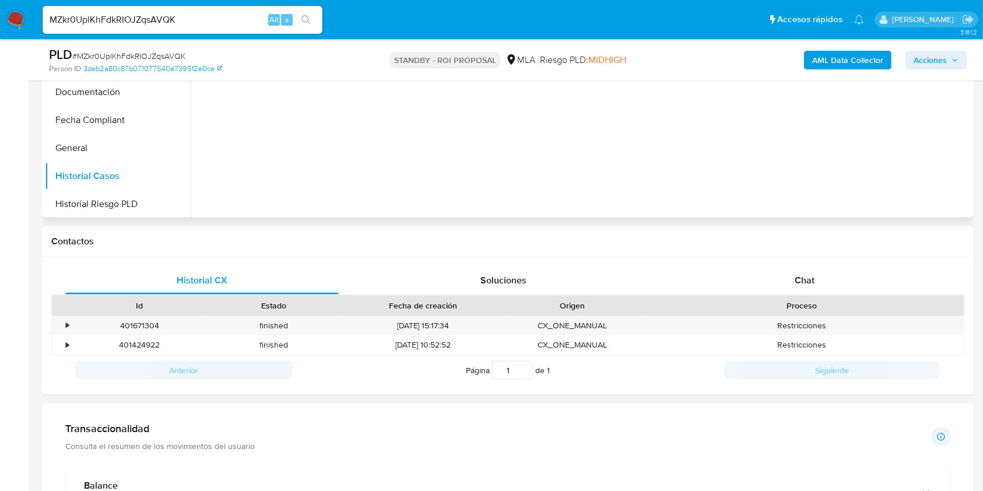
scroll to position [388, 0]
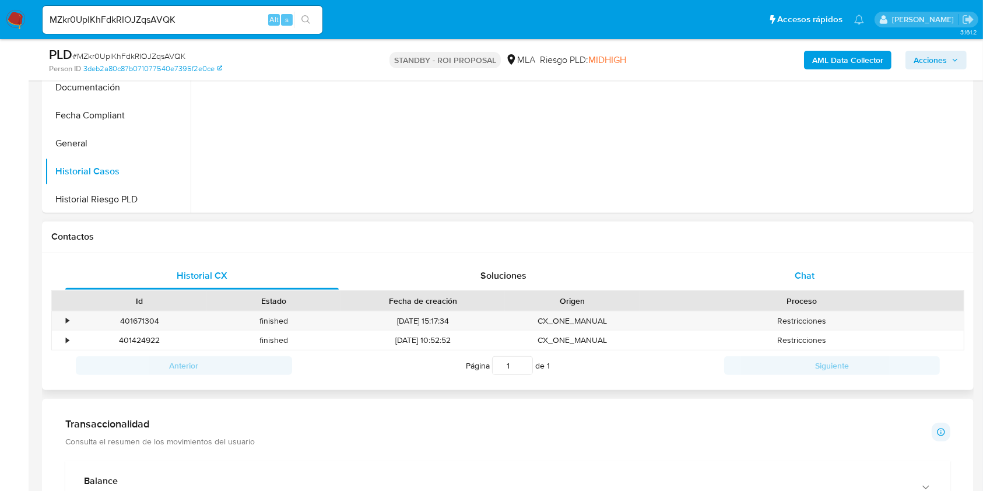
click at [808, 268] on div "Chat" at bounding box center [805, 276] width 274 height 28
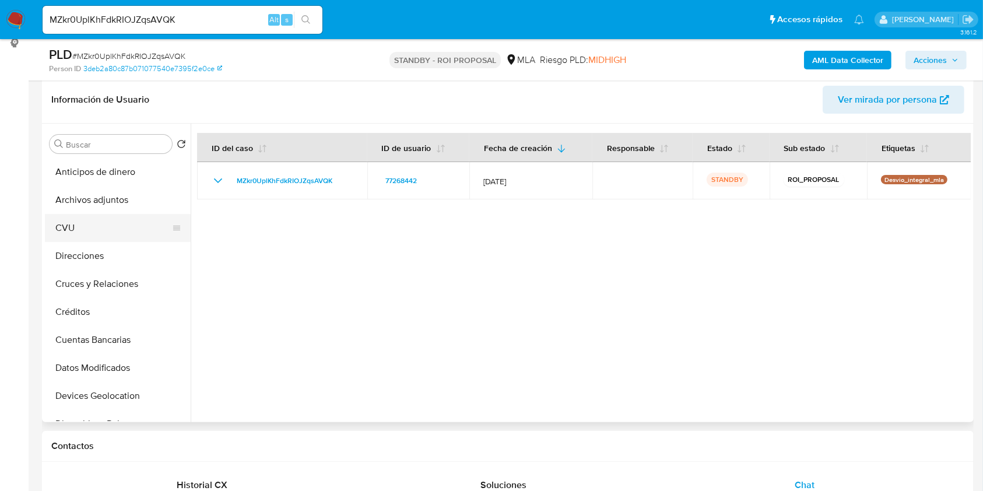
scroll to position [155, 0]
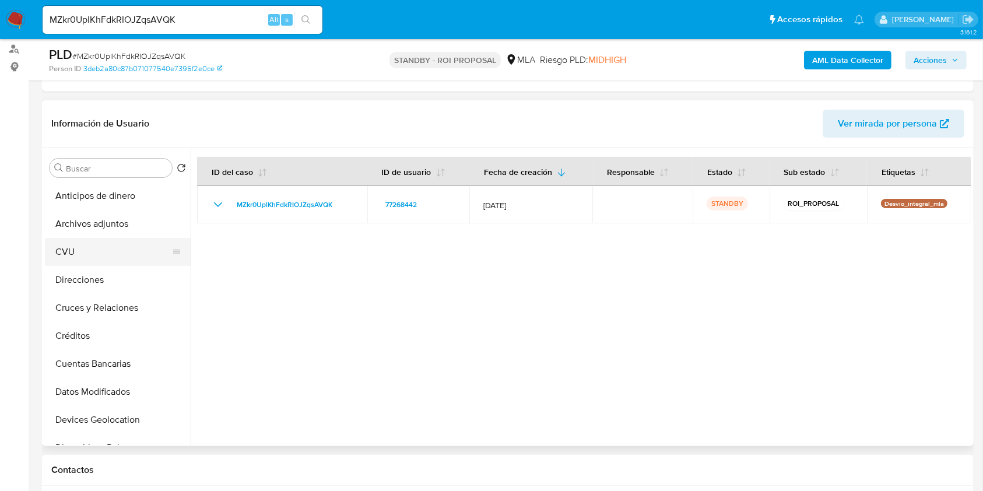
click at [116, 240] on button "CVU" at bounding box center [113, 252] width 136 height 28
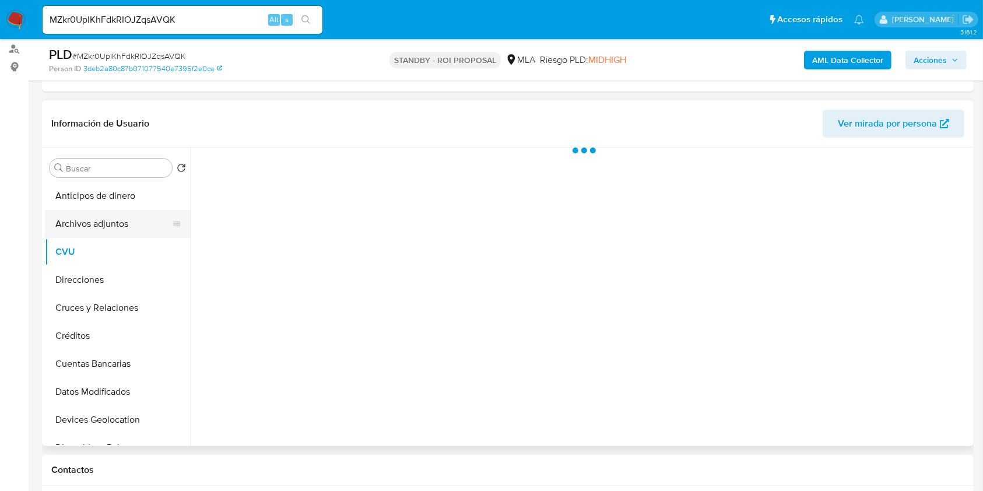
click at [125, 222] on button "Archivos adjuntos" at bounding box center [113, 224] width 136 height 28
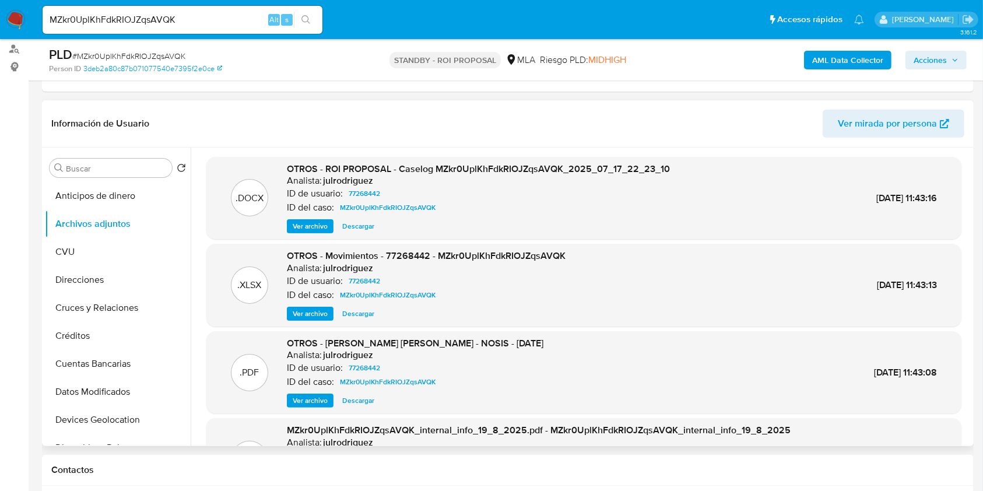
click at [350, 226] on span "Descargar" at bounding box center [358, 226] width 32 height 12
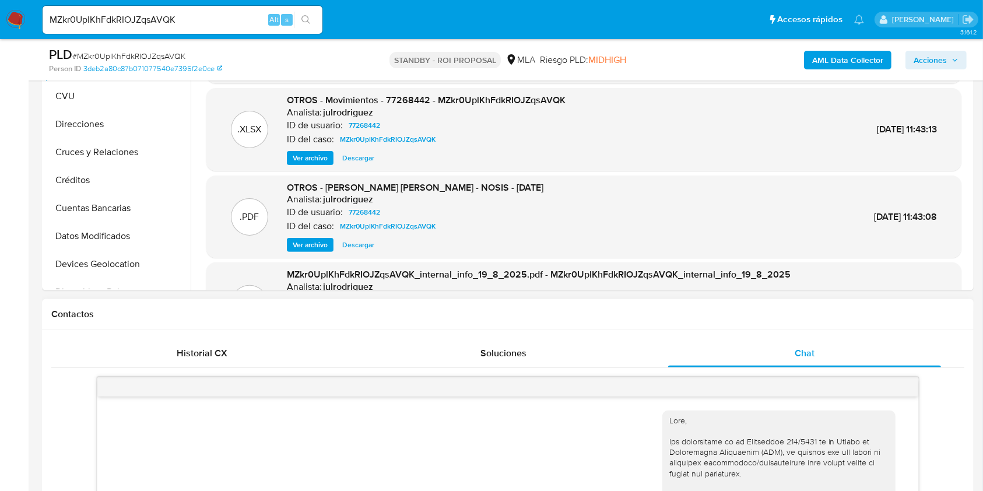
click at [216, 335] on div "Historial CX Soluciones Chat Id Estado Fecha de creación Origen Proceso • 40167…" at bounding box center [508, 497] width 932 height 334
click at [206, 344] on div "Historial CX" at bounding box center [202, 353] width 274 height 28
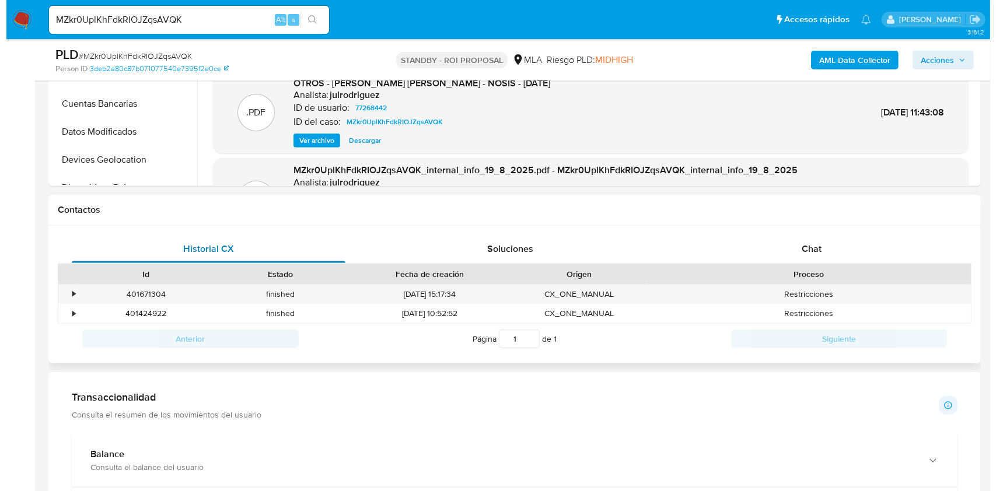
scroll to position [467, 0]
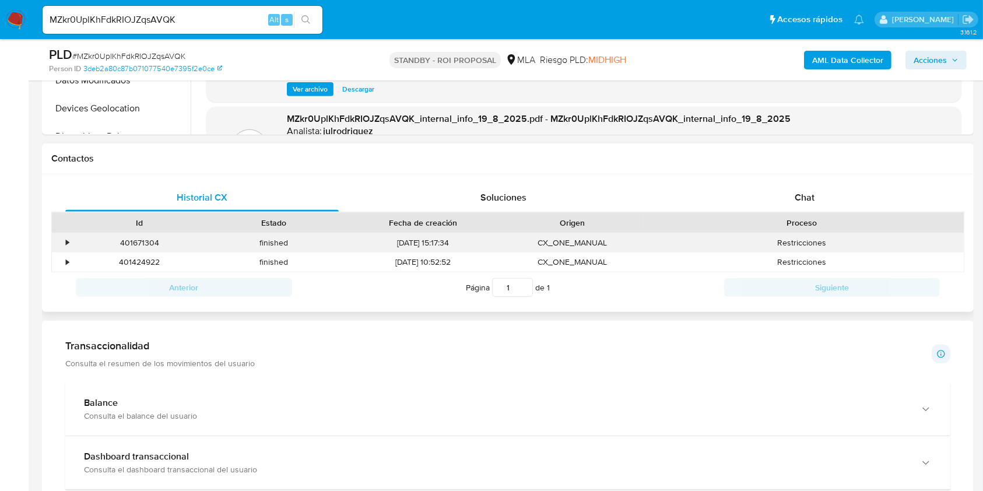
click at [68, 237] on div "•" at bounding box center [67, 242] width 3 height 11
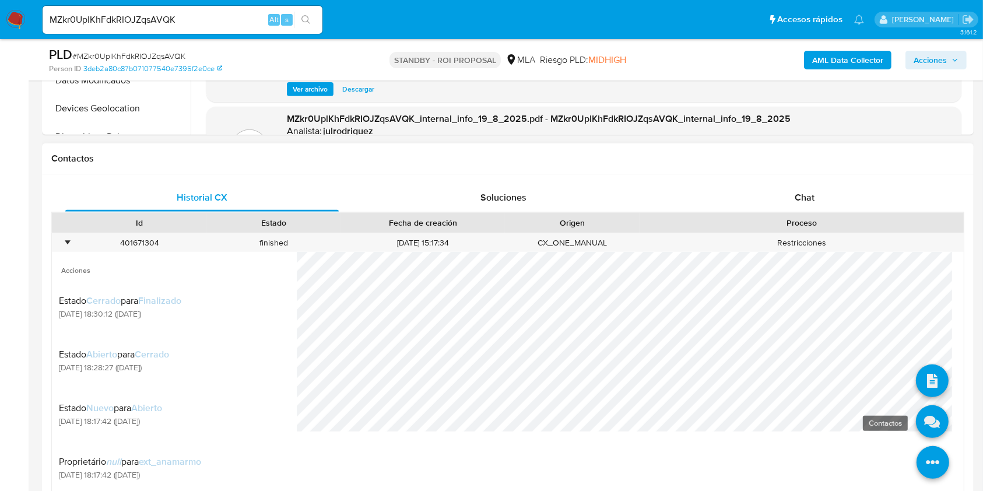
click at [916, 427] on icon at bounding box center [932, 421] width 33 height 33
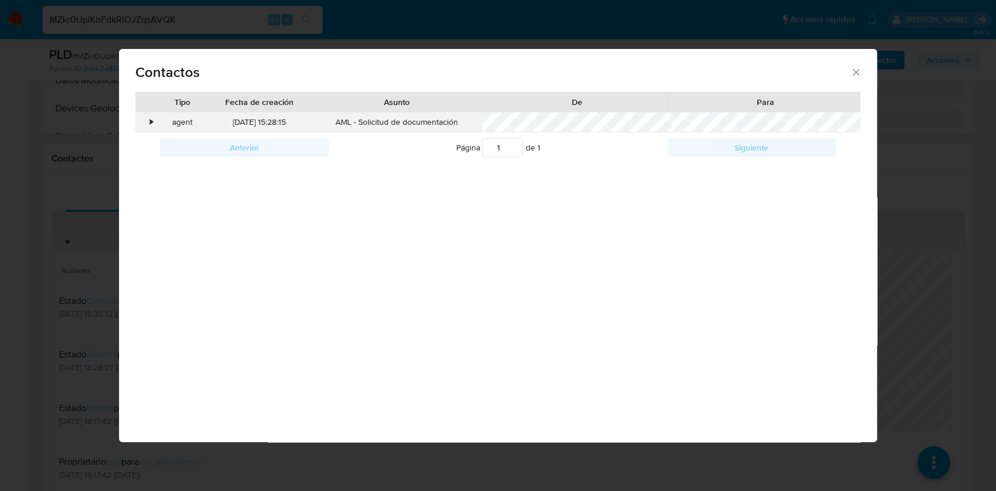
click at [139, 114] on div "•" at bounding box center [146, 123] width 20 height 20
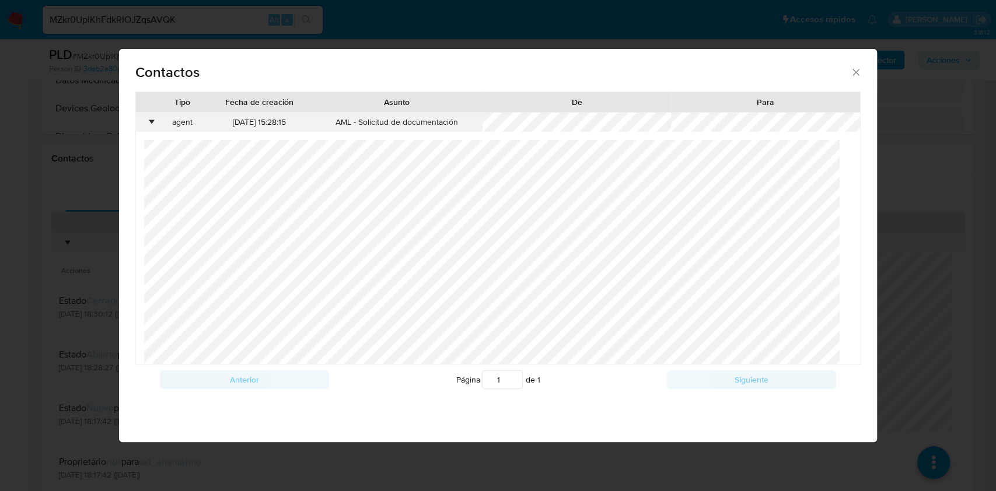
click at [147, 122] on div "•" at bounding box center [146, 123] width 20 height 20
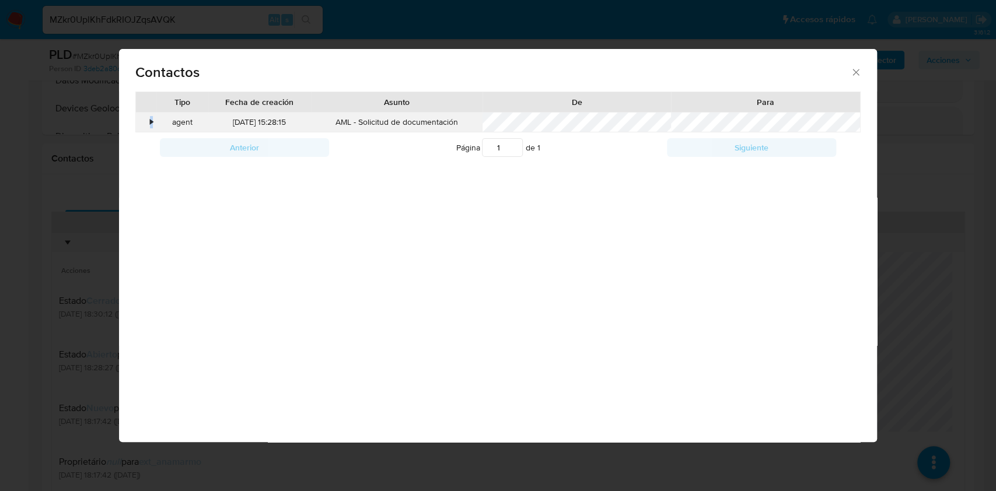
click at [147, 122] on div "•" at bounding box center [146, 123] width 20 height 20
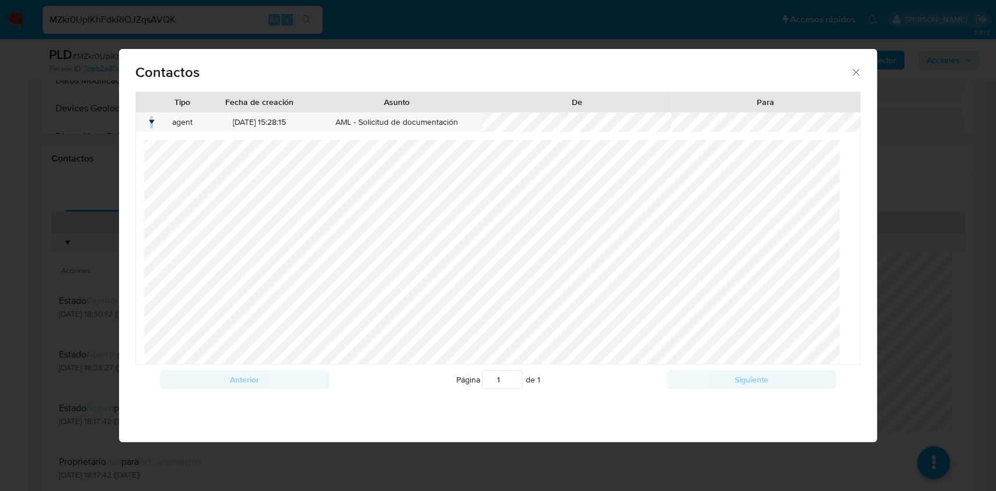
scroll to position [164, 0]
click at [853, 71] on icon "close" at bounding box center [856, 72] width 12 height 12
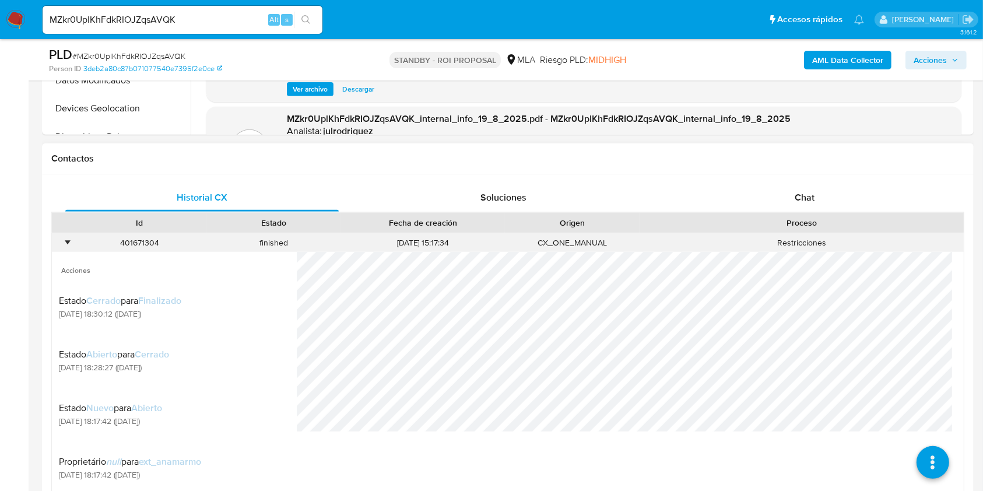
click at [66, 243] on div "•" at bounding box center [67, 242] width 3 height 11
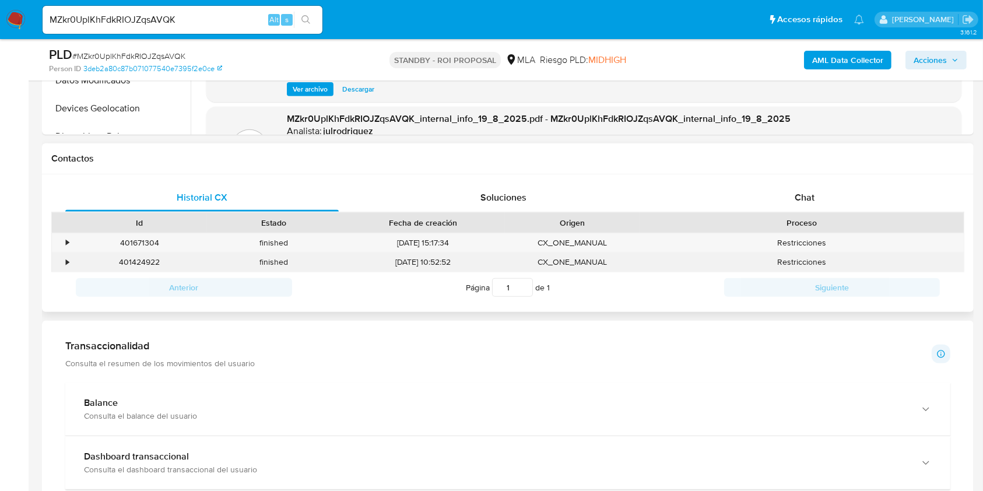
click at [70, 262] on div "•" at bounding box center [62, 262] width 20 height 19
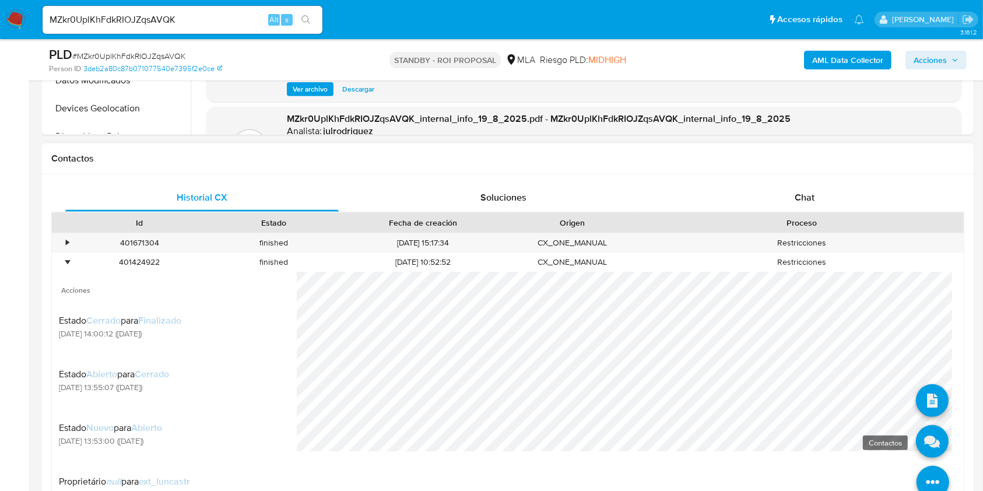
click at [918, 453] on icon at bounding box center [932, 441] width 33 height 33
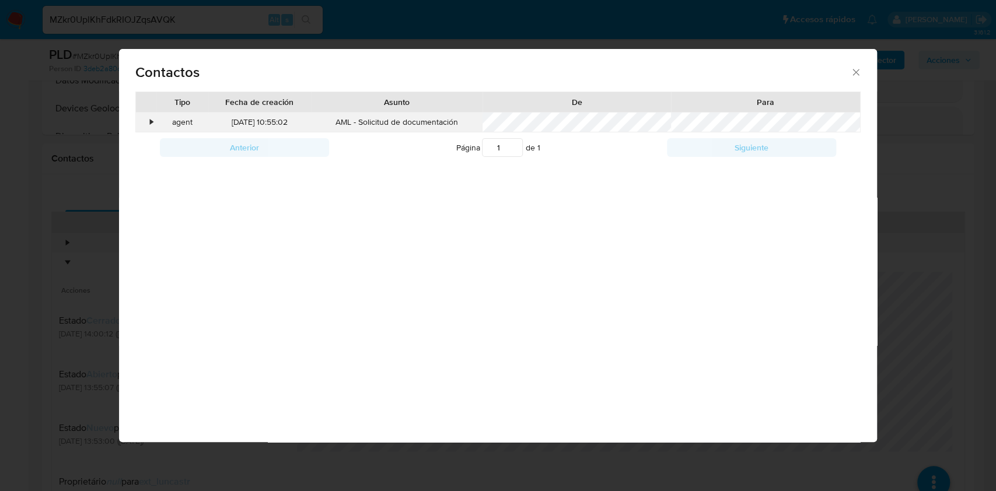
click at [150, 113] on div "•" at bounding box center [146, 123] width 20 height 20
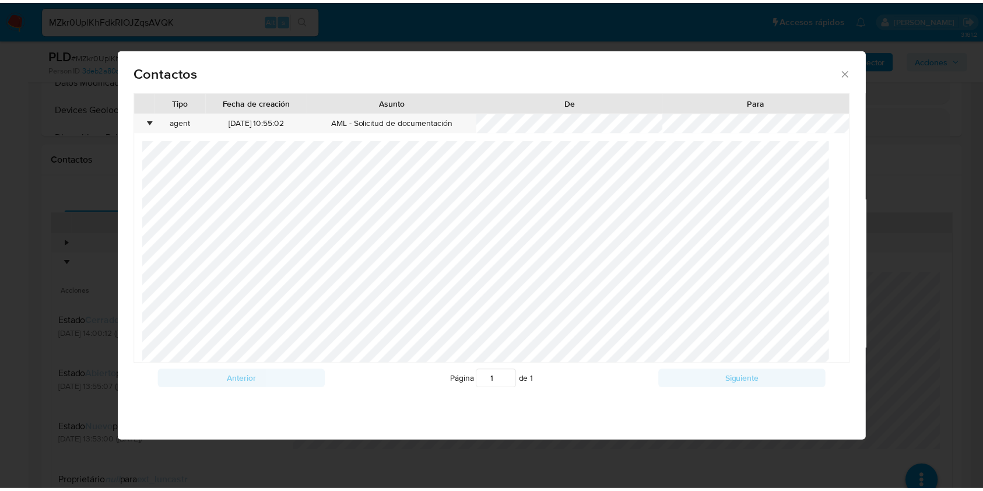
scroll to position [84, 0]
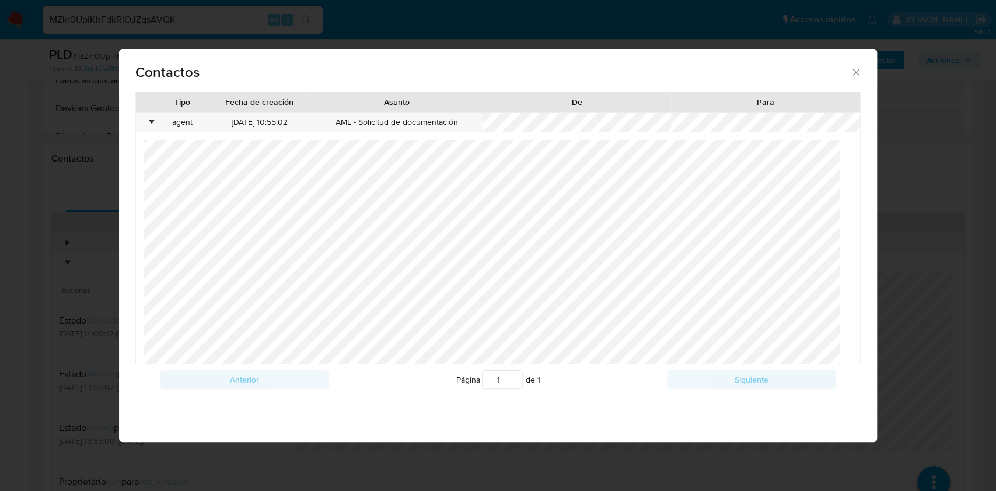
click at [850, 72] on icon "close" at bounding box center [856, 72] width 12 height 12
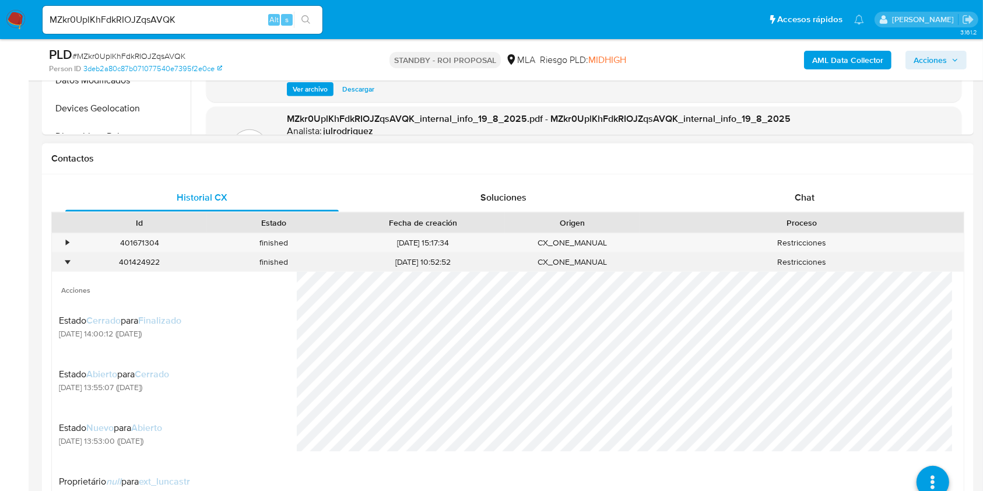
click at [68, 258] on div "•" at bounding box center [67, 262] width 3 height 11
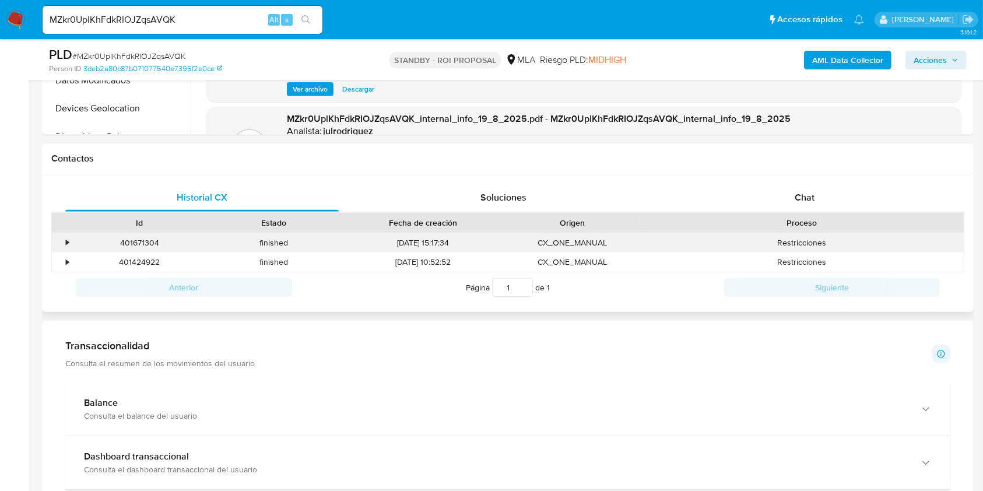
scroll to position [700, 0]
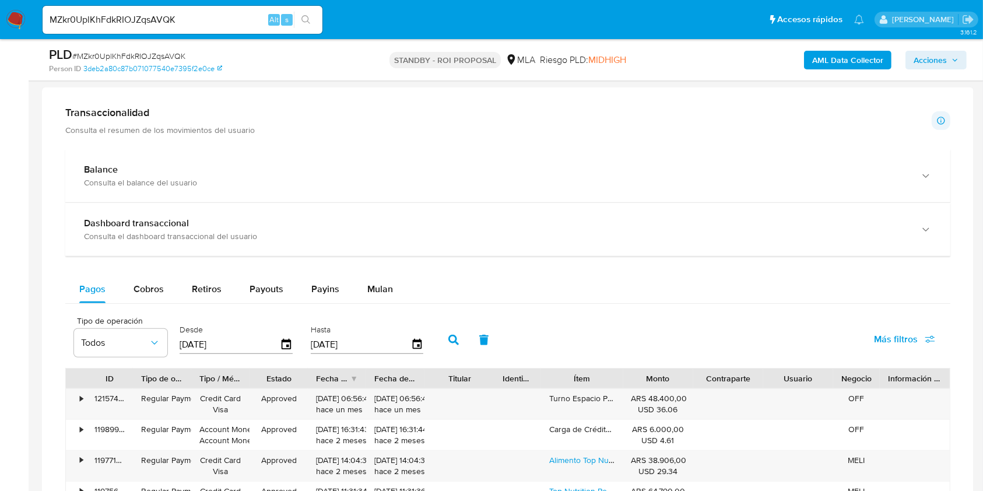
click at [145, 19] on input "MZkr0UplKhFdkRIOJZqsAVQK" at bounding box center [183, 19] width 280 height 15
click at [144, 19] on input "MZkr0UplKhFdkRIOJZqsAVQK" at bounding box center [183, 19] width 280 height 15
paste input "6cguEtuUzGOufJ8FrkevCab5"
click at [322, 23] on input "6cguEtuUzGOufJ8FrkevCab5" at bounding box center [183, 19] width 280 height 15
type input "6cguEtuUzGOufJ8FrkevCab5"
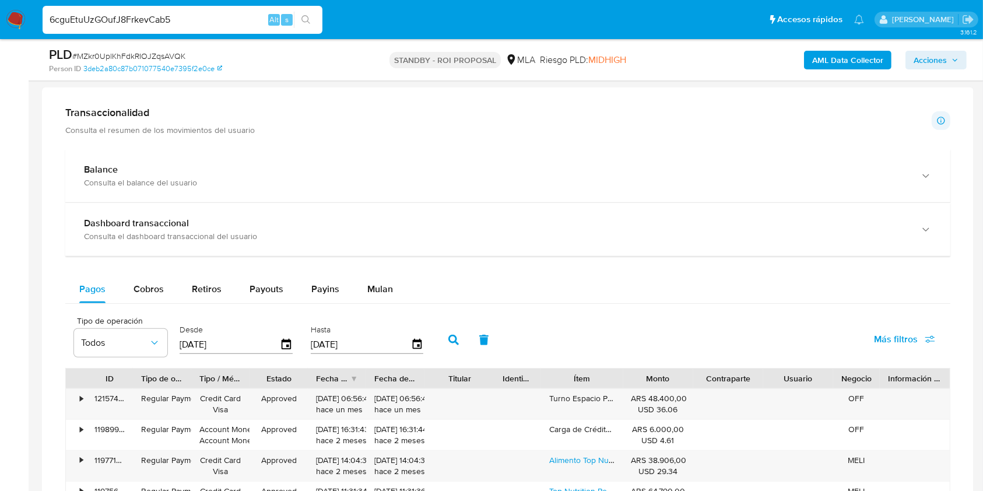
click at [306, 16] on icon "search-icon" at bounding box center [306, 19] width 9 height 9
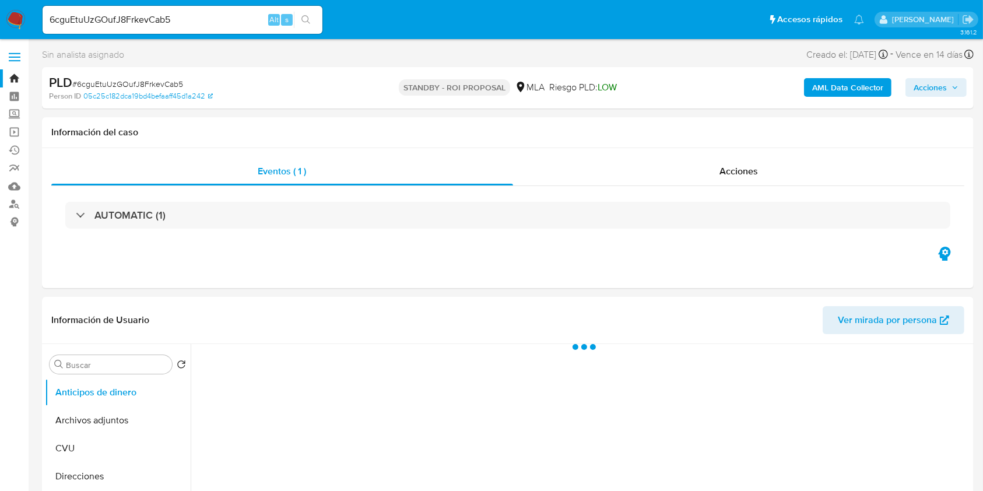
select select "10"
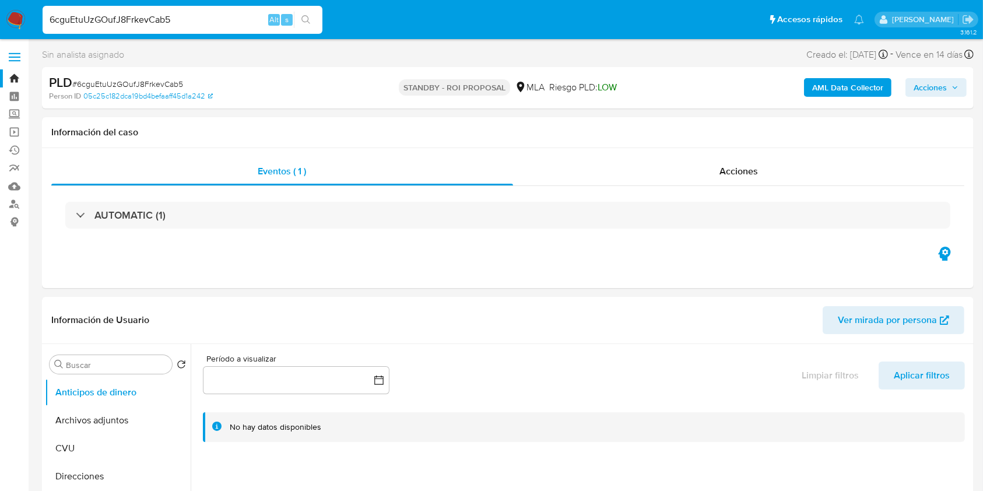
click at [206, 26] on input "6cguEtuUzGOufJ8FrkevCab5" at bounding box center [183, 19] width 280 height 15
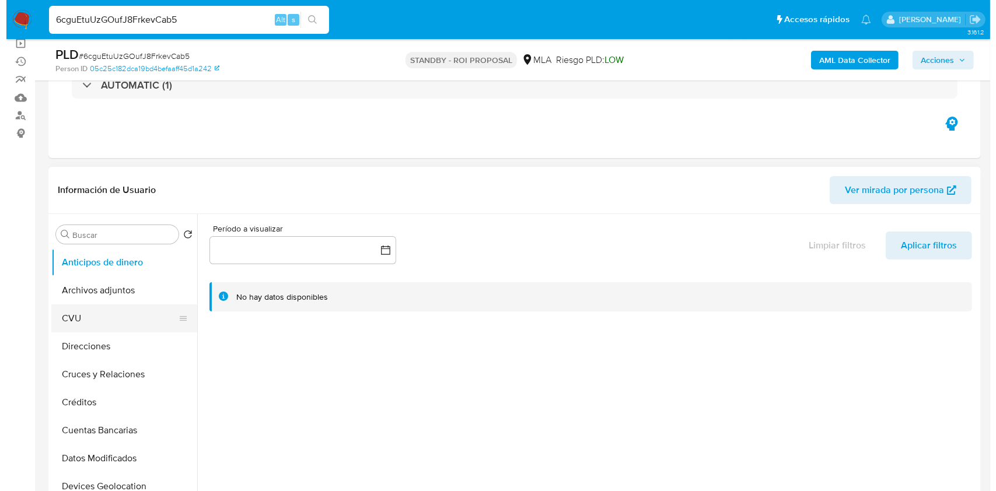
scroll to position [155, 0]
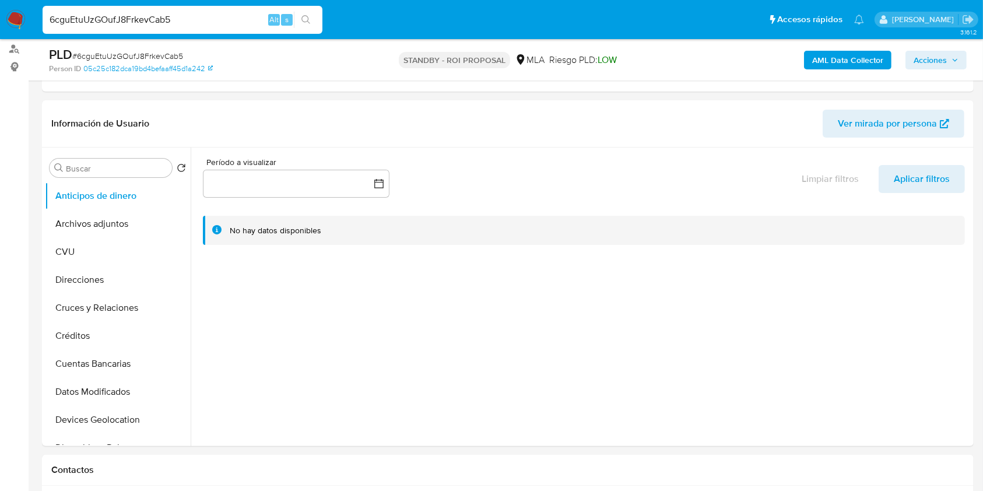
click at [308, 24] on icon "search-icon" at bounding box center [306, 19] width 9 height 9
click at [300, 15] on button "search-icon" at bounding box center [306, 20] width 24 height 16
click at [162, 22] on input "6cguEtuUzGOufJ8FrkevCab5" at bounding box center [183, 19] width 280 height 15
click at [126, 223] on button "Archivos adjuntos" at bounding box center [113, 224] width 136 height 28
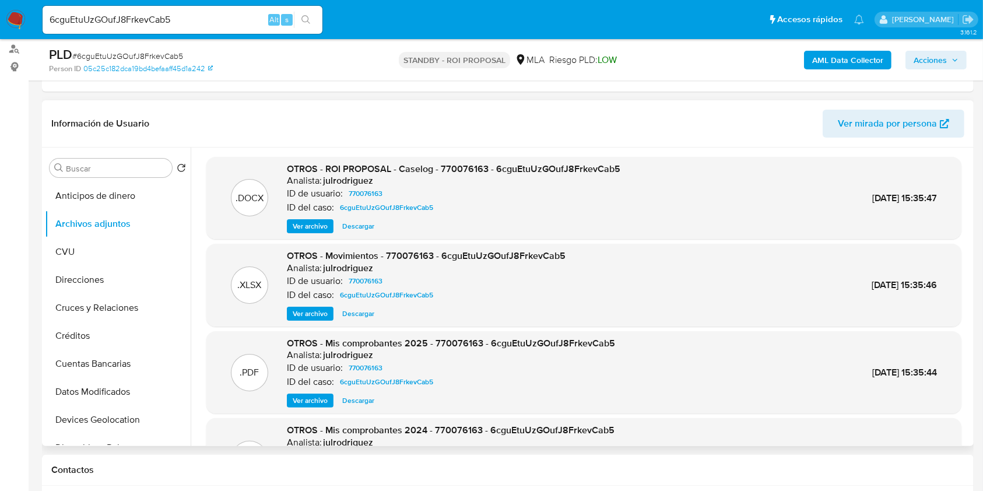
click at [316, 224] on span "Ver archivo" at bounding box center [310, 226] width 35 height 12
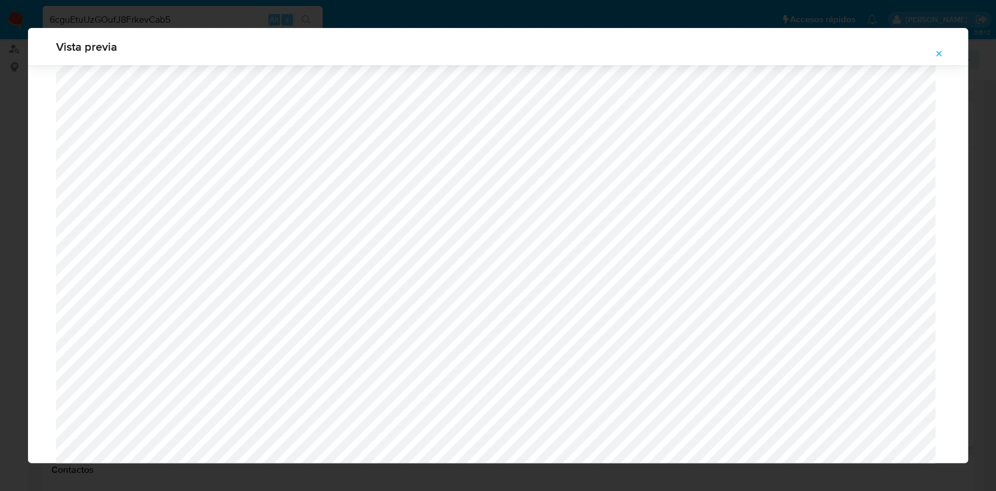
scroll to position [443, 0]
click at [938, 55] on icon "Attachment preview" at bounding box center [938, 53] width 9 height 9
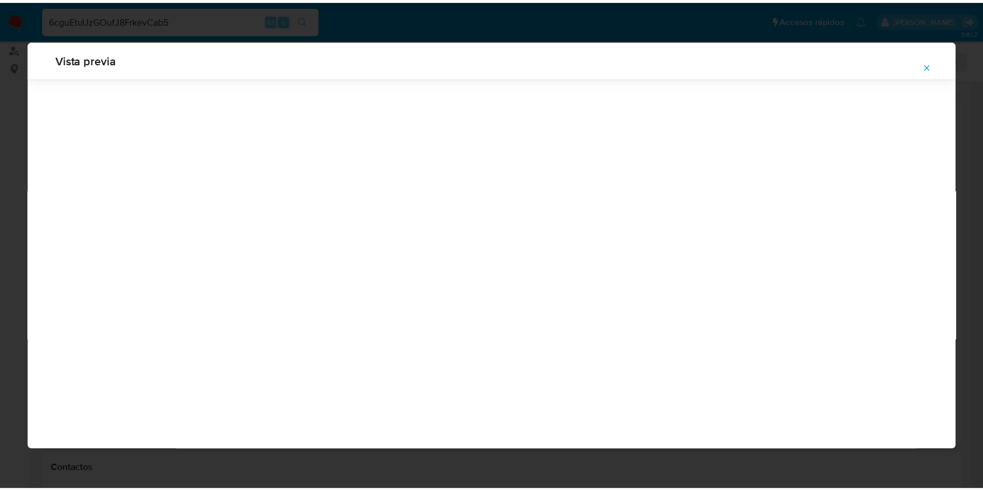
scroll to position [0, 0]
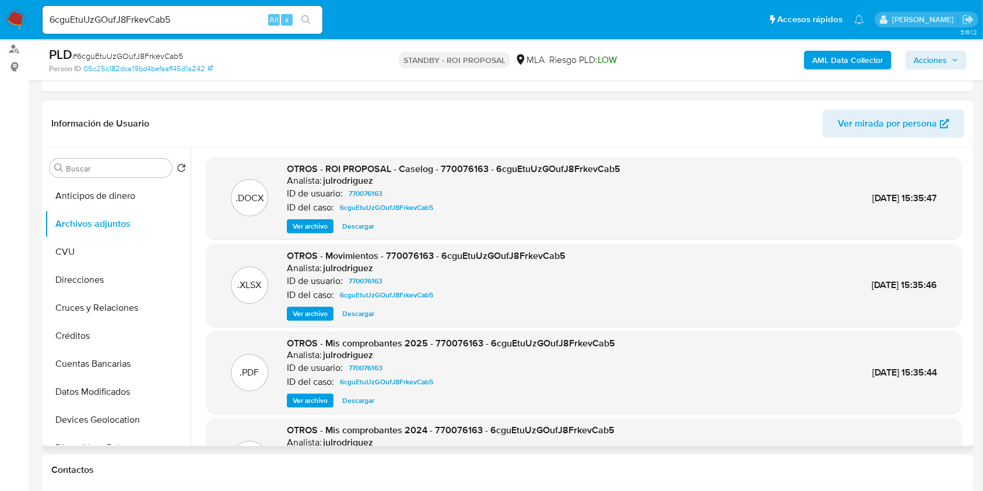
click at [365, 222] on span "Descargar" at bounding box center [358, 226] width 32 height 12
click at [110, 23] on input "6cguEtuUzGOufJ8FrkevCab5" at bounding box center [183, 19] width 280 height 15
paste input "RQjIvacXUNu3FGgtIktLohxA"
type input "RQjIvacXUNu3FGgtIktLohxA"
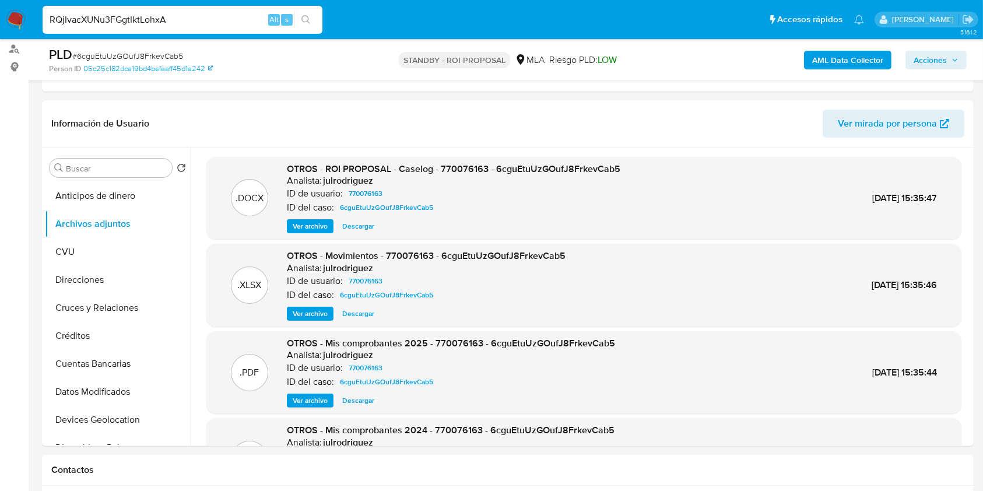
click at [309, 21] on icon "search-icon" at bounding box center [306, 19] width 9 height 9
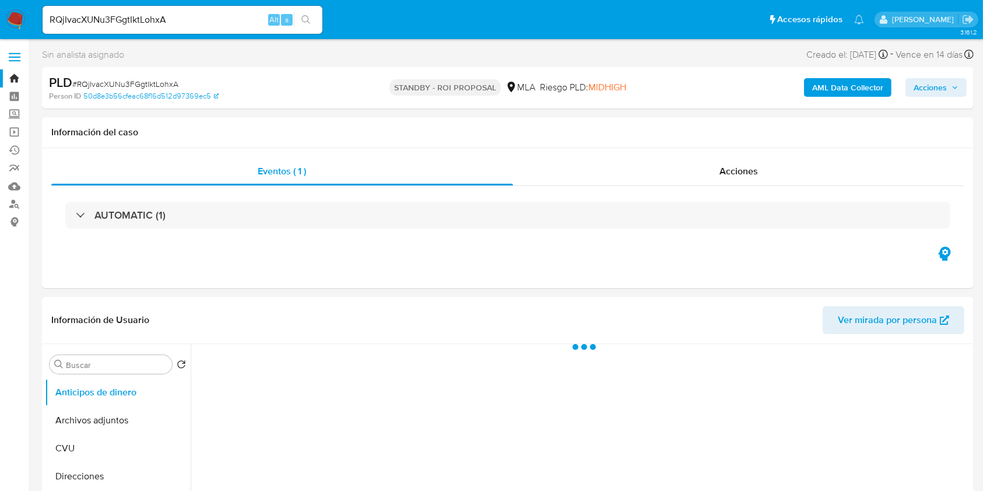
select select "10"
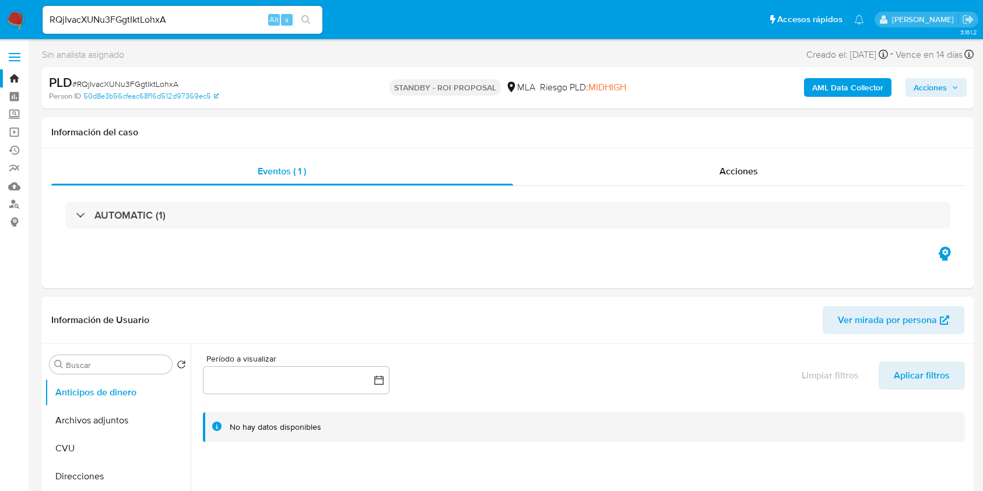
select select "10"
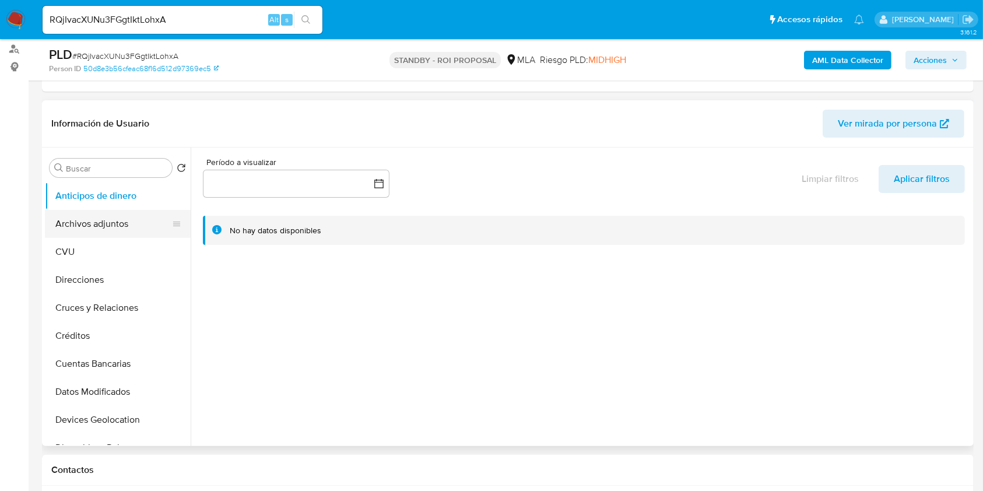
click at [111, 217] on button "Archivos adjuntos" at bounding box center [113, 224] width 136 height 28
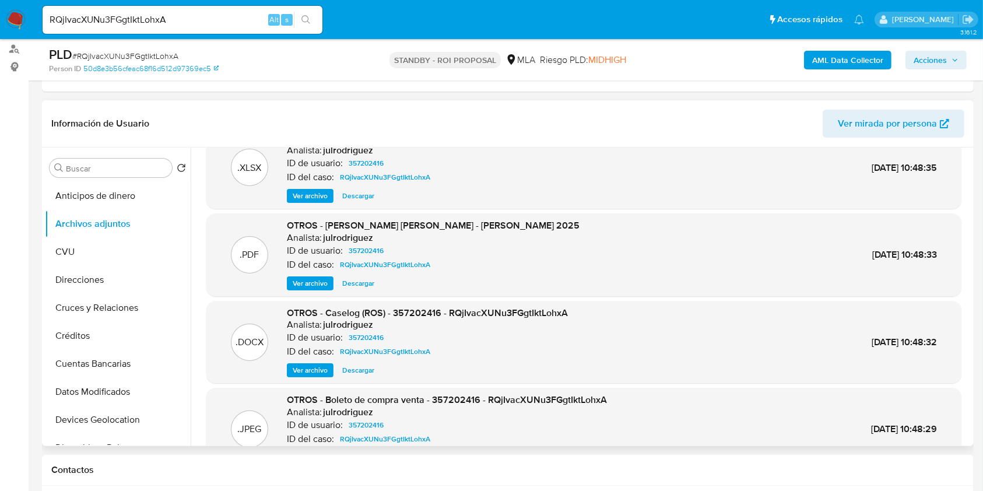
scroll to position [78, 0]
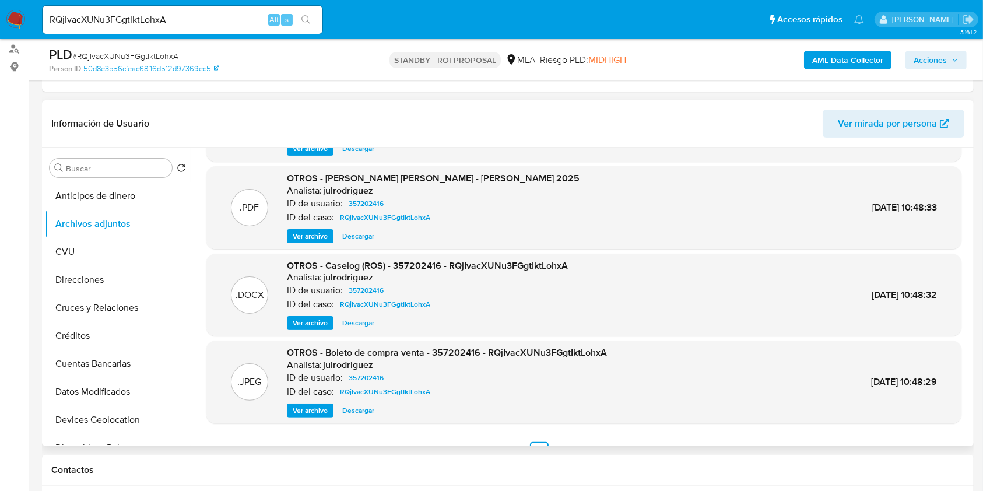
click at [346, 320] on span "Descargar" at bounding box center [358, 323] width 32 height 12
click at [136, 16] on input "RQjIvacXUNu3FGgtIktLohxA" at bounding box center [183, 19] width 280 height 15
paste input "Ezr7MXFp1I4UvjDZVfEtYhVR"
type input "Ezr7MXFp1I4UvjDZVfEtYhVR"
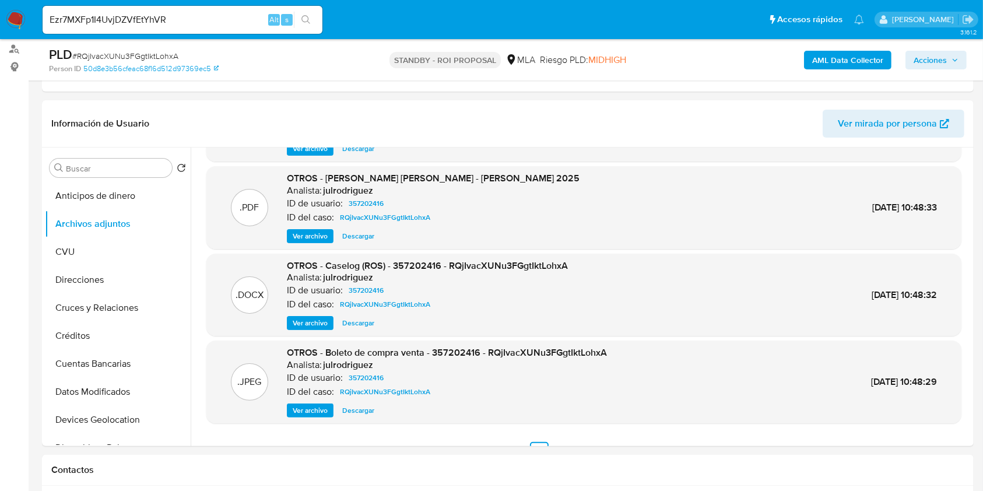
click at [305, 9] on div "Ezr7MXFp1I4UvjDZVfEtYhVR Alt s" at bounding box center [183, 20] width 280 height 28
click at [306, 17] on icon "search-icon" at bounding box center [306, 19] width 9 height 9
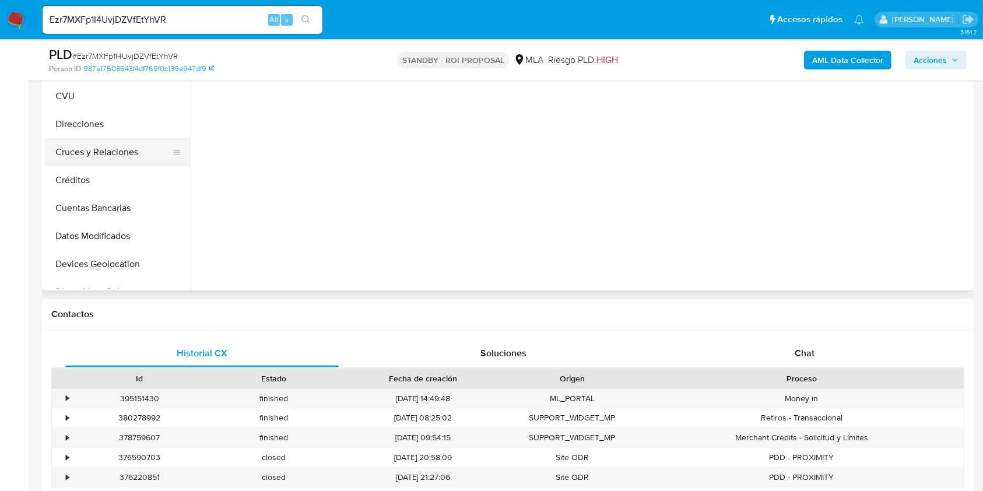
select select "10"
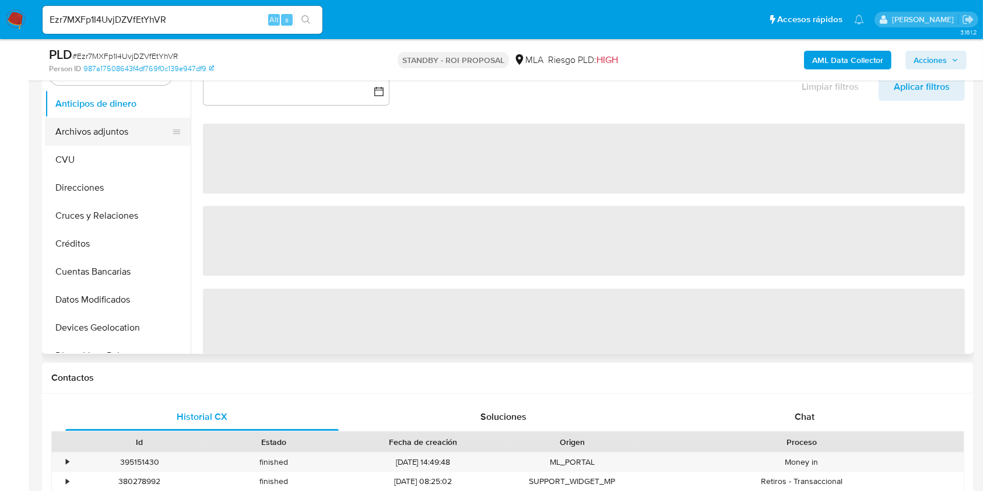
scroll to position [233, 0]
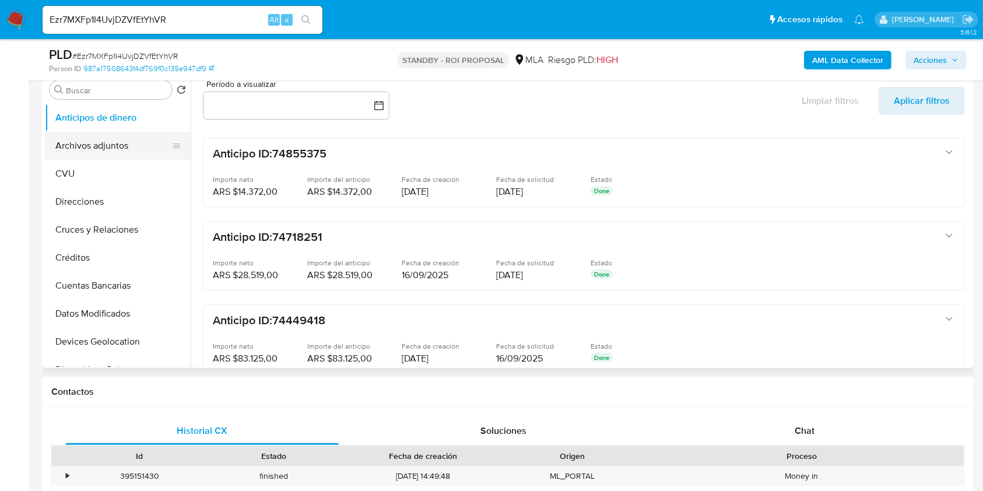
click at [132, 152] on button "Archivos adjuntos" at bounding box center [113, 146] width 136 height 28
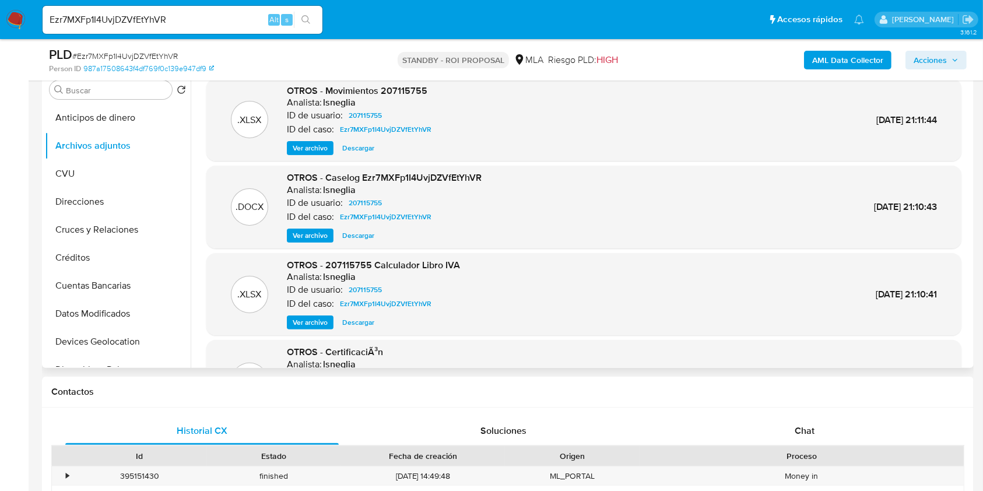
click at [362, 236] on span "Descargar" at bounding box center [358, 236] width 32 height 12
click at [122, 20] on input "Ezr7MXFp1I4UvjDZVfEtYhVR" at bounding box center [183, 19] width 280 height 15
paste input "Way55LykG0yfpmeugw9xwCXp"
type input "Way55LykG0yfpmeugw9xwCXp"
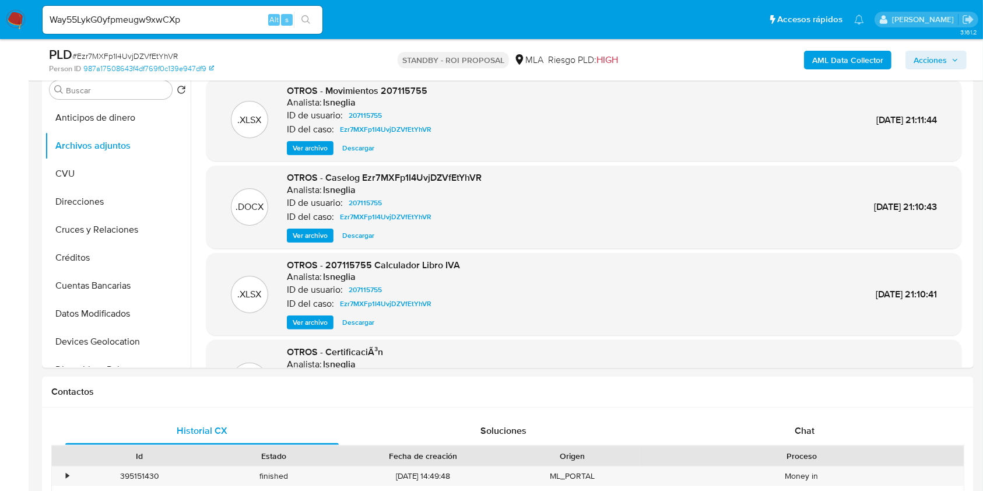
drag, startPoint x: 307, startPoint y: 21, endPoint x: 300, endPoint y: 34, distance: 14.6
click at [307, 21] on icon "search-icon" at bounding box center [306, 19] width 9 height 9
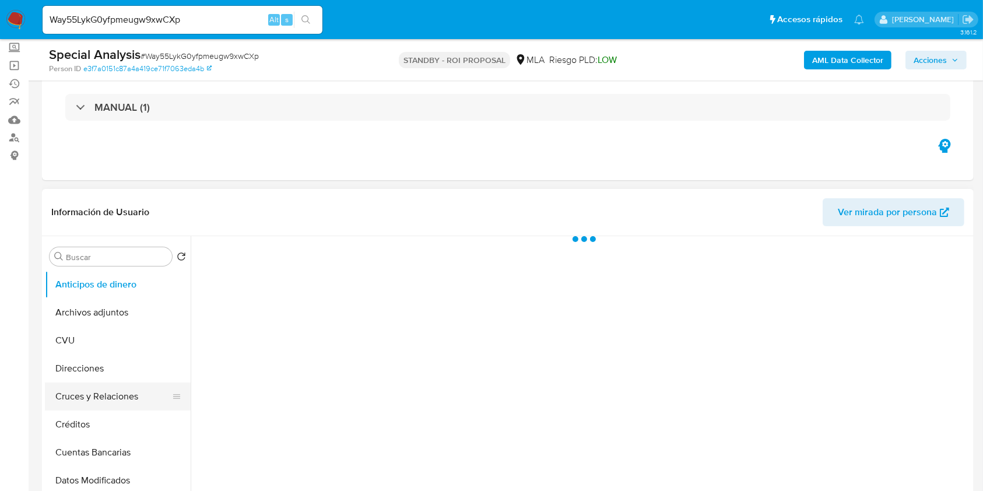
scroll to position [155, 0]
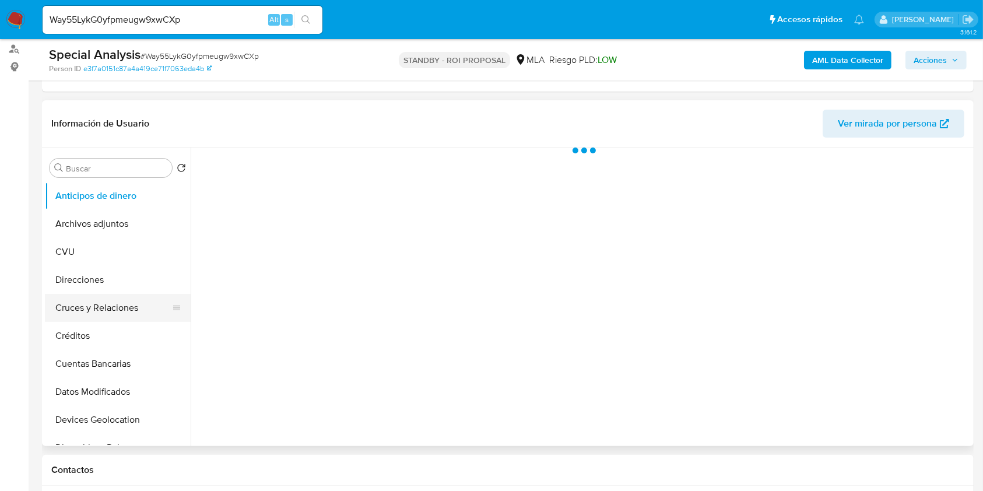
select select "10"
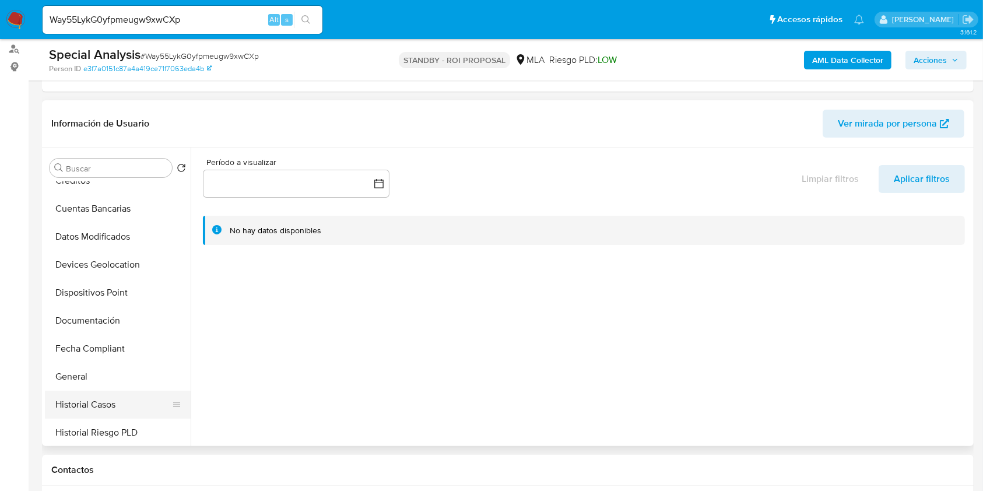
click at [101, 401] on button "Historial Casos" at bounding box center [113, 405] width 136 height 28
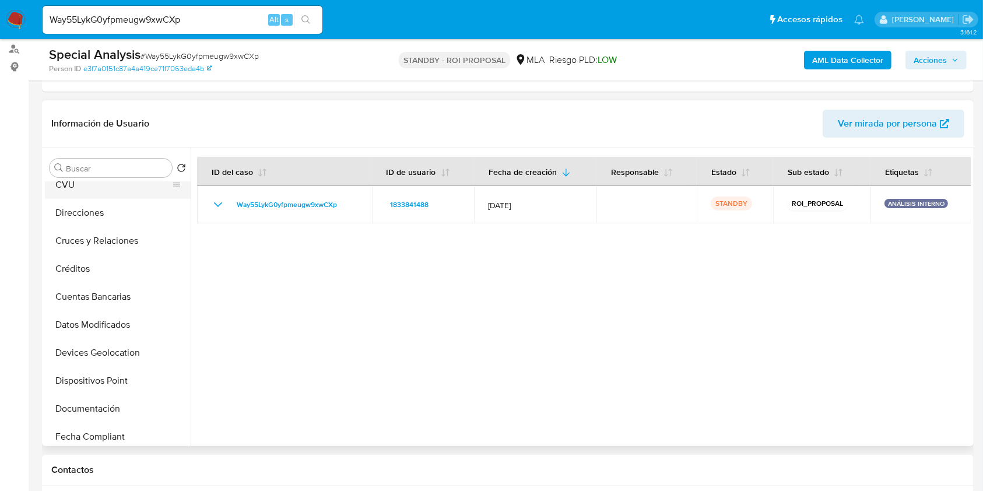
scroll to position [0, 0]
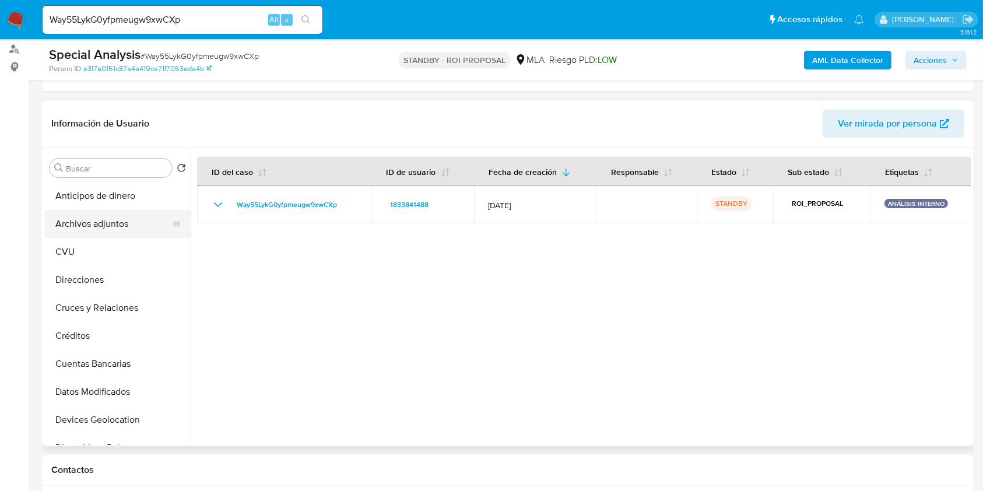
click at [131, 229] on button "Archivos adjuntos" at bounding box center [113, 224] width 136 height 28
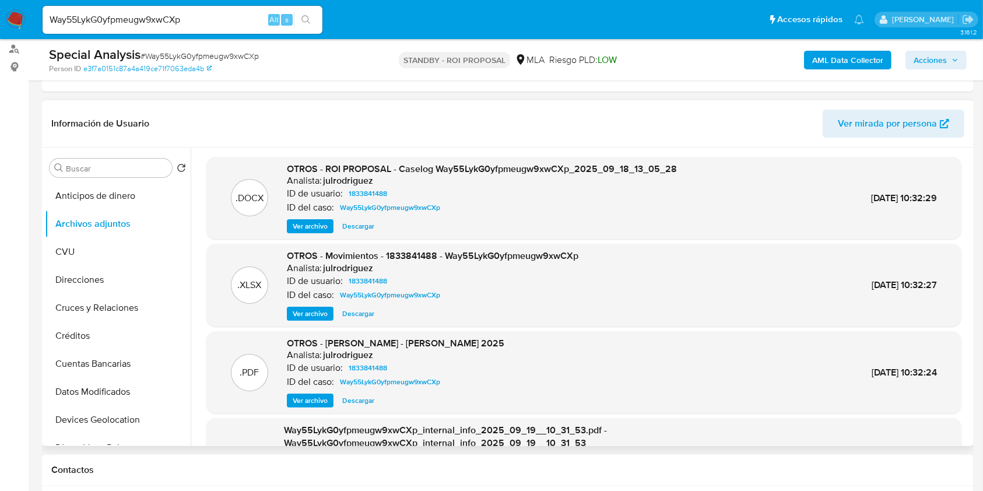
click at [343, 175] on h6 "julrodriguez" at bounding box center [348, 181] width 50 height 12
copy h6 "julrodriguez"
click at [349, 226] on span "Descargar" at bounding box center [358, 226] width 32 height 12
click at [456, 179] on div "Analista: julrodriguez" at bounding box center [482, 181] width 390 height 12
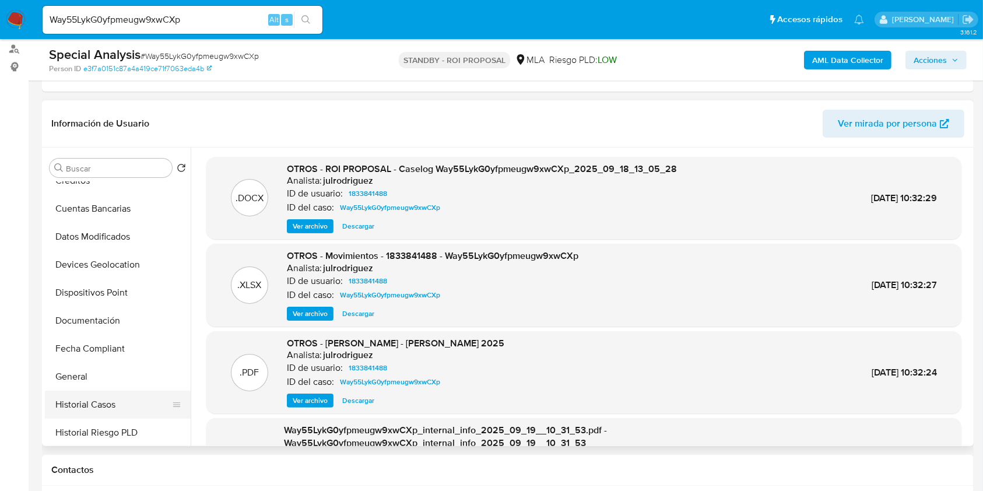
scroll to position [388, 0]
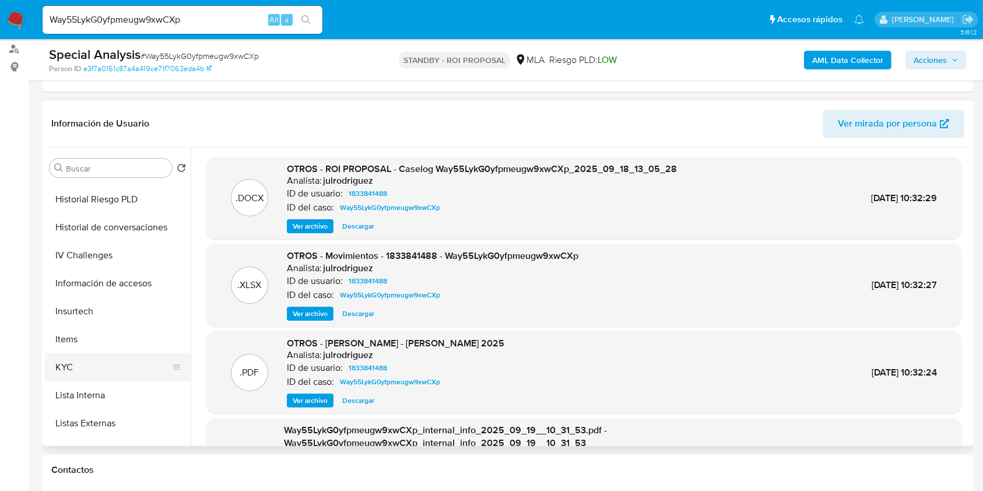
click at [97, 367] on button "KYC" at bounding box center [113, 367] width 136 height 28
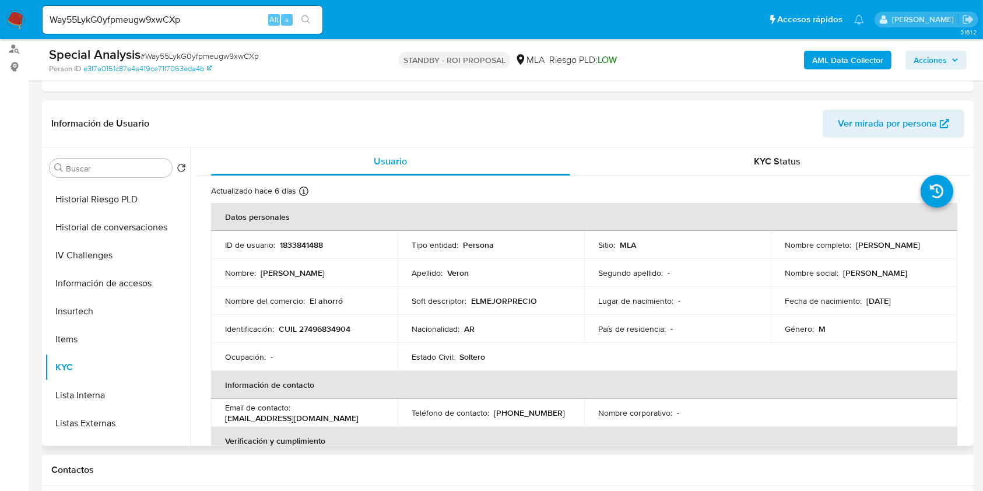
drag, startPoint x: 344, startPoint y: 316, endPoint x: 339, endPoint y: 324, distance: 9.4
click at [343, 317] on td "Identificación : CUIL 27496834904" at bounding box center [304, 329] width 187 height 28
click at [337, 328] on p "CUIL 27496834904" at bounding box center [315, 329] width 72 height 10
copy p "27496834904"
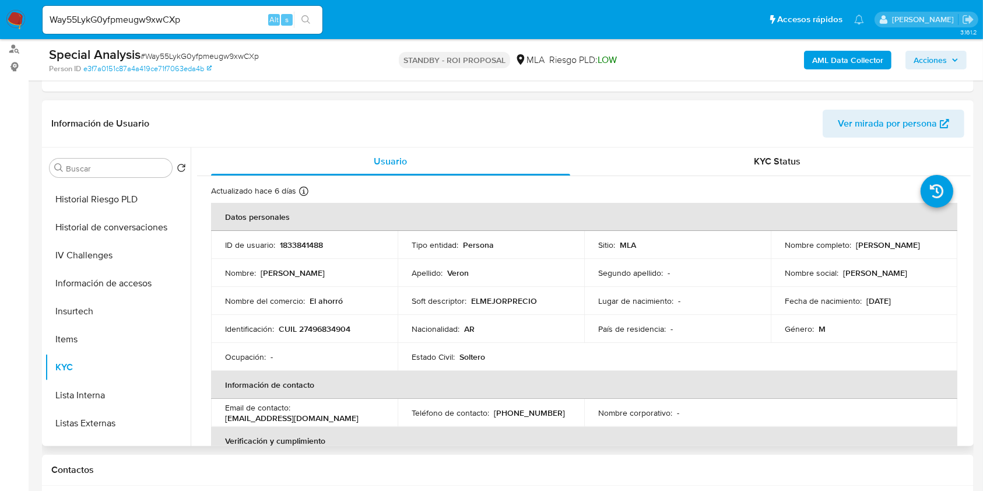
click at [282, 240] on p "1833841488" at bounding box center [301, 245] width 43 height 10
click at [206, 55] on span "# Way55LykG0yfpmeugw9xwCXp" at bounding box center [200, 56] width 118 height 12
copy span "Way55LykG0yfpmeugw9xwCXp"
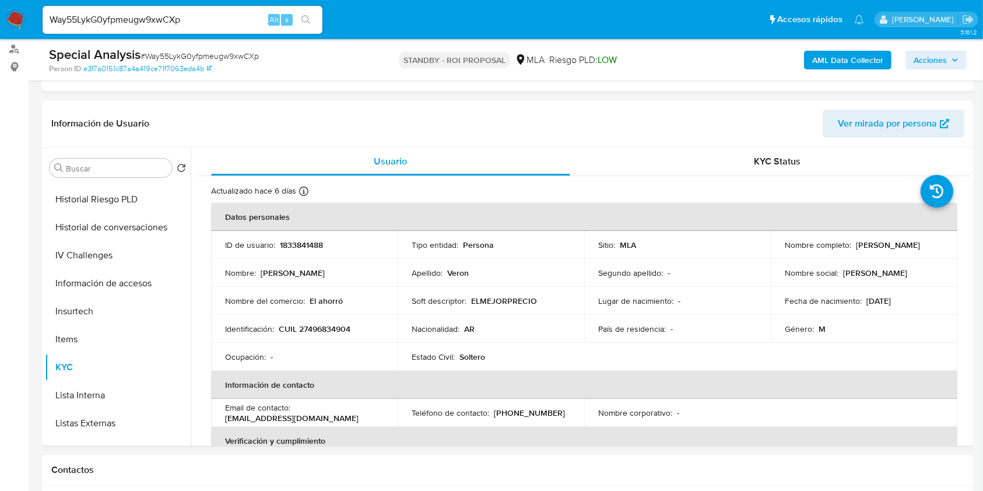
click at [101, 17] on input "Way55LykG0yfpmeugw9xwCXp" at bounding box center [183, 19] width 280 height 15
paste input "242652283"
type input "242652283"
click at [303, 16] on icon "search-icon" at bounding box center [306, 19] width 9 height 9
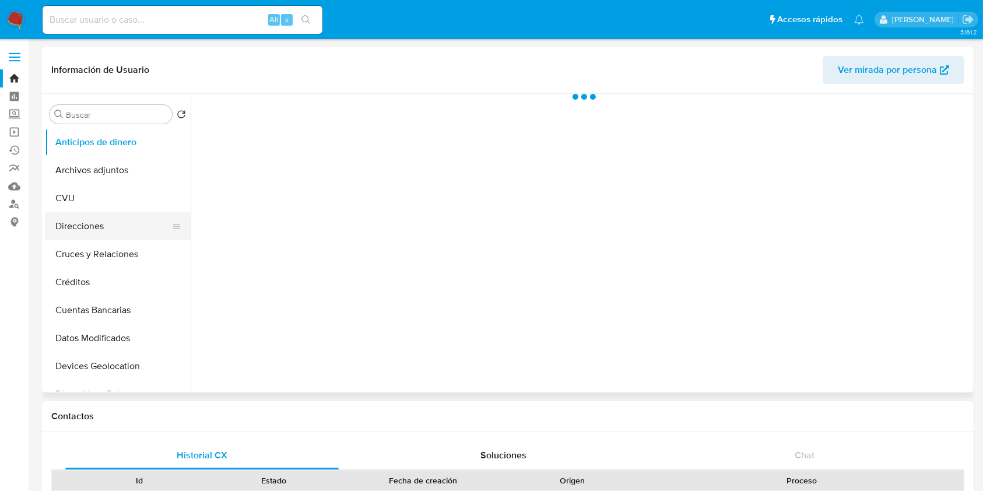
select select "10"
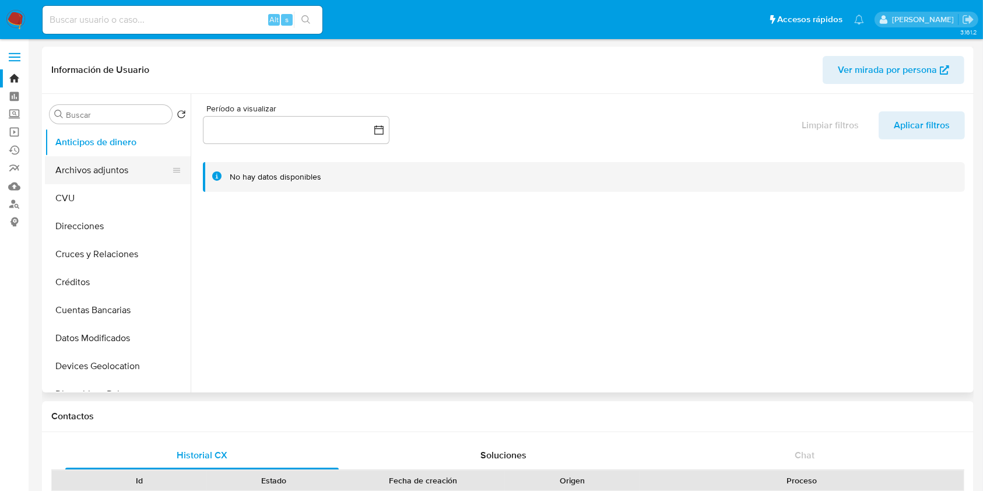
click at [146, 179] on button "Archivos adjuntos" at bounding box center [113, 170] width 136 height 28
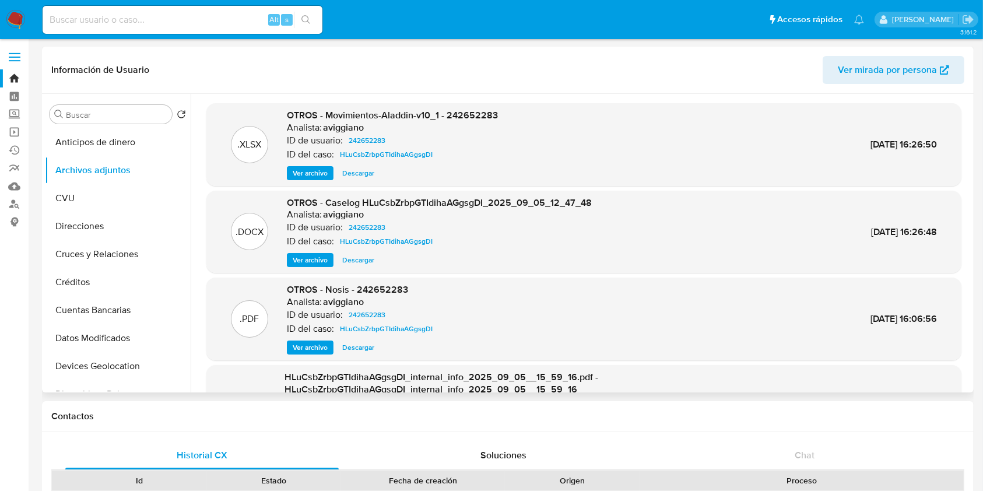
click at [306, 265] on span "Ver archivo" at bounding box center [310, 260] width 35 height 12
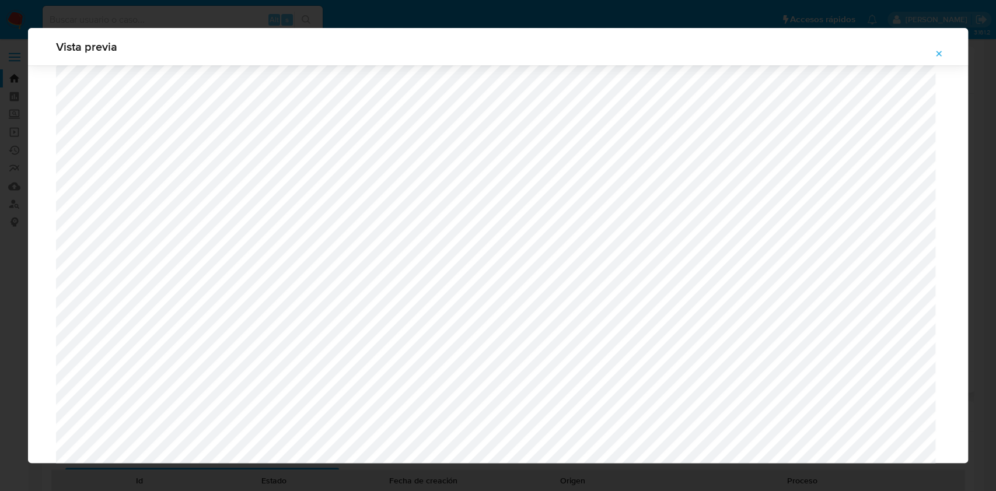
scroll to position [832, 0]
click at [938, 53] on icon "Attachment preview" at bounding box center [938, 53] width 5 height 5
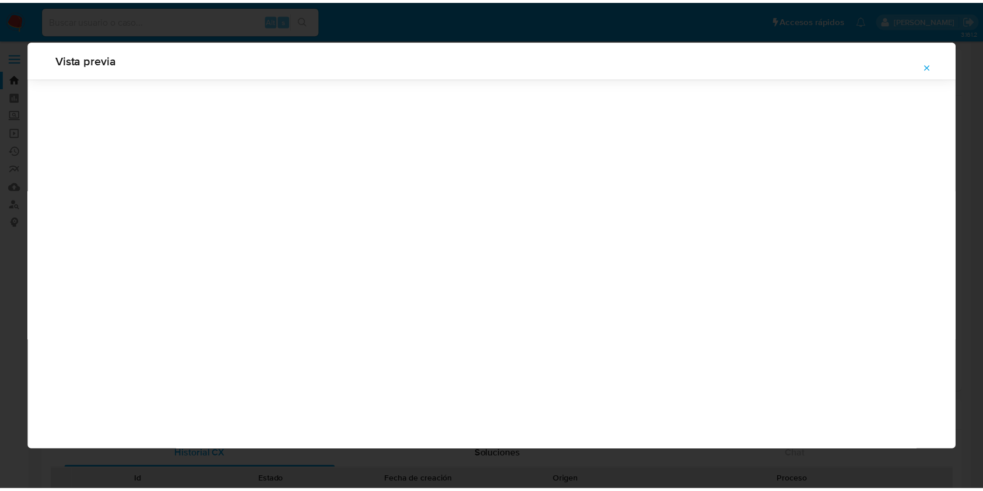
scroll to position [0, 0]
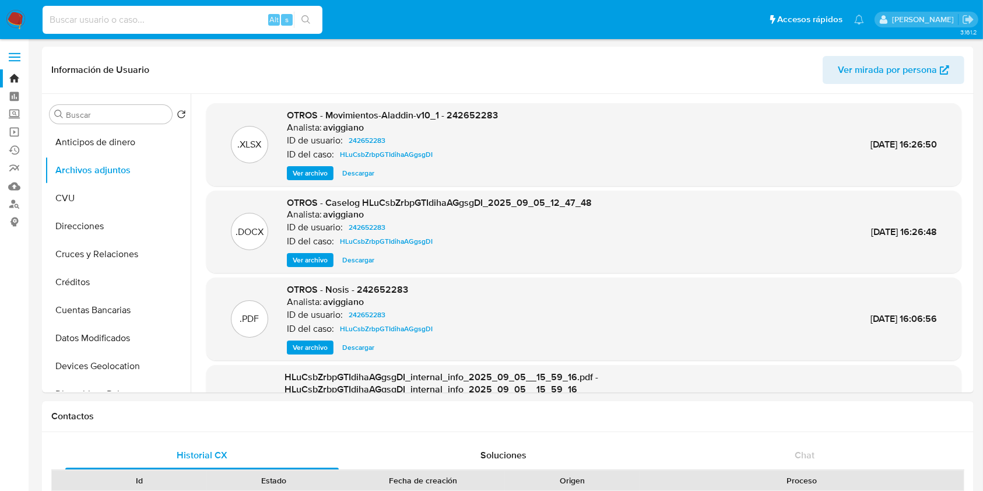
paste input "358487751"
type input "358487751"
click at [305, 16] on icon "search-icon" at bounding box center [306, 19] width 9 height 9
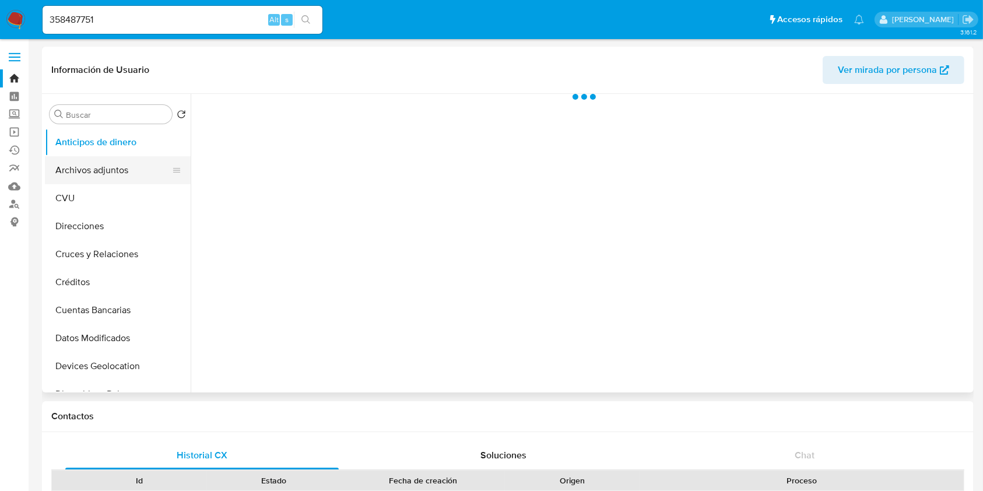
click at [122, 171] on button "Archivos adjuntos" at bounding box center [113, 170] width 136 height 28
select select "10"
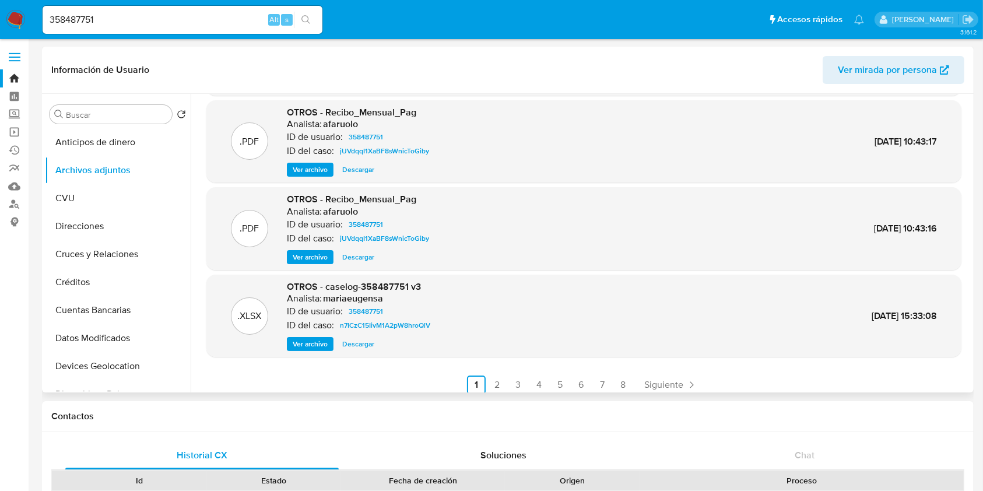
scroll to position [98, 0]
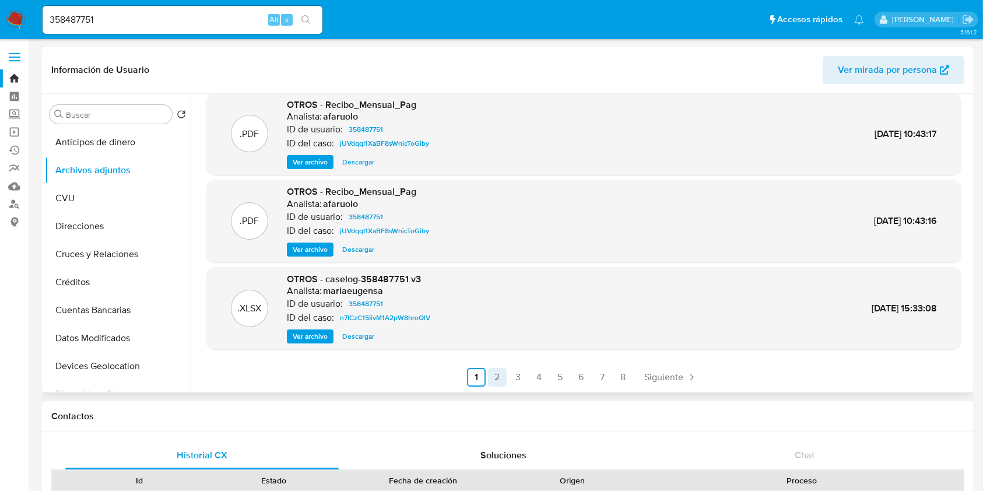
click at [488, 372] on link "2" at bounding box center [497, 377] width 19 height 19
click at [542, 372] on link "3" at bounding box center [550, 377] width 19 height 19
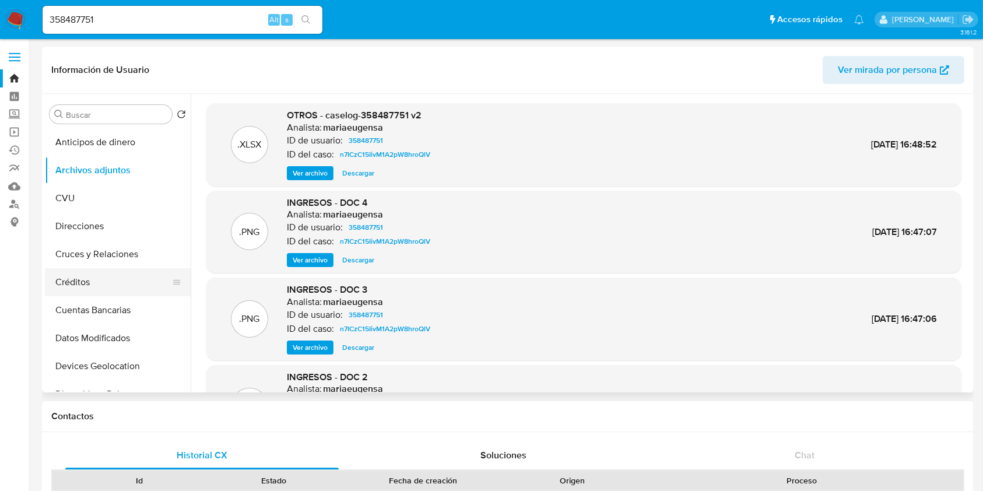
scroll to position [233, 0]
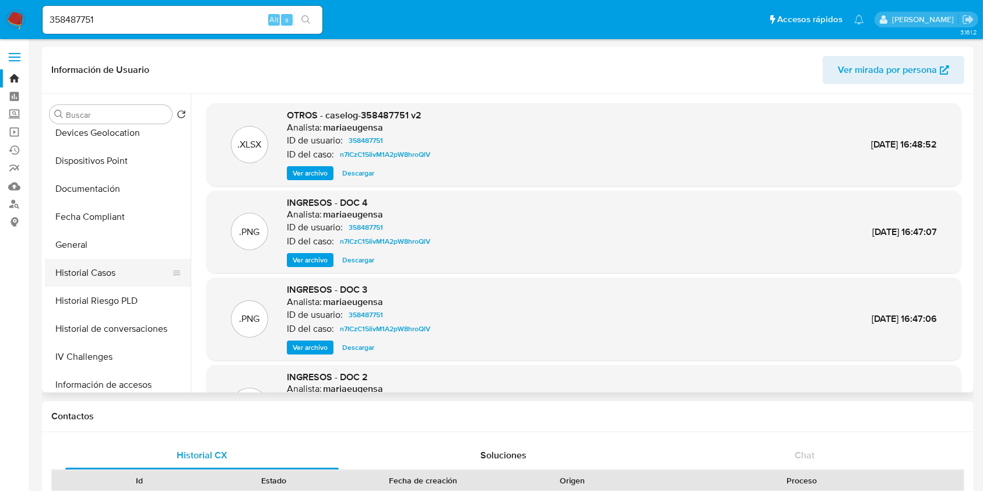
click at [106, 272] on button "Historial Casos" at bounding box center [113, 273] width 136 height 28
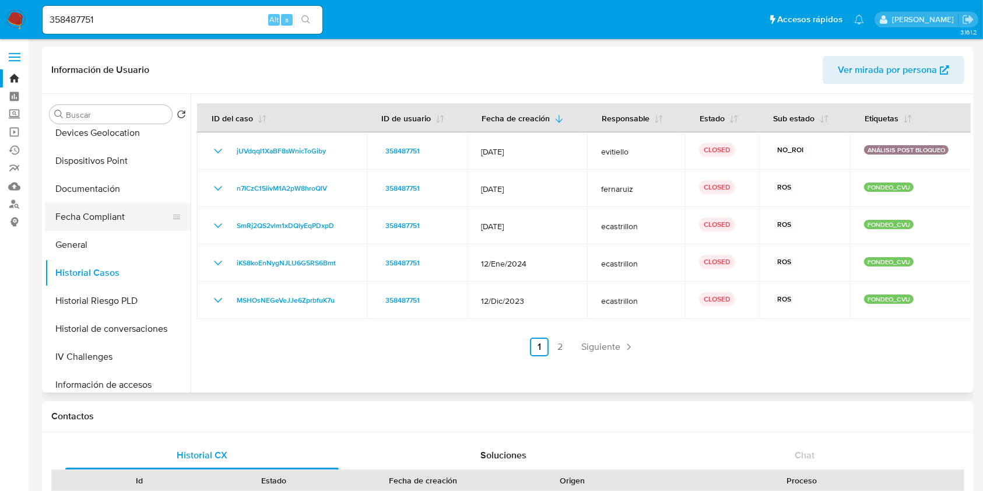
scroll to position [0, 0]
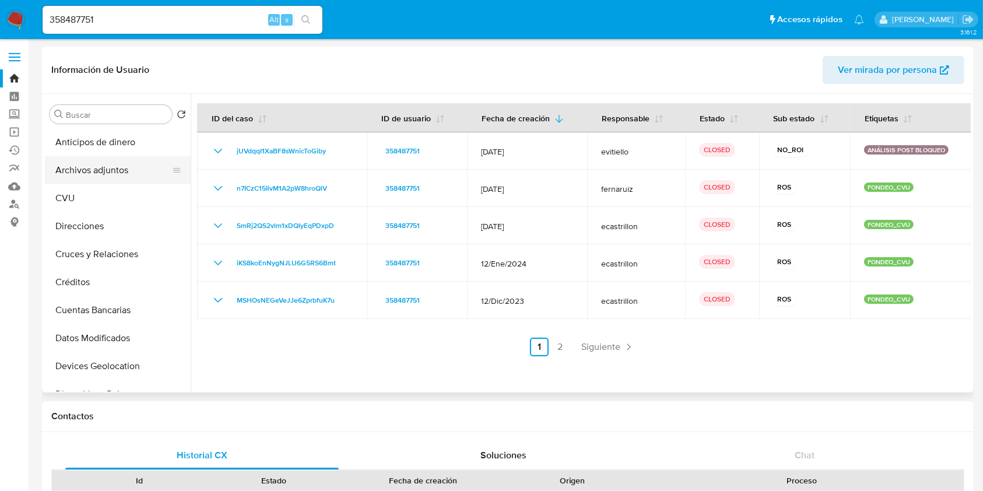
click at [105, 163] on button "Archivos adjuntos" at bounding box center [113, 170] width 136 height 28
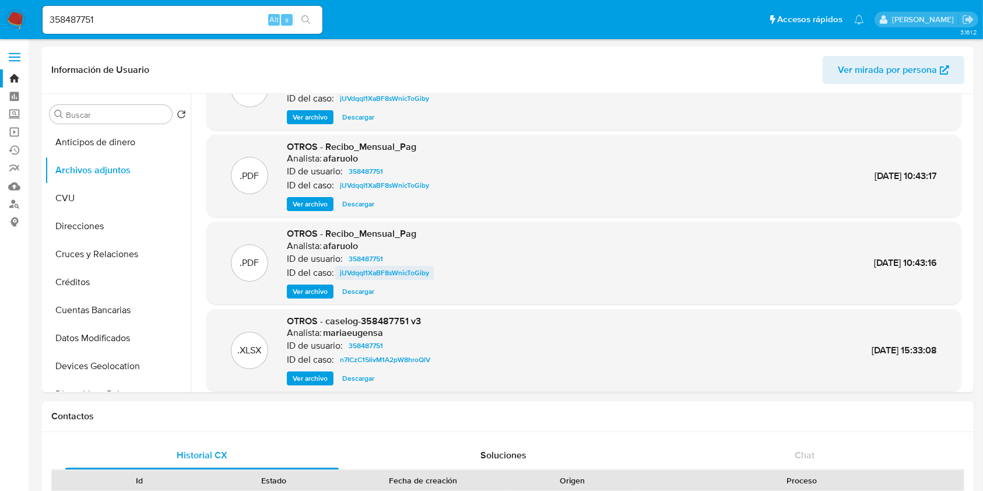
scroll to position [98, 0]
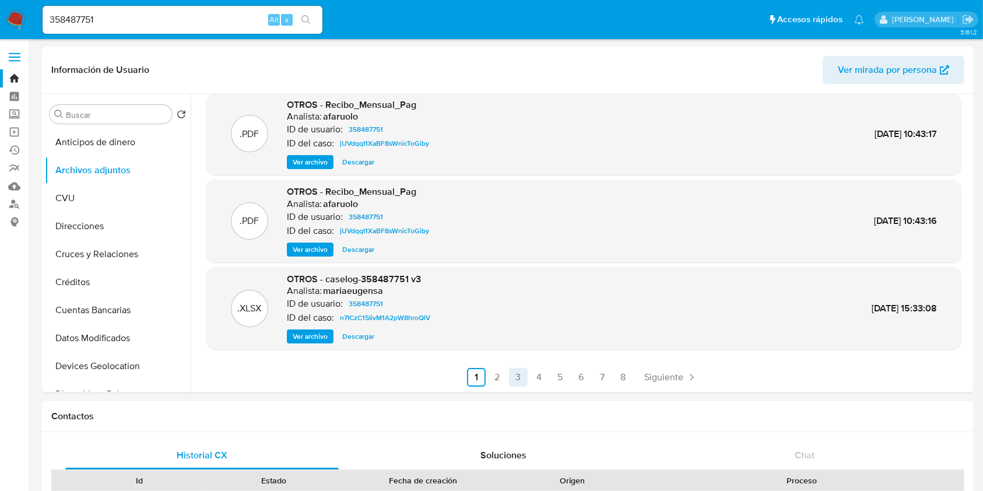
click at [509, 385] on link "3" at bounding box center [518, 377] width 19 height 19
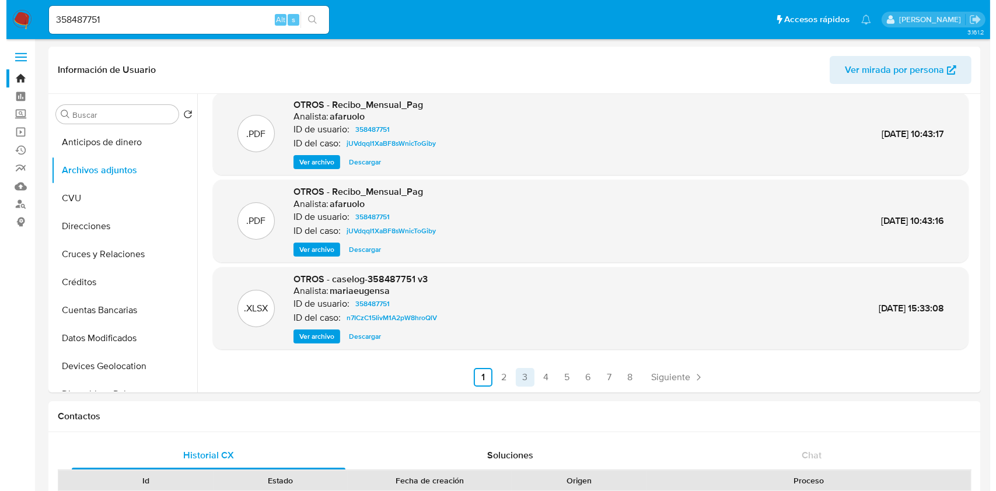
scroll to position [0, 0]
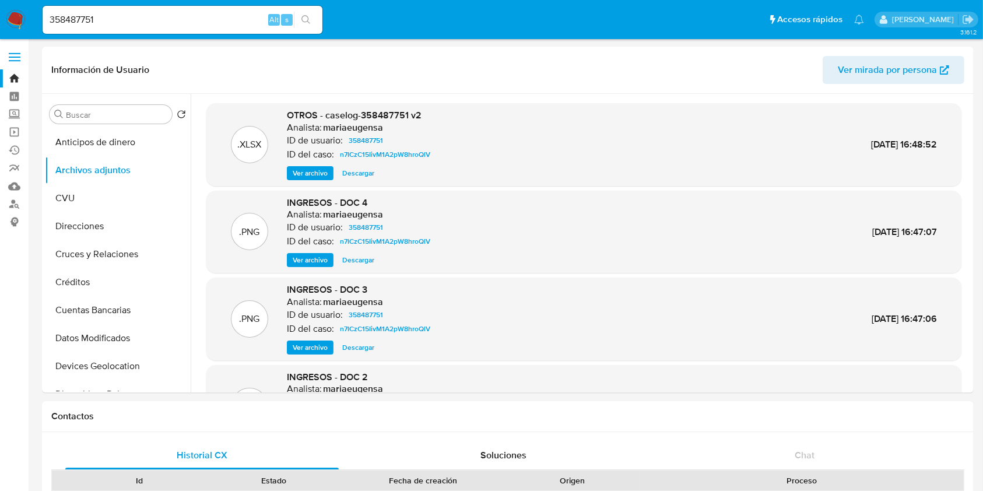
click at [306, 167] on span "Ver archivo" at bounding box center [310, 173] width 35 height 12
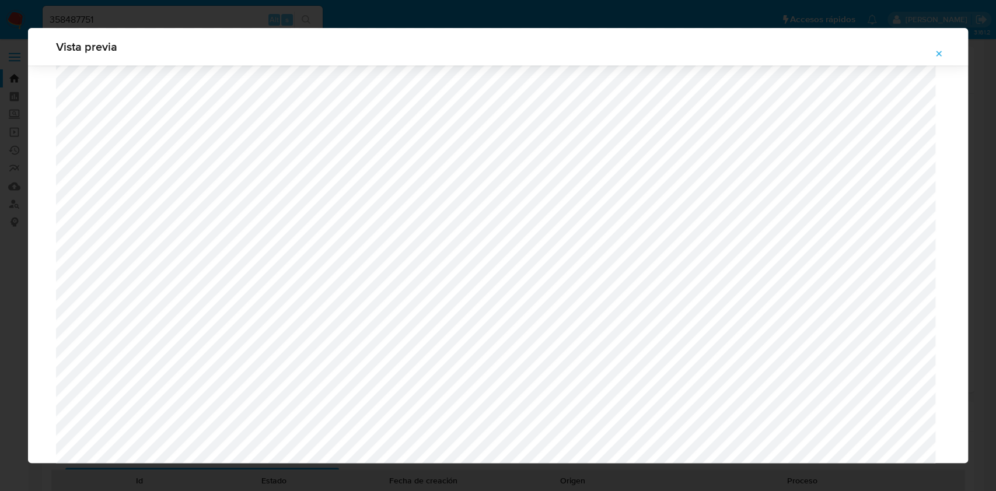
scroll to position [1143, 0]
click at [937, 54] on icon "Attachment preview" at bounding box center [938, 53] width 9 height 9
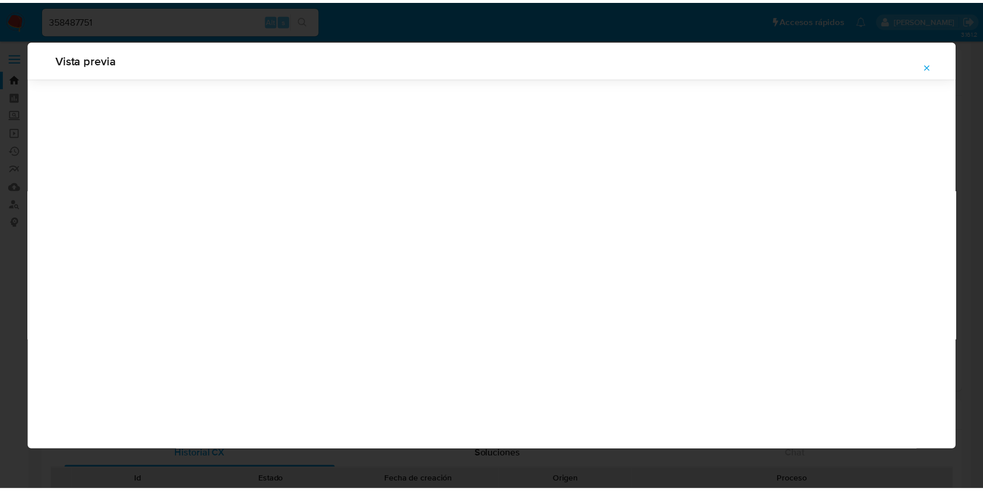
scroll to position [0, 0]
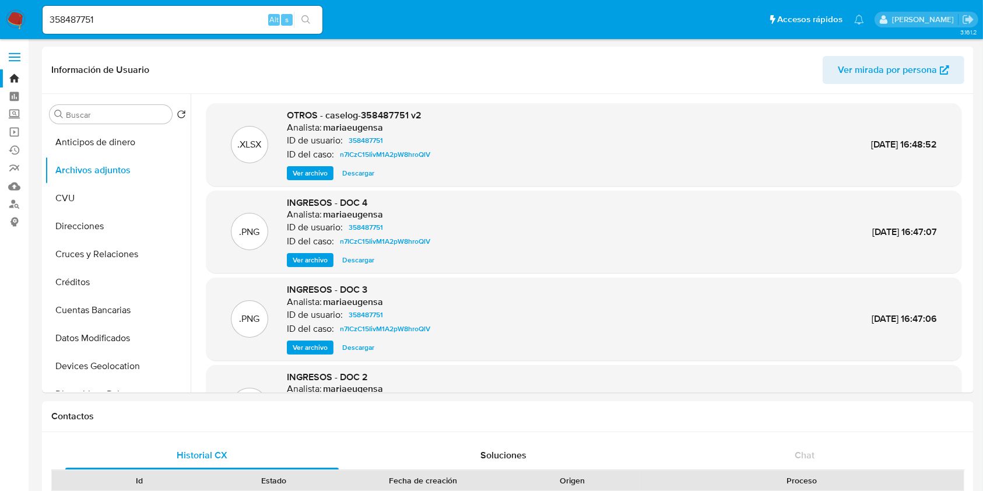
click at [21, 79] on link "Bandeja" at bounding box center [69, 78] width 139 height 18
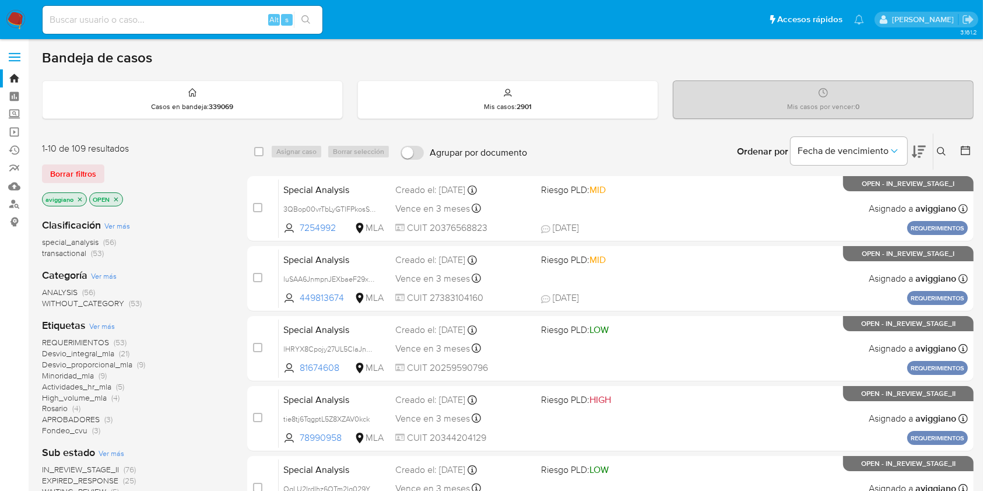
click at [79, 198] on icon "close-filter" at bounding box center [80, 199] width 4 height 4
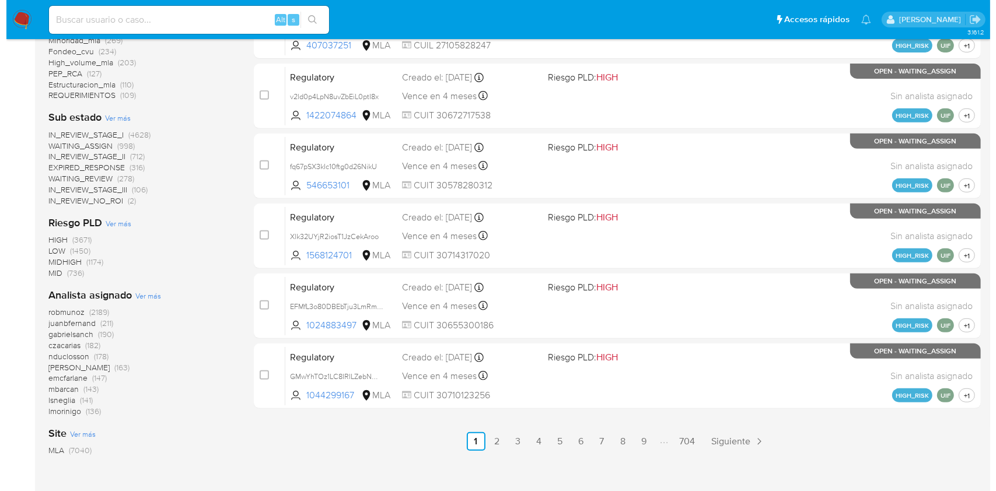
scroll to position [532, 0]
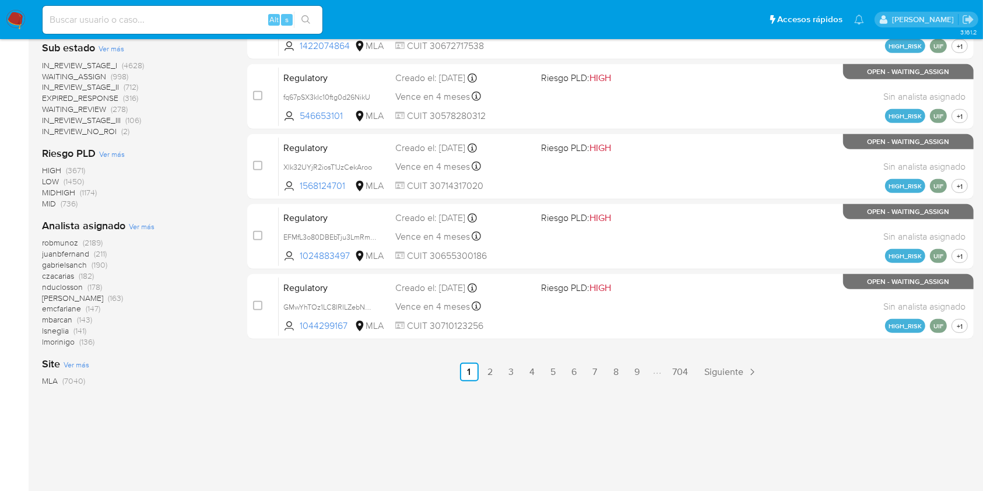
click at [139, 227] on span "Ver más" at bounding box center [142, 226] width 26 height 10
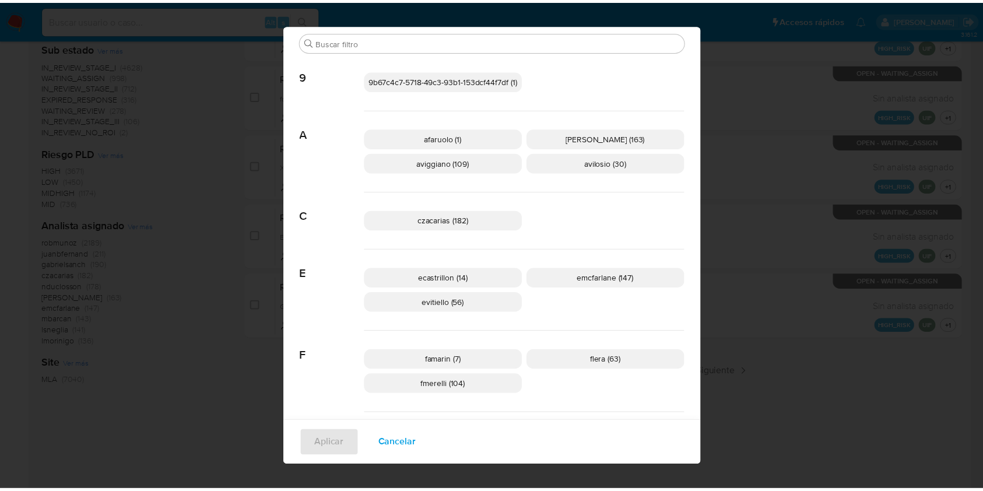
scroll to position [69, 0]
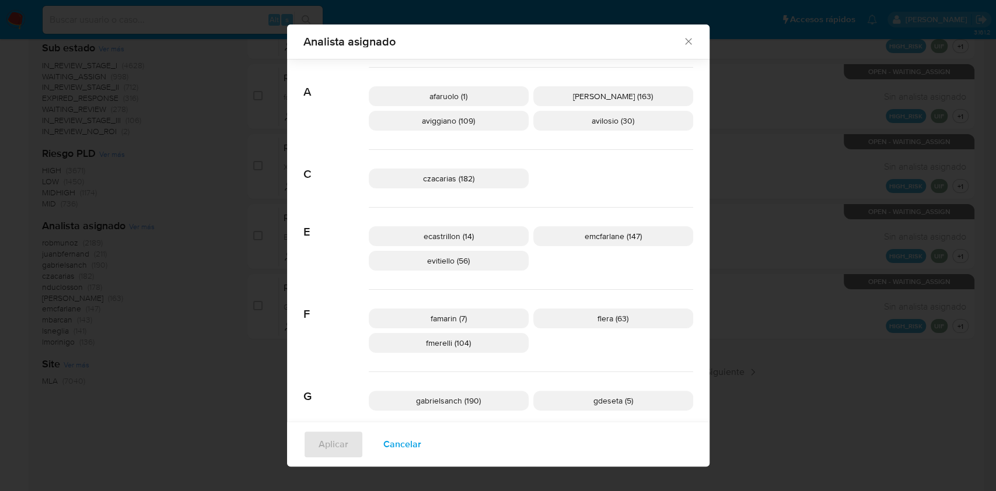
click at [675, 47] on span "Analista asignado" at bounding box center [493, 42] width 380 height 12
click at [682, 42] on icon "Cerrar" at bounding box center [688, 42] width 12 height 12
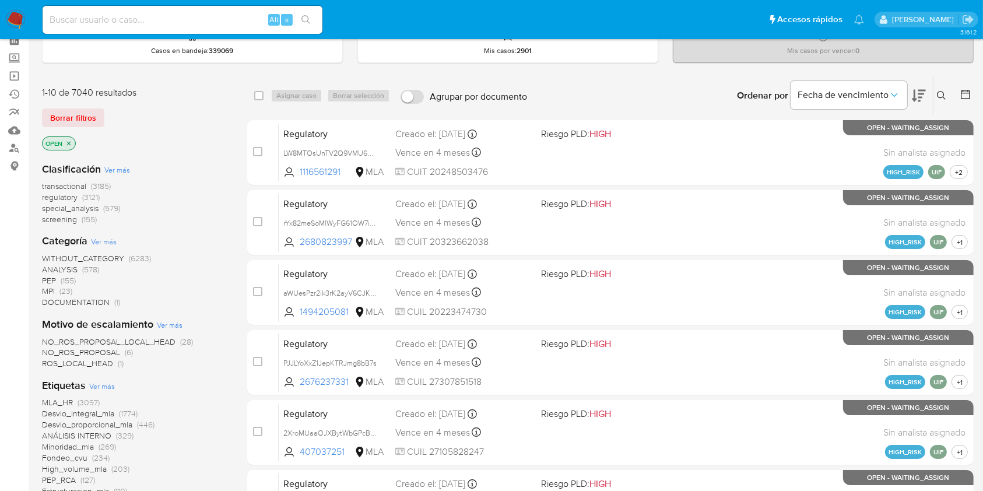
scroll to position [0, 0]
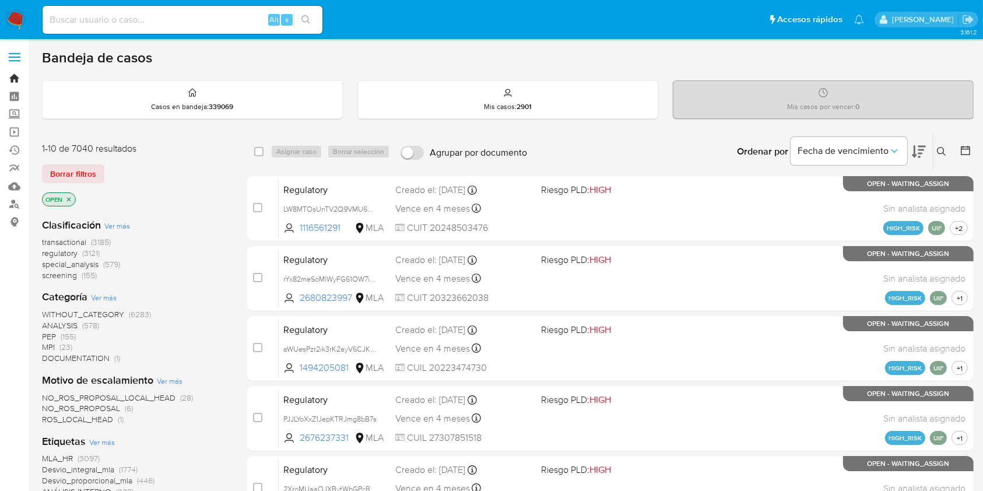
click at [15, 79] on link "Bandeja" at bounding box center [69, 78] width 139 height 18
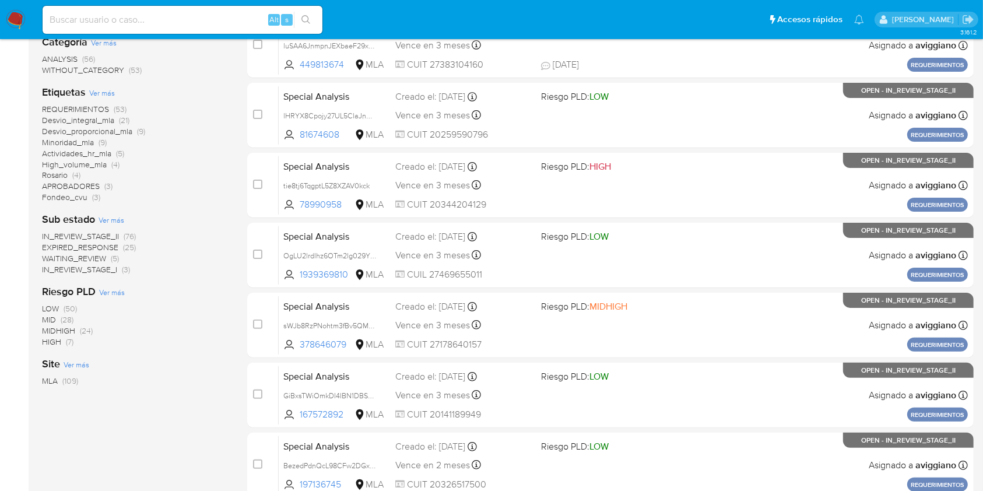
scroll to position [155, 0]
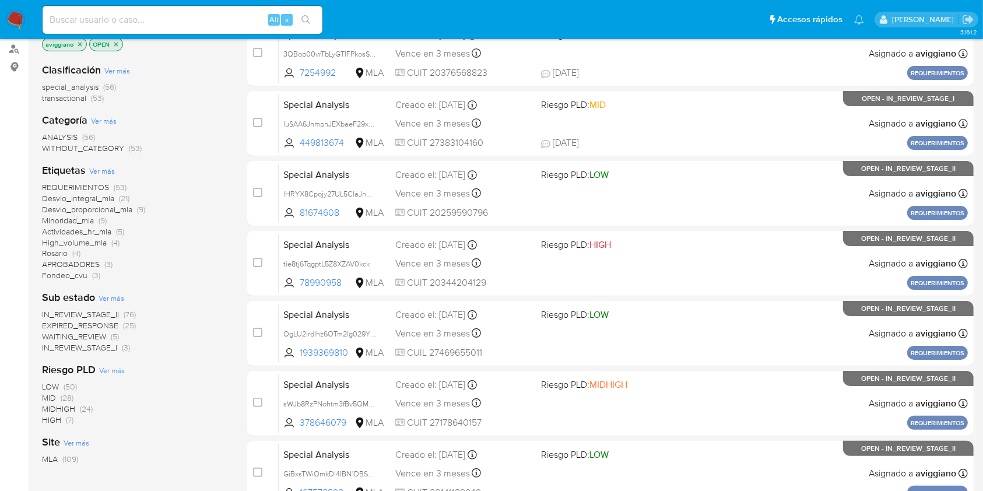
click at [73, 334] on span "WAITING_REVIEW" at bounding box center [74, 337] width 64 height 12
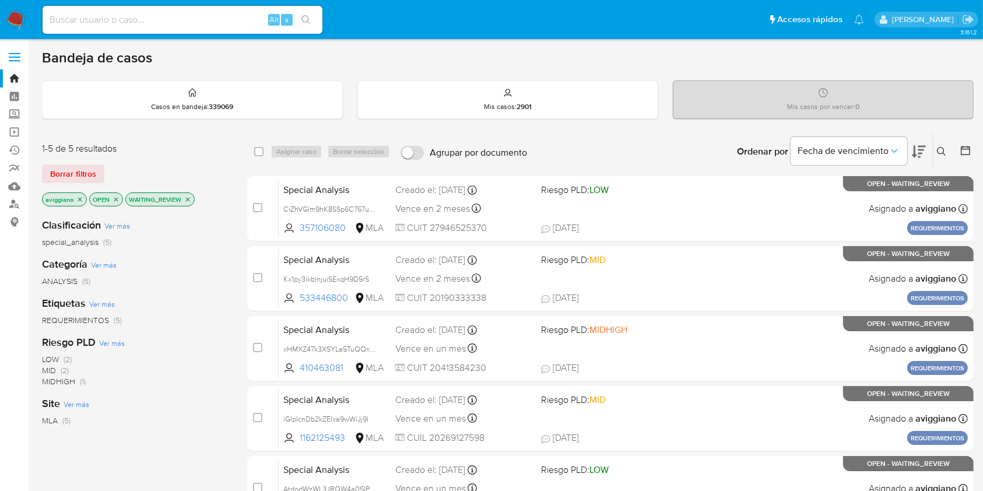
click at [187, 199] on icon "close-filter" at bounding box center [187, 199] width 7 height 7
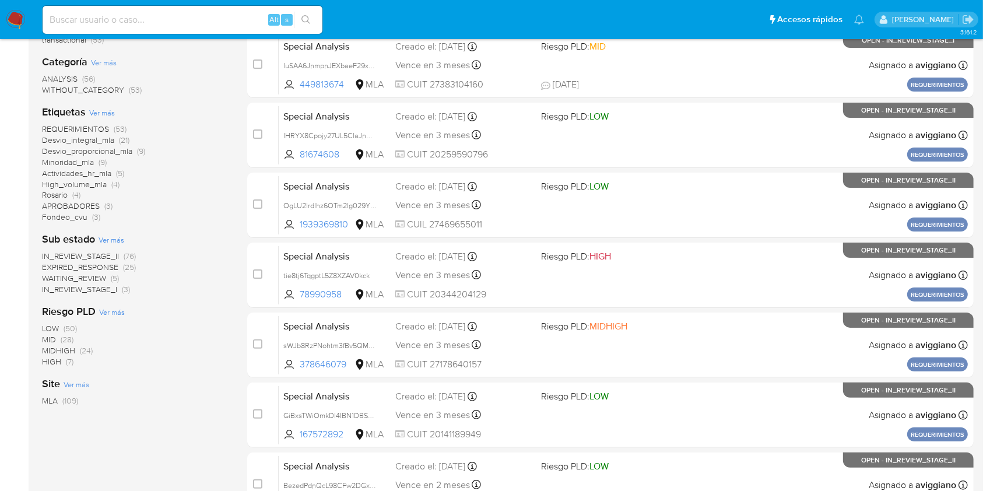
scroll to position [233, 0]
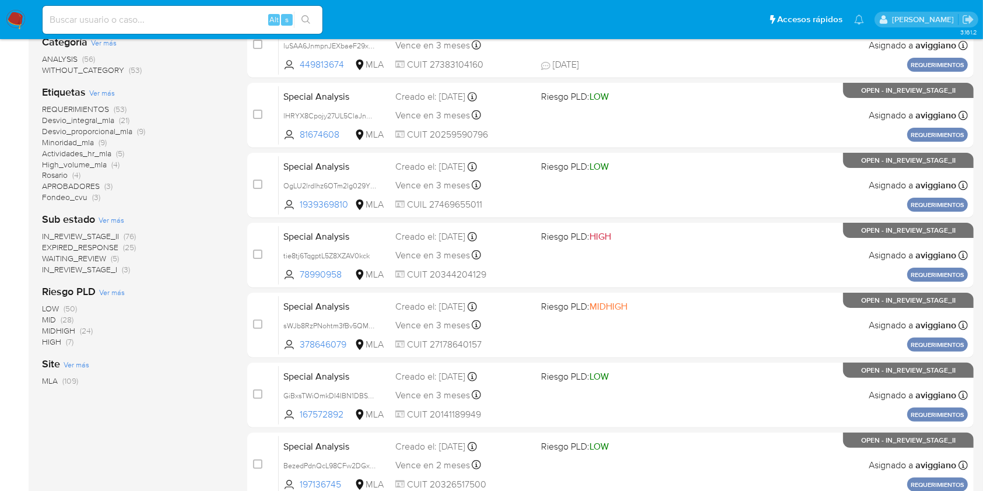
click at [110, 269] on span "IN_REVIEW_STAGE_I" at bounding box center [79, 270] width 75 height 12
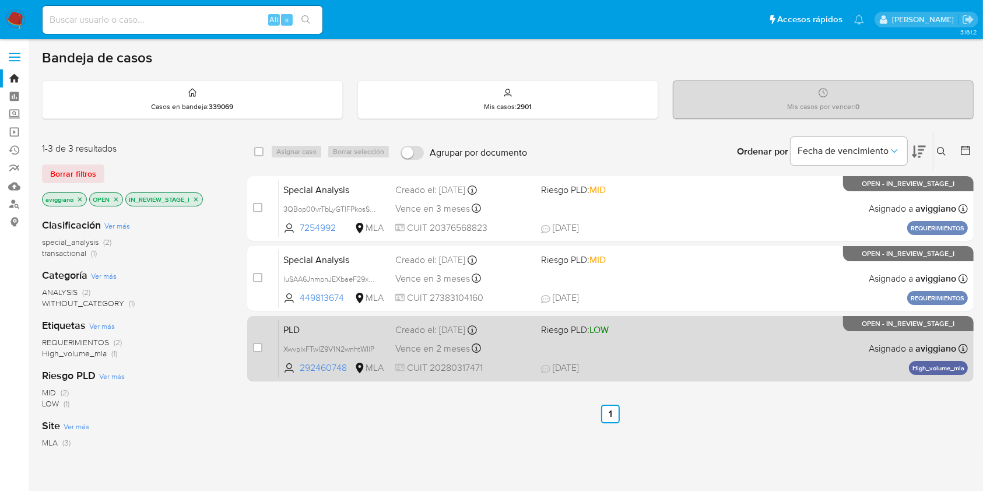
click at [659, 331] on span "Riesgo PLD: LOW" at bounding box center [609, 328] width 136 height 15
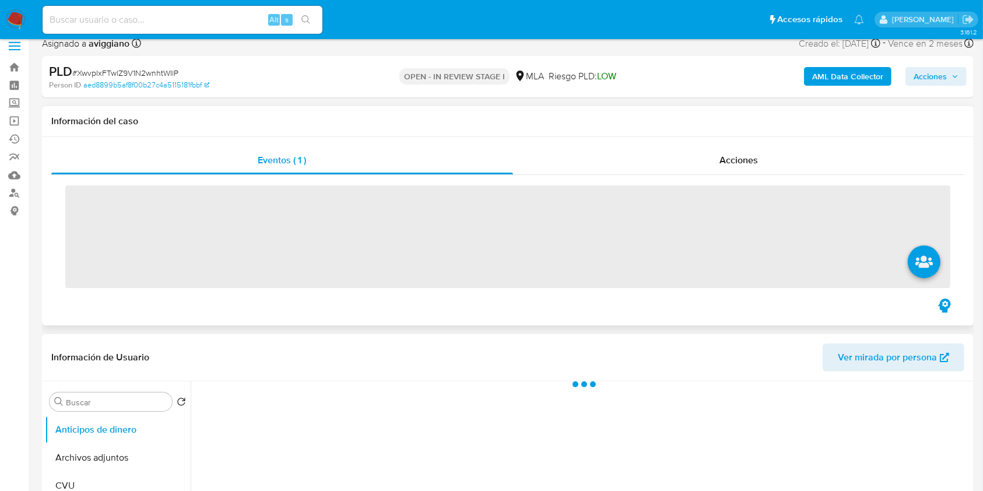
scroll to position [233, 0]
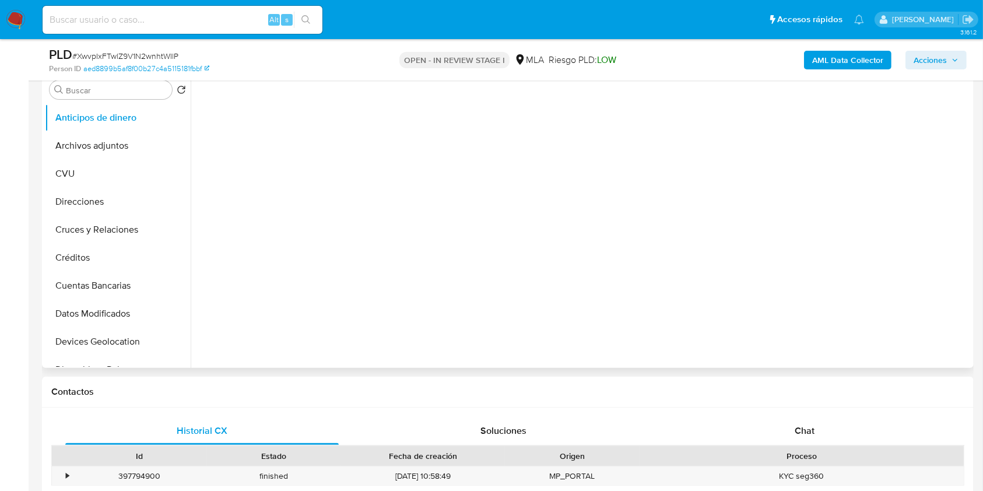
select select "10"
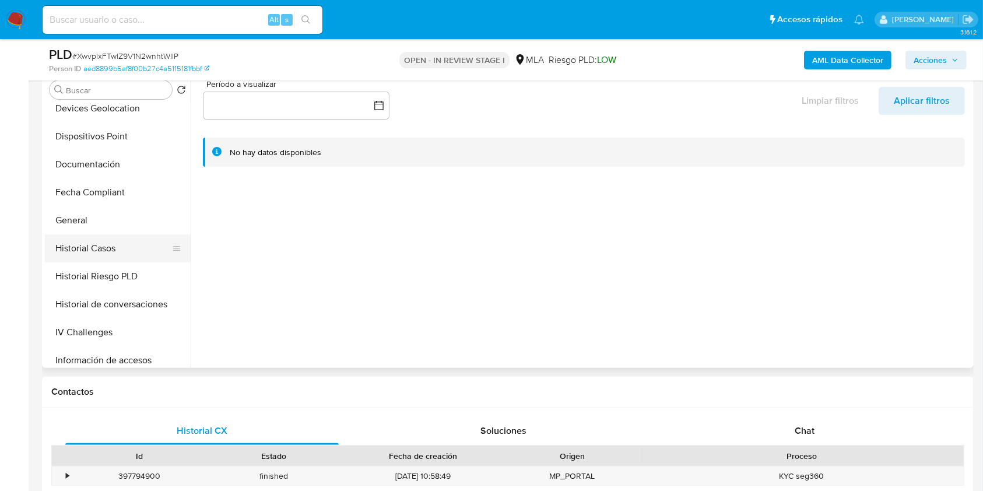
click at [121, 258] on button "Historial Casos" at bounding box center [113, 248] width 136 height 28
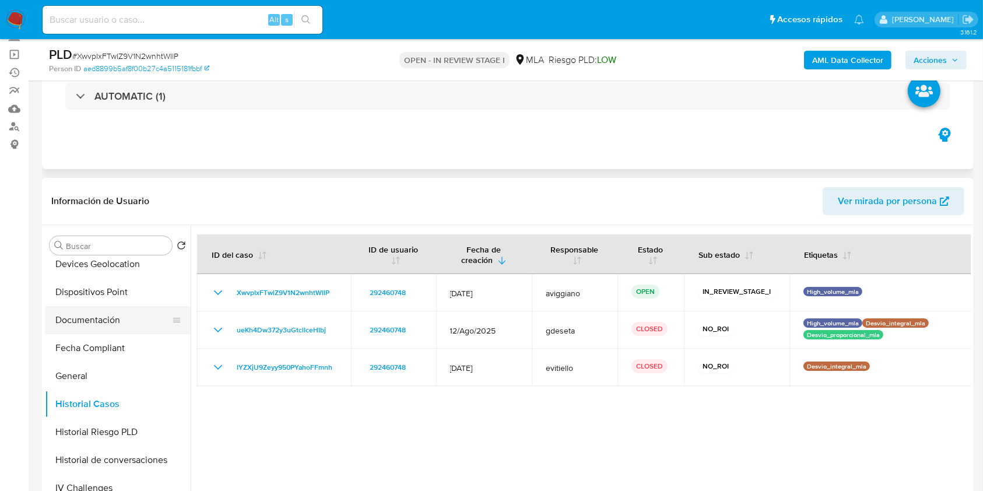
scroll to position [0, 0]
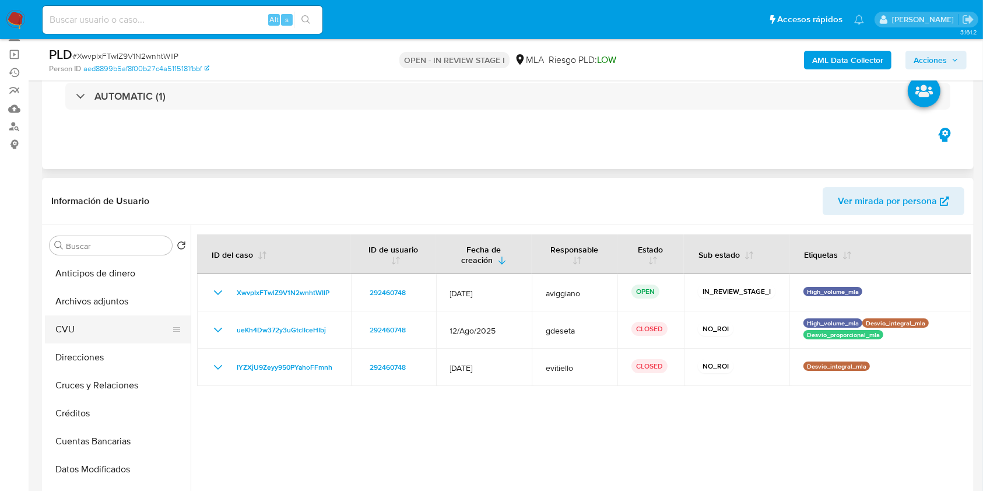
click at [131, 316] on button "CVU" at bounding box center [113, 330] width 136 height 28
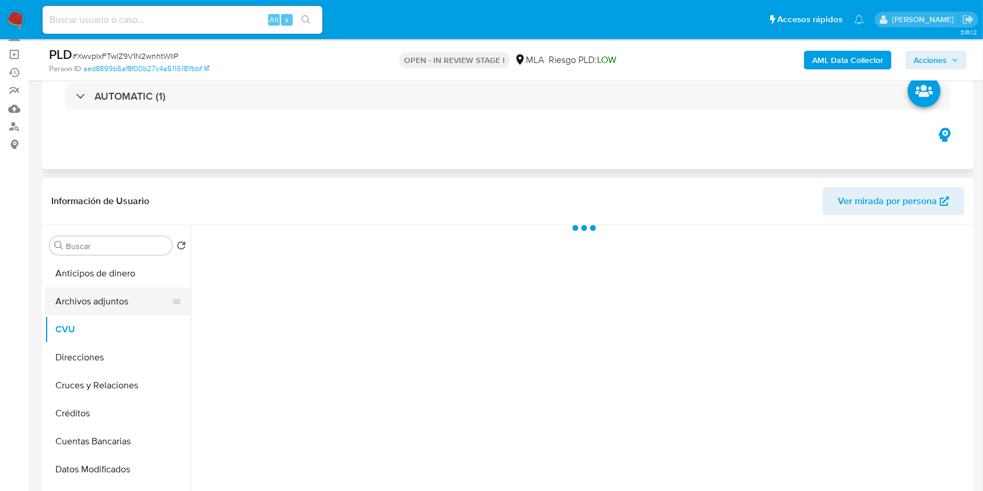
click at [125, 303] on button "Archivos adjuntos" at bounding box center [113, 302] width 136 height 28
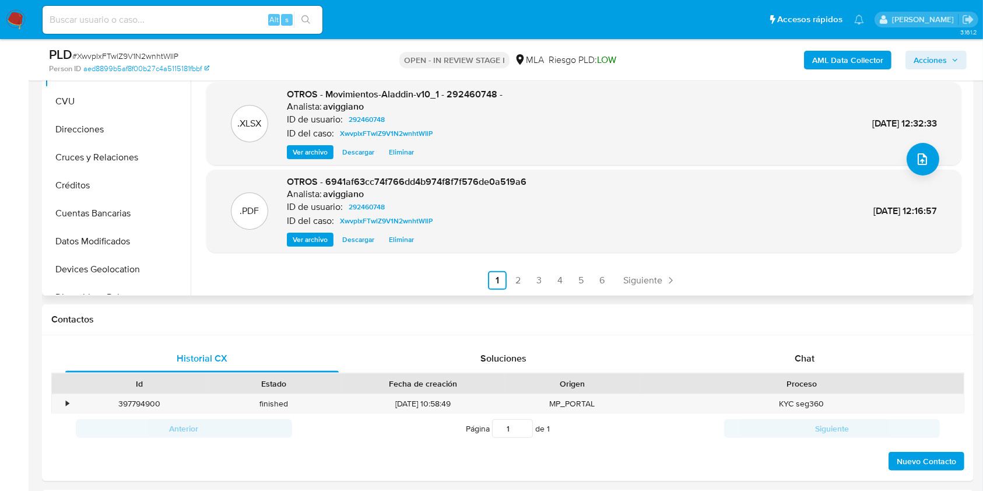
scroll to position [311, 0]
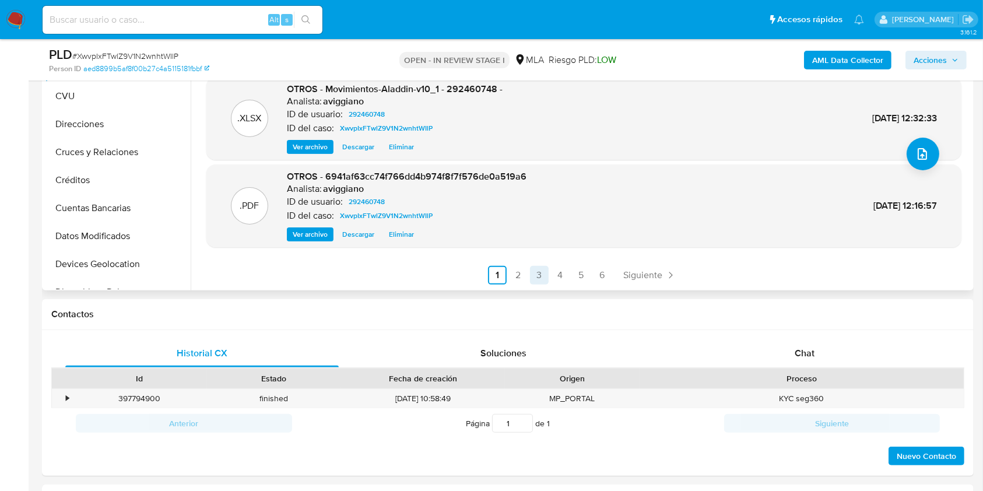
click at [530, 269] on link "3" at bounding box center [539, 275] width 19 height 19
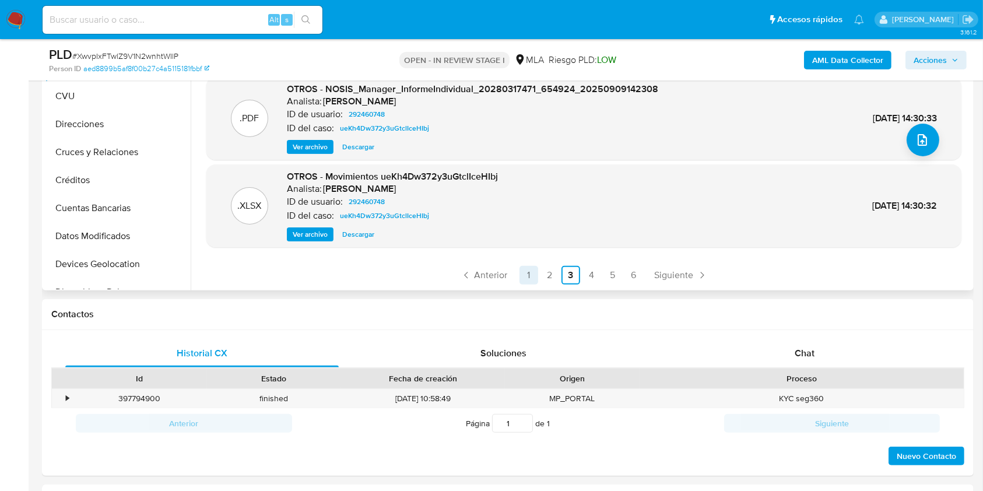
click at [522, 272] on link "1" at bounding box center [529, 275] width 19 height 19
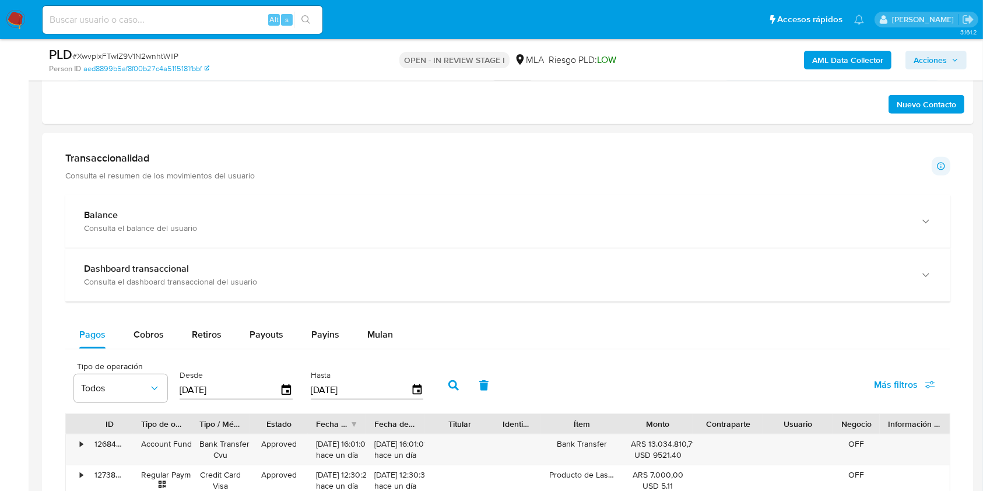
scroll to position [700, 0]
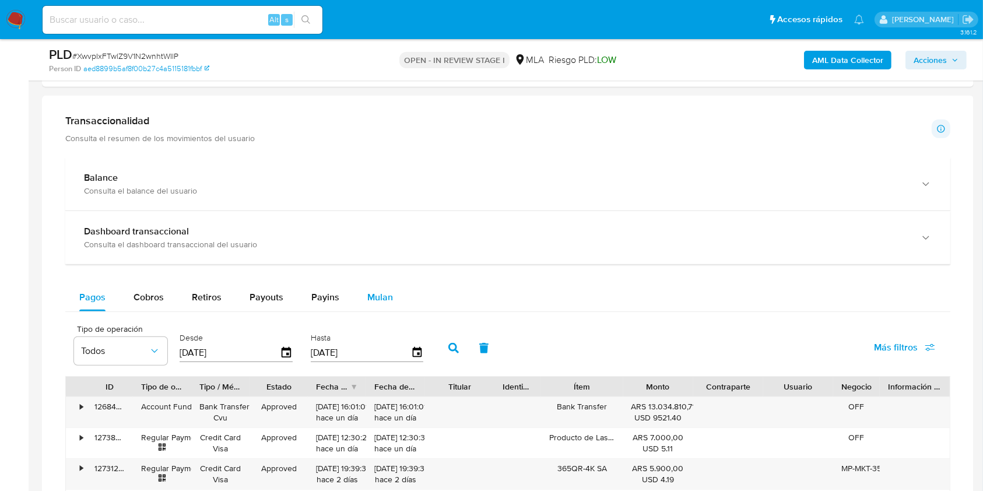
click at [367, 292] on span "Mulan" at bounding box center [380, 296] width 26 height 13
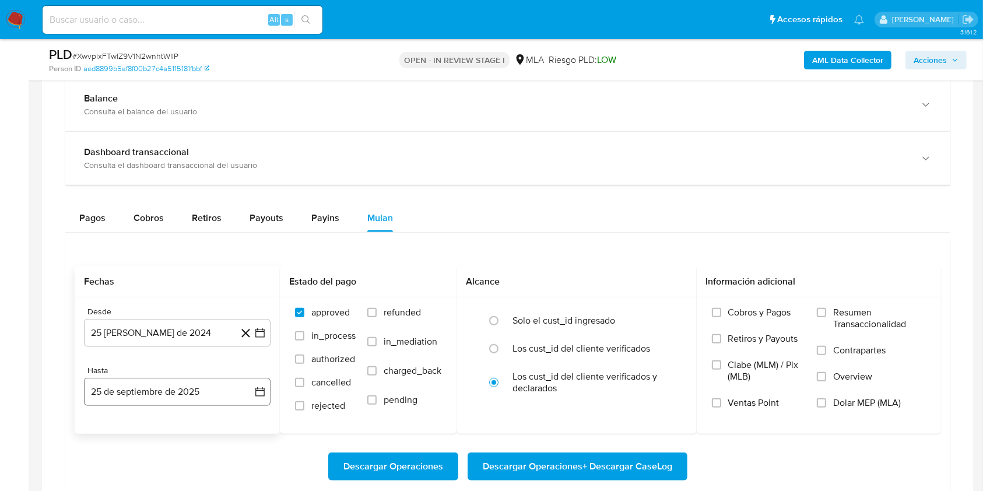
scroll to position [855, 0]
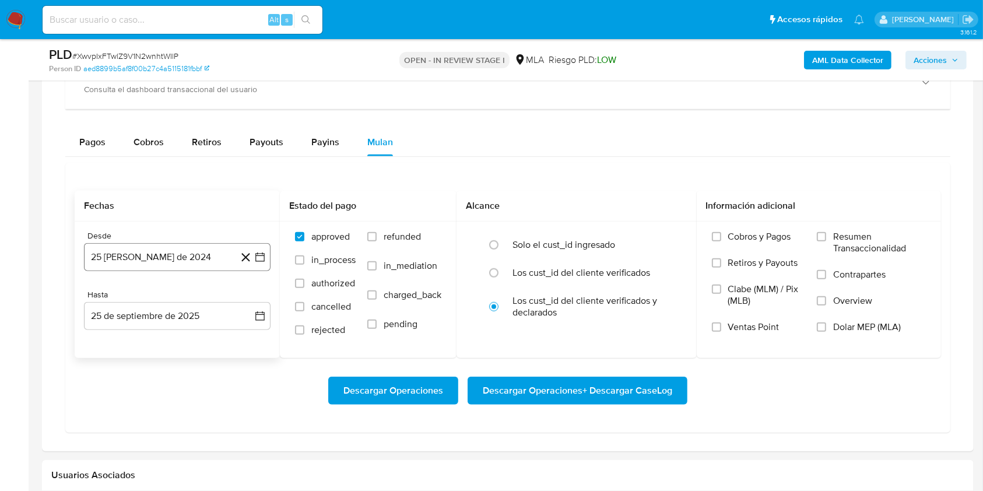
click at [166, 258] on button "25 [PERSON_NAME] de 2024" at bounding box center [177, 257] width 187 height 28
click at [209, 264] on button "25 [PERSON_NAME] de 2024" at bounding box center [177, 257] width 187 height 28
click at [224, 260] on button "25 [PERSON_NAME] de 2024" at bounding box center [177, 257] width 187 height 28
click at [257, 304] on div "agosto 2024 agosto 2024 lun lunes mar martes mié miércoles jue jueves vie viern…" at bounding box center [177, 367] width 187 height 184
click at [246, 295] on icon "Mes siguiente" at bounding box center [250, 300] width 14 height 14
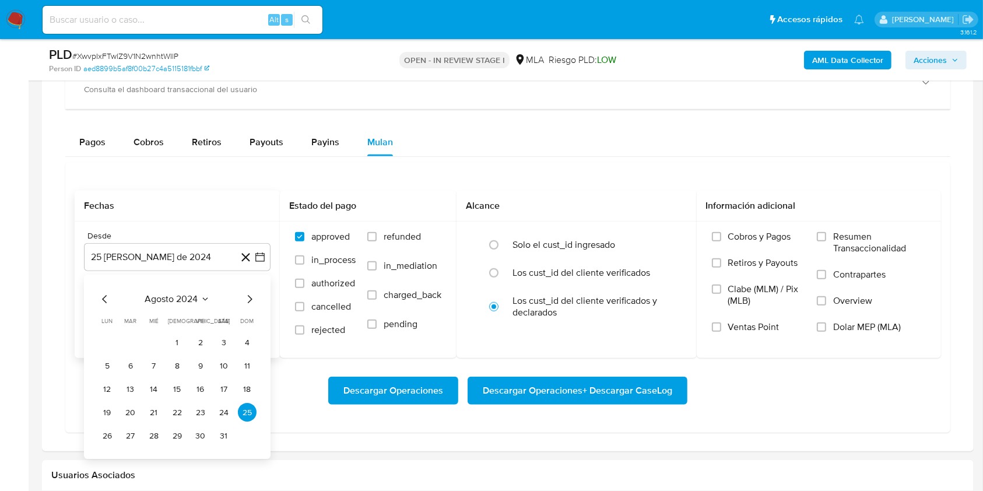
click at [246, 295] on icon "Mes siguiente" at bounding box center [250, 300] width 14 height 14
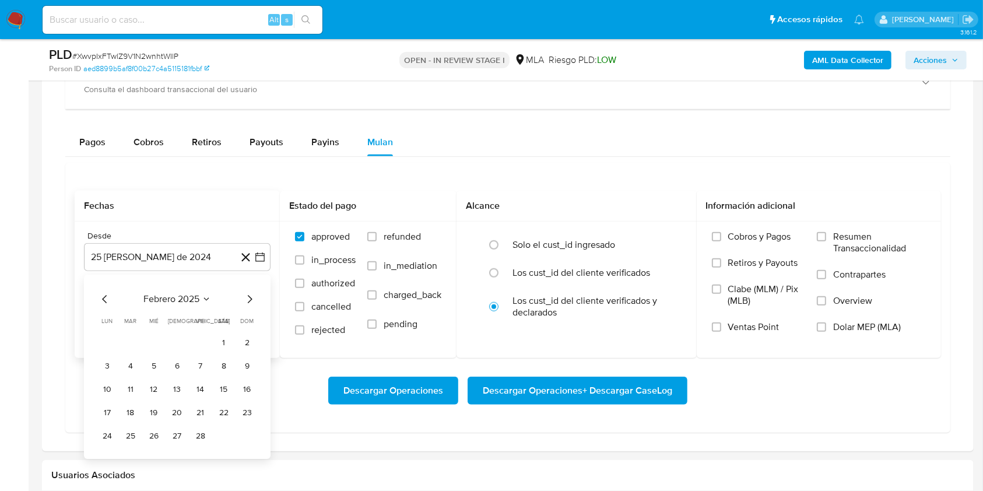
click at [246, 295] on icon "Mes siguiente" at bounding box center [250, 300] width 14 height 14
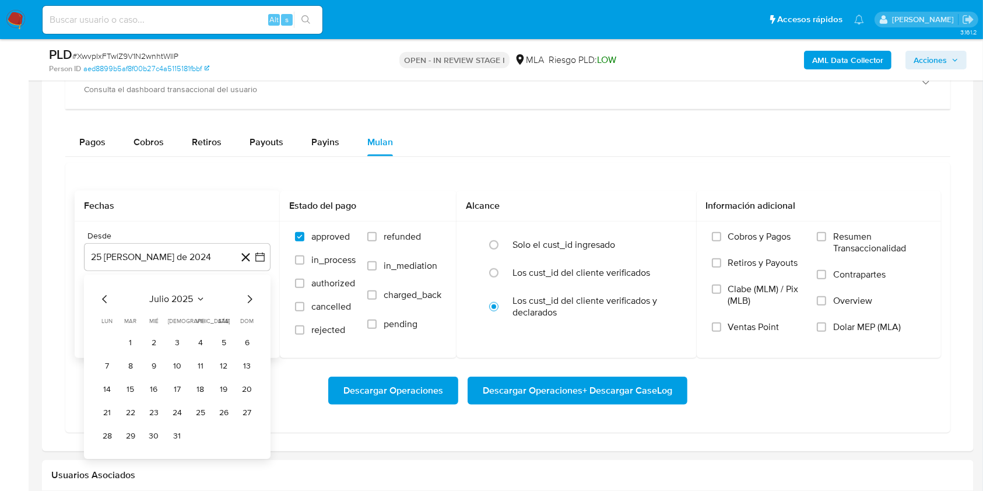
click at [246, 295] on icon "Mes siguiente" at bounding box center [250, 300] width 14 height 14
click at [195, 337] on button "1" at bounding box center [200, 343] width 19 height 19
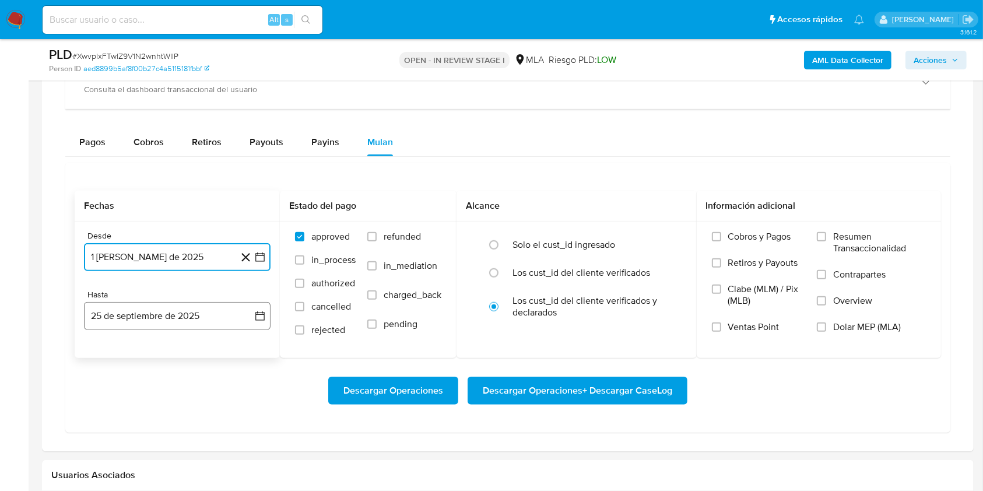
drag, startPoint x: 157, startPoint y: 322, endPoint x: 138, endPoint y: 317, distance: 20.0
click at [157, 321] on button "25 de septiembre de 2025" at bounding box center [177, 316] width 187 height 28
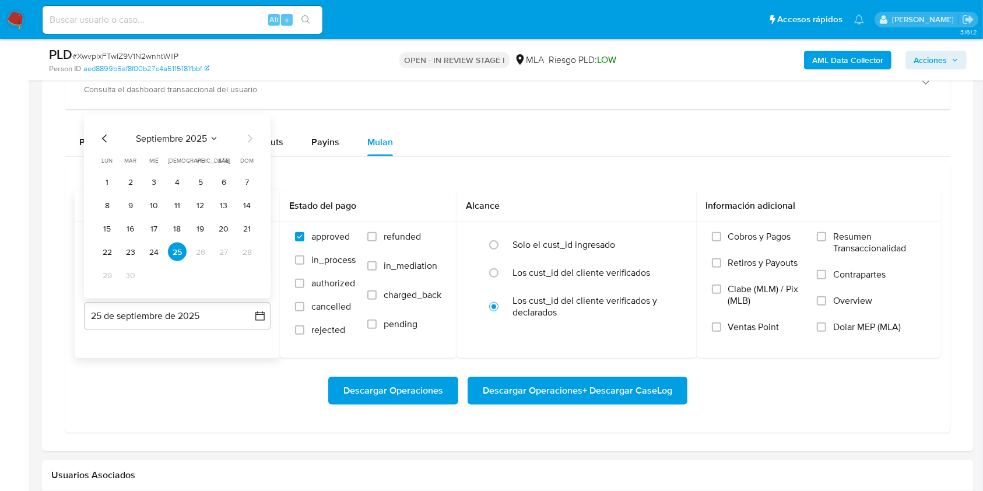
click at [101, 141] on icon "Mes anterior" at bounding box center [105, 139] width 14 height 14
click at [254, 272] on button "31" at bounding box center [247, 275] width 19 height 19
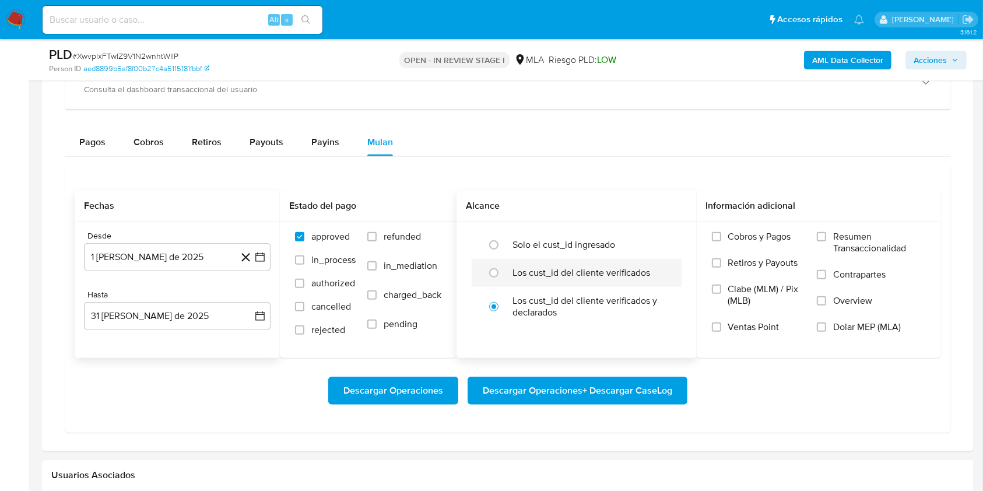
click at [534, 274] on label "Los cust_id del cliente verificados" at bounding box center [582, 273] width 138 height 12
click at [503, 274] on input "radio" at bounding box center [494, 273] width 19 height 19
radio input "true"
click at [831, 324] on label "Dolar MEP (MLA)" at bounding box center [871, 334] width 109 height 26
click at [827, 324] on input "Dolar MEP (MLA)" at bounding box center [821, 327] width 9 height 9
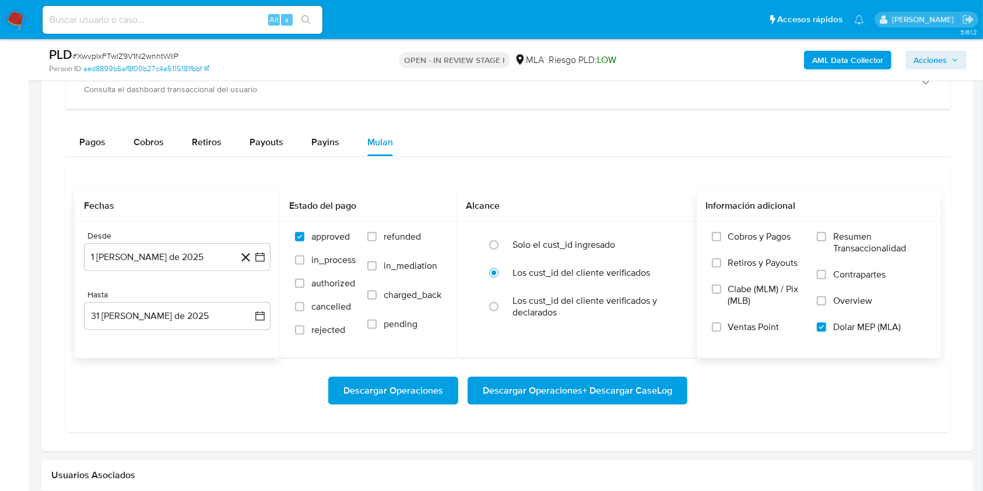
click at [566, 381] on span "Descargar Operaciones + Descargar CaseLog" at bounding box center [578, 391] width 190 height 26
